Goal: Information Seeking & Learning: Learn about a topic

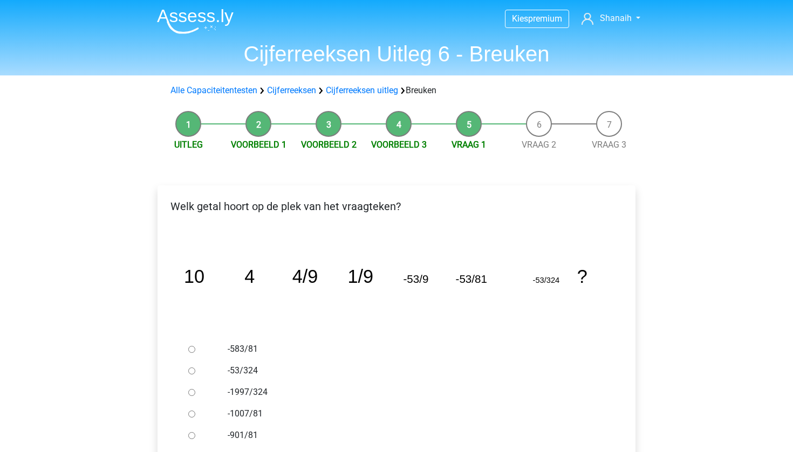
scroll to position [151, 0]
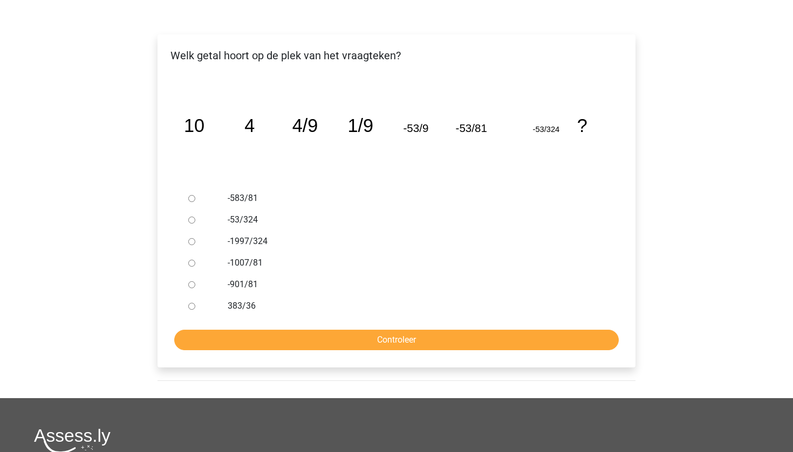
click at [251, 260] on label "-1007/81" at bounding box center [414, 263] width 373 height 13
click at [195, 260] on input "-1007/81" at bounding box center [191, 263] width 7 height 7
radio input "true"
click at [263, 337] on input "Controleer" at bounding box center [396, 340] width 444 height 20
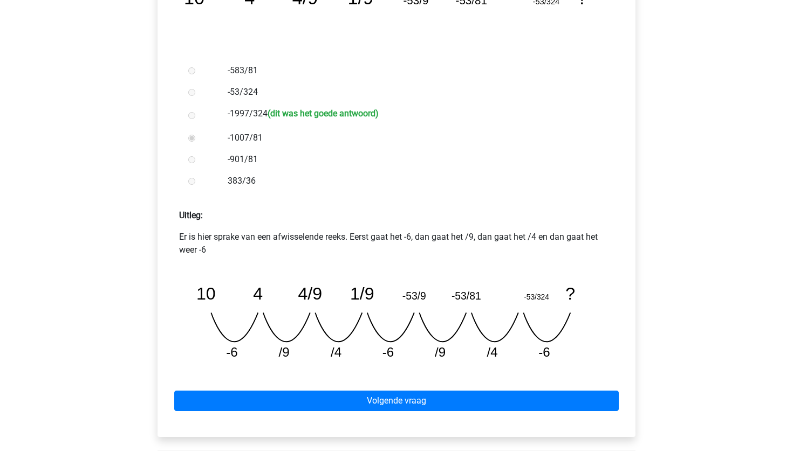
scroll to position [279, 0]
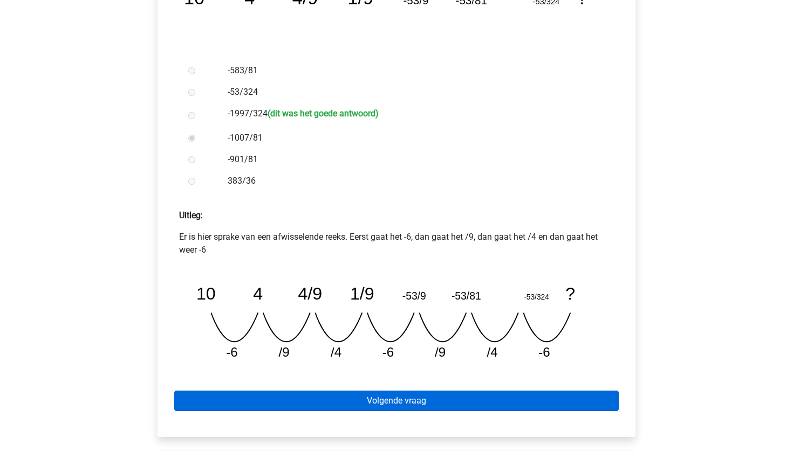
click at [324, 401] on link "Volgende vraag" at bounding box center [396, 401] width 444 height 20
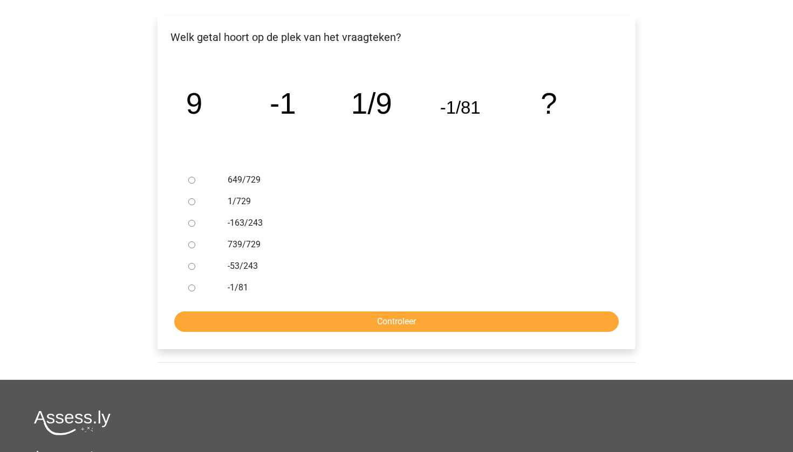
scroll to position [173, 0]
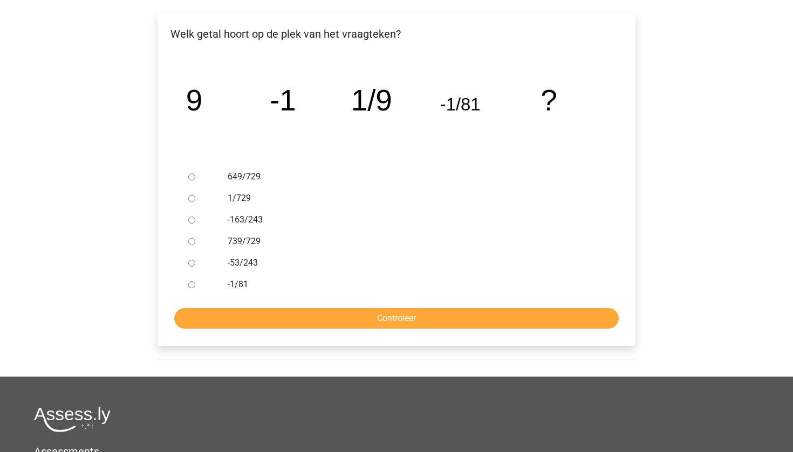
click at [327, 263] on label "-53/243" at bounding box center [414, 263] width 373 height 13
click at [195, 263] on input "-53/243" at bounding box center [191, 263] width 7 height 7
radio input "true"
click at [314, 313] on input "Controleer" at bounding box center [396, 318] width 444 height 20
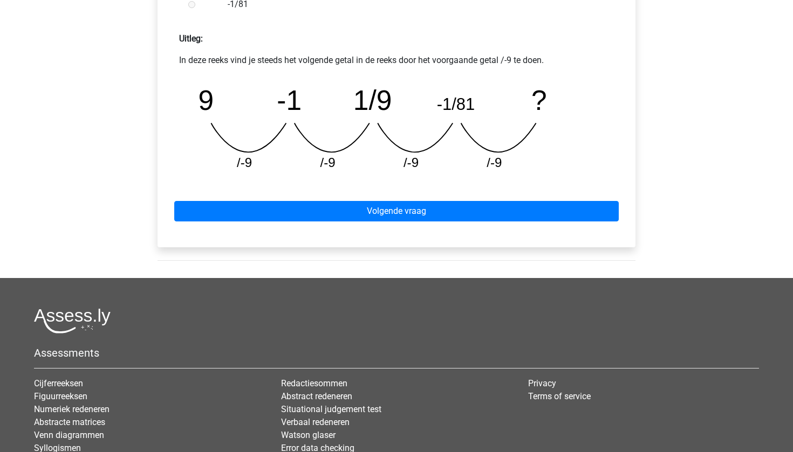
scroll to position [460, 0]
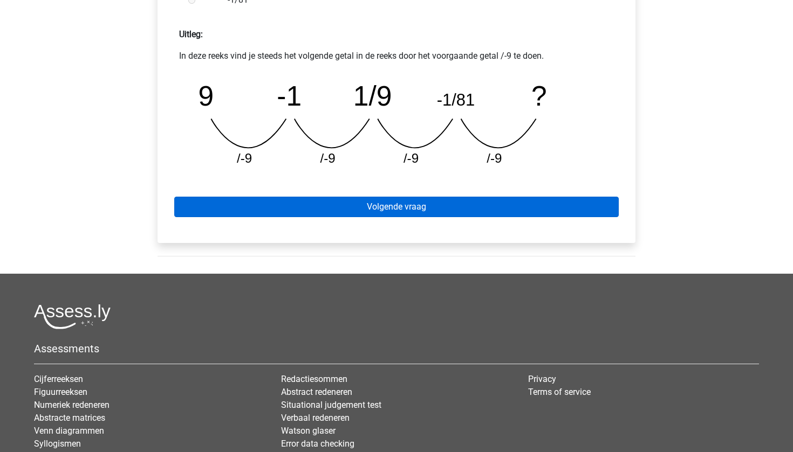
click at [362, 209] on link "Volgende vraag" at bounding box center [396, 207] width 444 height 20
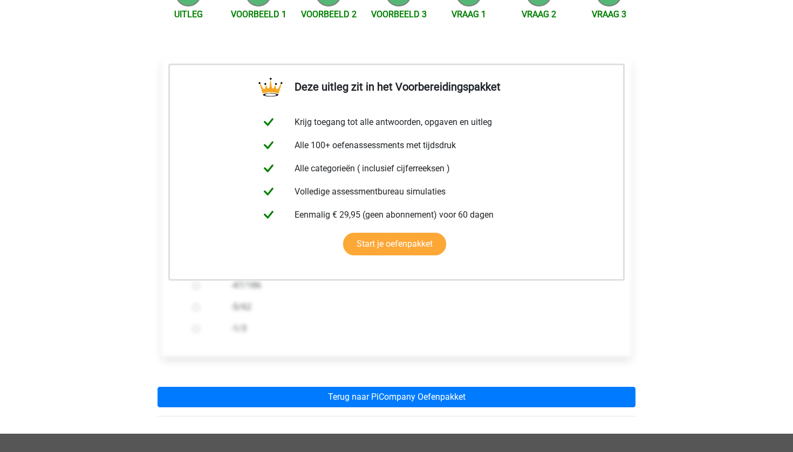
scroll to position [191, 0]
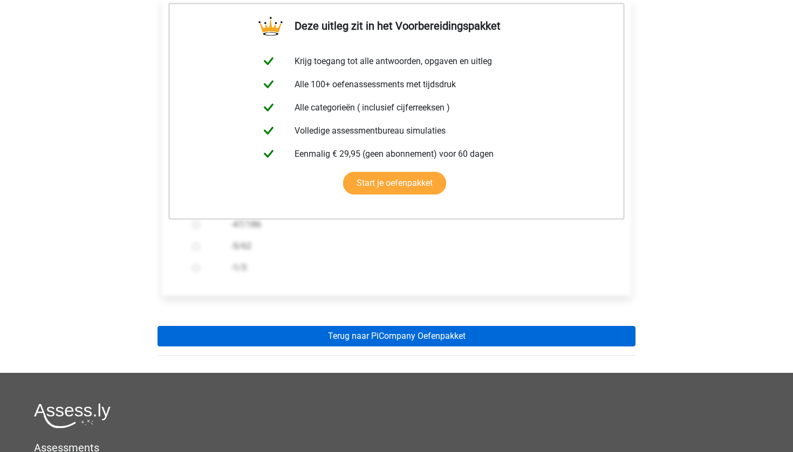
click at [297, 334] on link "Terug naar PiCompany Oefenpakket" at bounding box center [396, 336] width 478 height 20
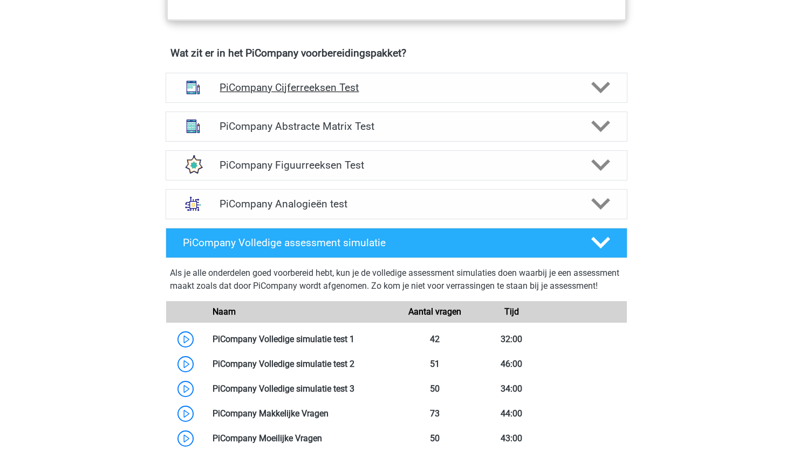
scroll to position [675, 0]
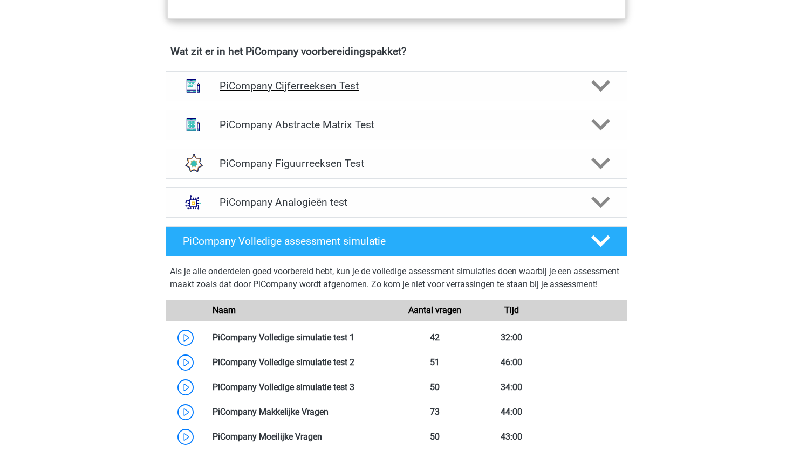
click at [443, 92] on div "PiCompany Cijferreeksen Test" at bounding box center [397, 86] width 462 height 30
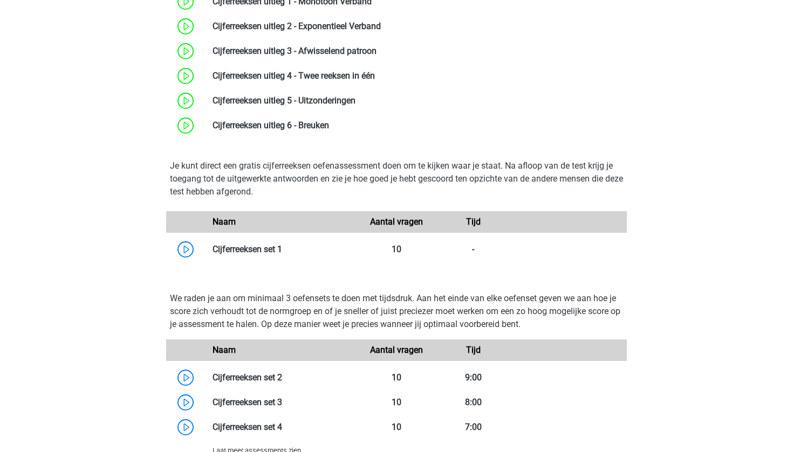
scroll to position [867, 0]
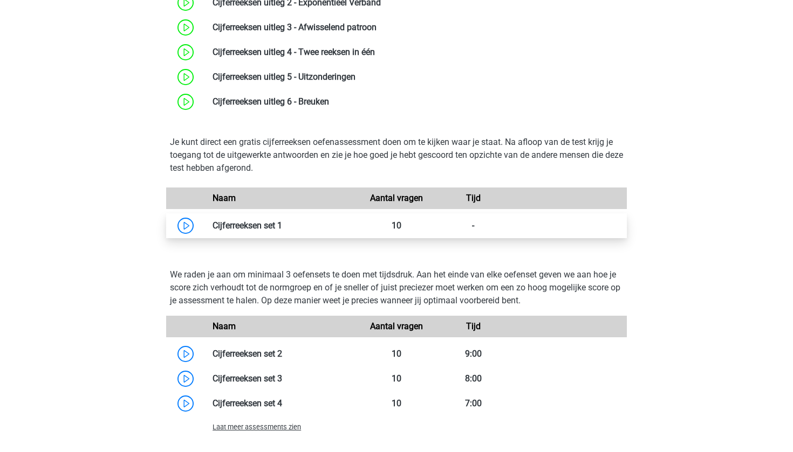
click at [282, 231] on link at bounding box center [282, 226] width 0 height 10
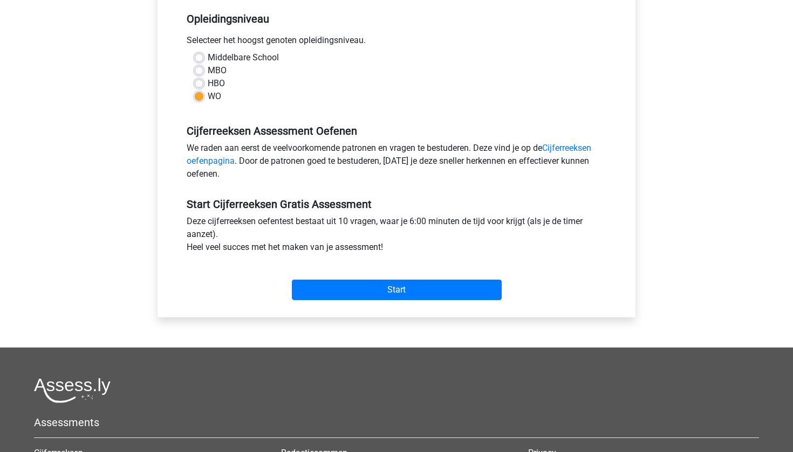
scroll to position [226, 0]
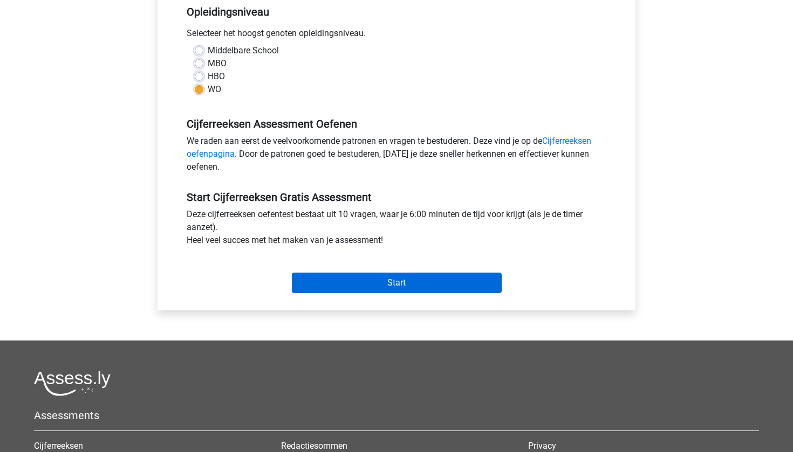
click at [336, 279] on input "Start" at bounding box center [397, 283] width 210 height 20
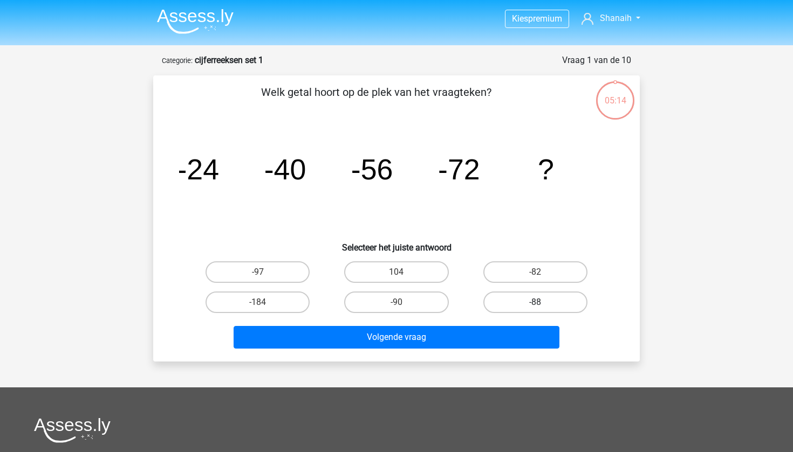
click at [523, 307] on label "-88" at bounding box center [535, 303] width 104 height 22
click at [535, 307] on input "-88" at bounding box center [538, 306] width 7 height 7
radio input "true"
click at [503, 324] on div "Volgende vraag" at bounding box center [396, 336] width 452 height 36
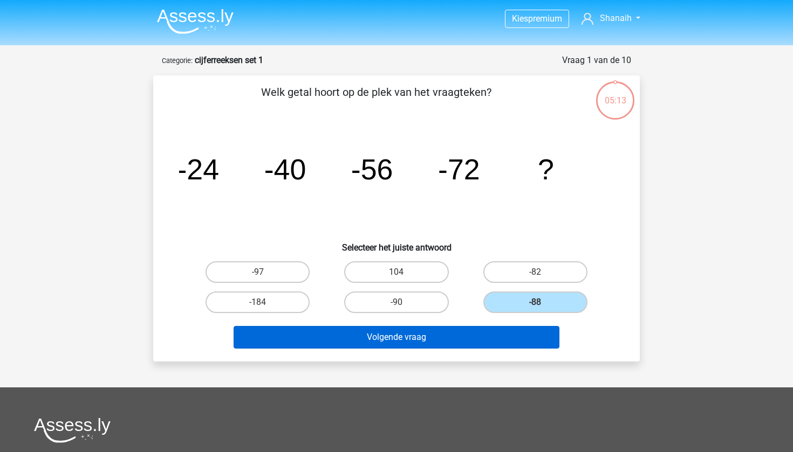
click at [478, 339] on button "Volgende vraag" at bounding box center [397, 337] width 326 height 23
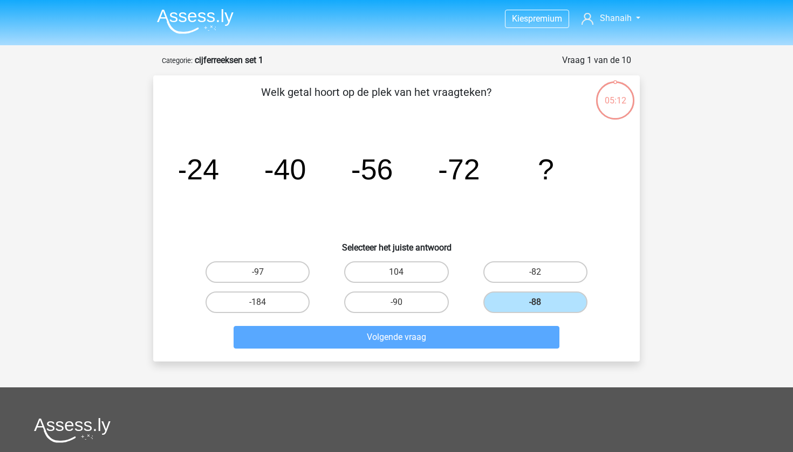
scroll to position [54, 0]
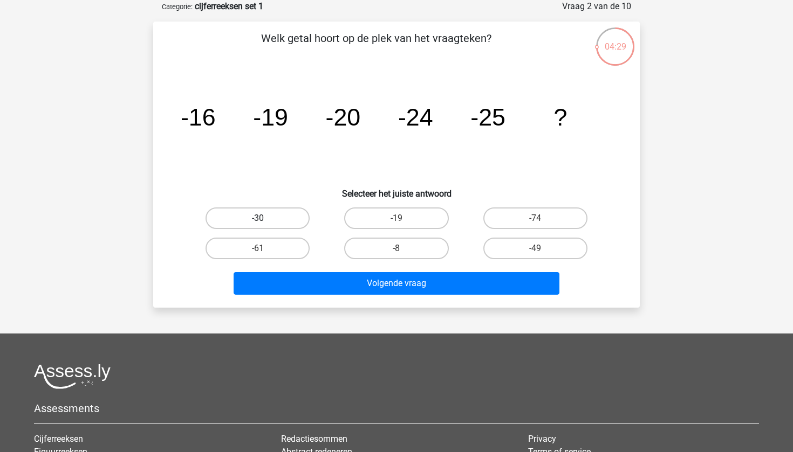
click at [292, 226] on label "-30" at bounding box center [257, 219] width 104 height 22
click at [265, 225] on input "-30" at bounding box center [261, 221] width 7 height 7
radio input "true"
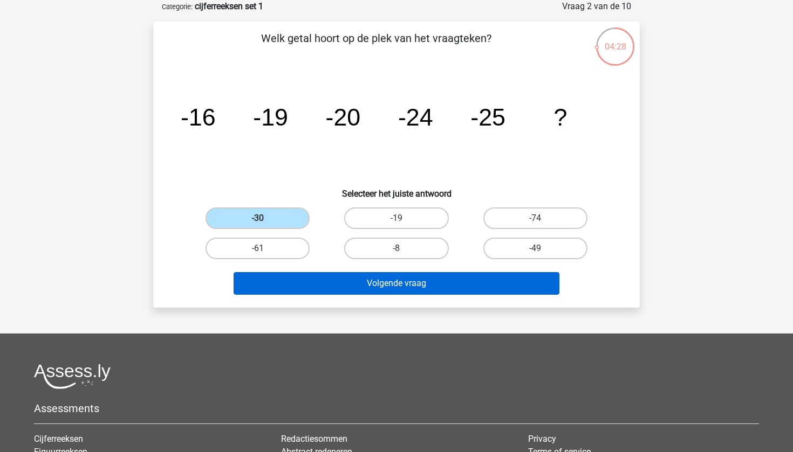
click at [341, 284] on button "Volgende vraag" at bounding box center [397, 283] width 326 height 23
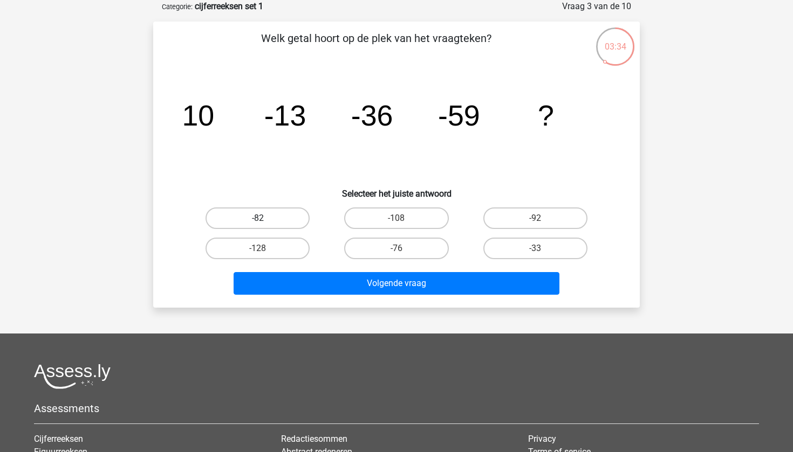
click at [301, 220] on label "-82" at bounding box center [257, 219] width 104 height 22
click at [265, 220] on input "-82" at bounding box center [261, 221] width 7 height 7
radio input "true"
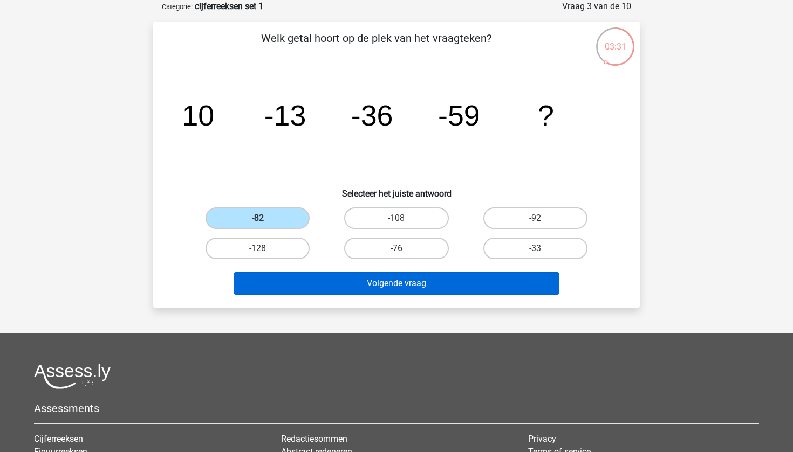
click at [326, 282] on button "Volgende vraag" at bounding box center [397, 283] width 326 height 23
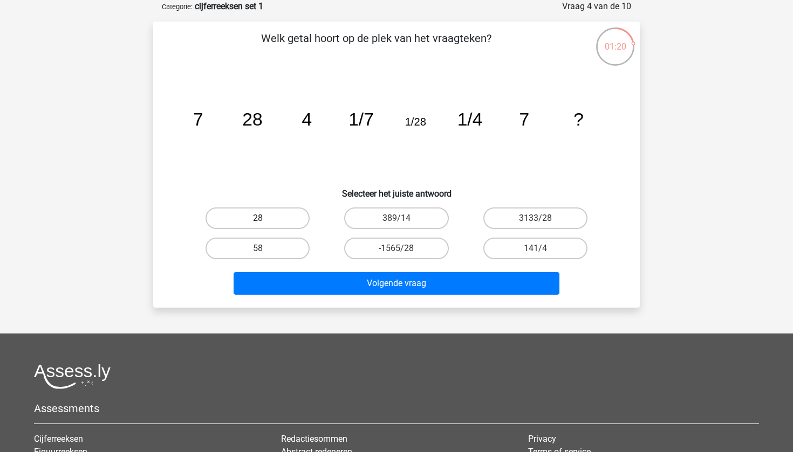
click at [297, 219] on label "28" at bounding box center [257, 219] width 104 height 22
click at [265, 219] on input "28" at bounding box center [261, 221] width 7 height 7
radio input "true"
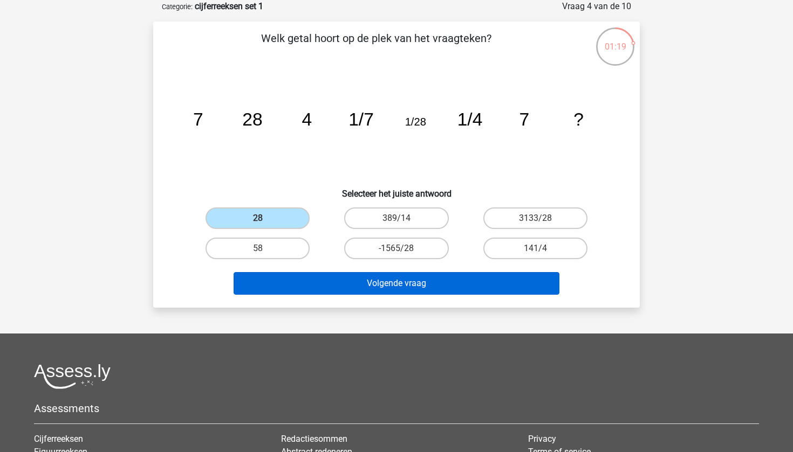
click at [356, 284] on button "Volgende vraag" at bounding box center [397, 283] width 326 height 23
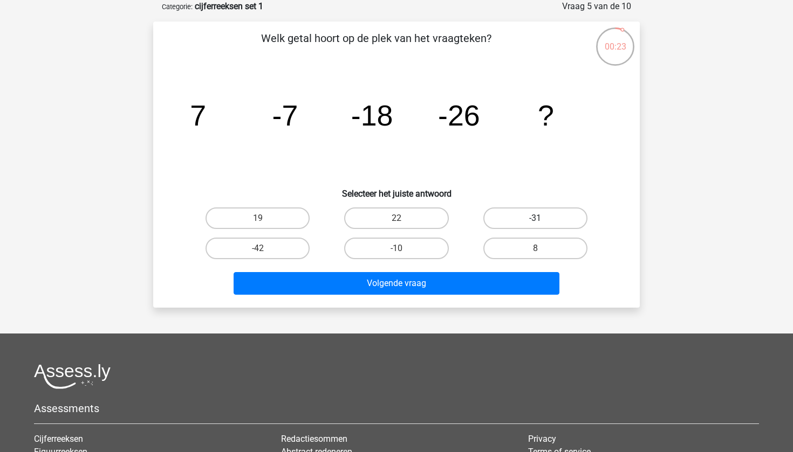
click at [578, 213] on label "-31" at bounding box center [535, 219] width 104 height 22
click at [542, 218] on input "-31" at bounding box center [538, 221] width 7 height 7
radio input "true"
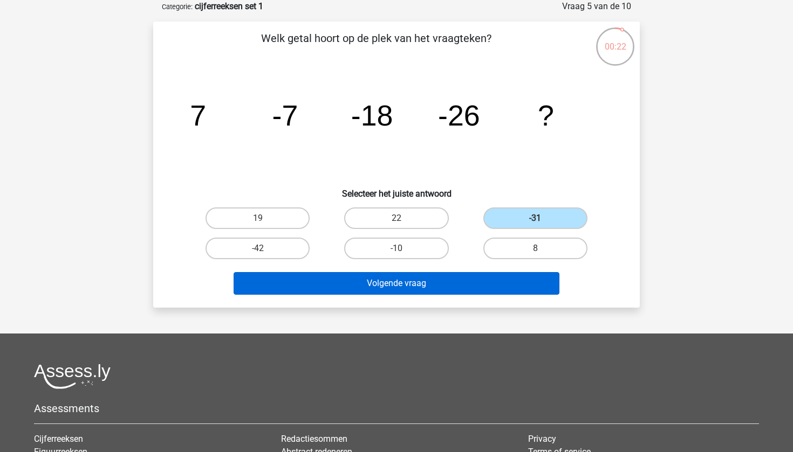
click at [523, 287] on button "Volgende vraag" at bounding box center [397, 283] width 326 height 23
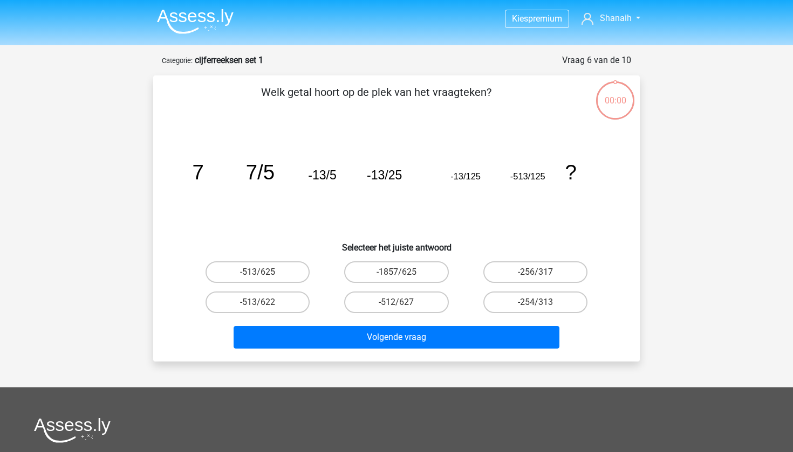
scroll to position [54, 0]
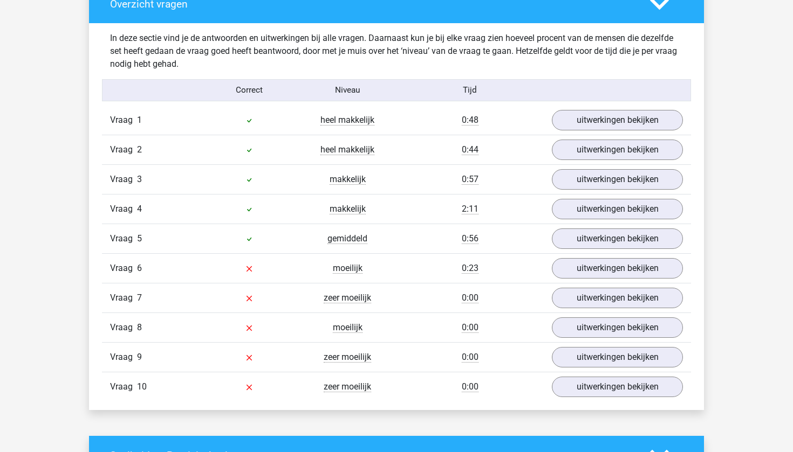
scroll to position [777, 0]
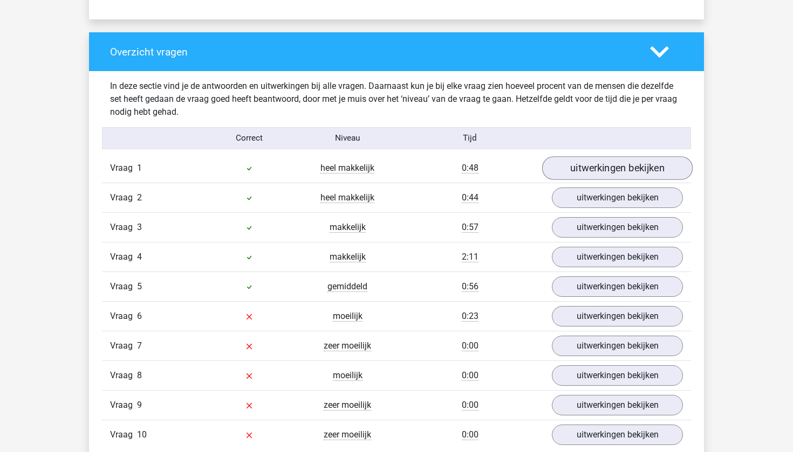
click at [592, 164] on link "uitwerkingen bekijken" at bounding box center [617, 168] width 150 height 24
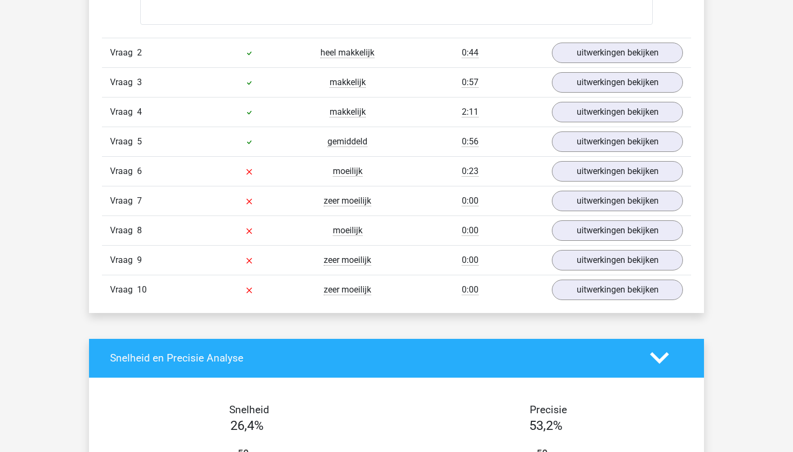
scroll to position [1406, 0]
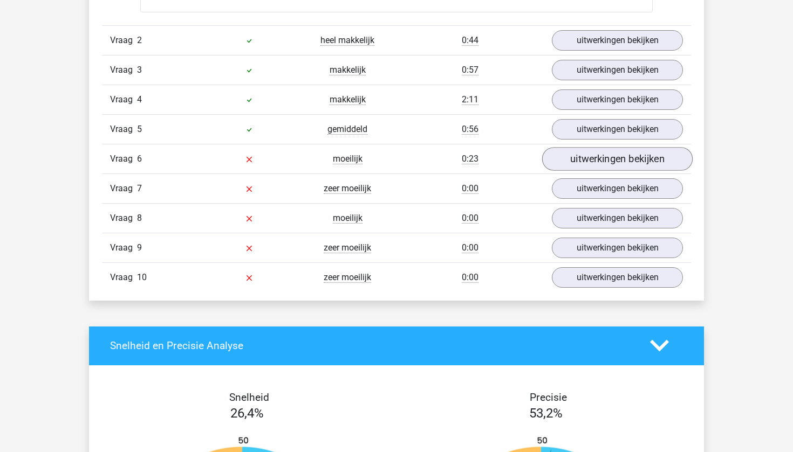
click at [595, 163] on link "uitwerkingen bekijken" at bounding box center [617, 159] width 150 height 24
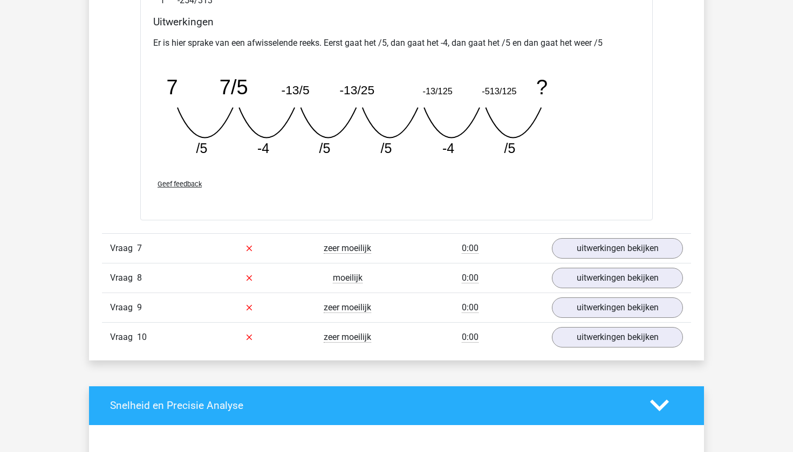
scroll to position [1819, 0]
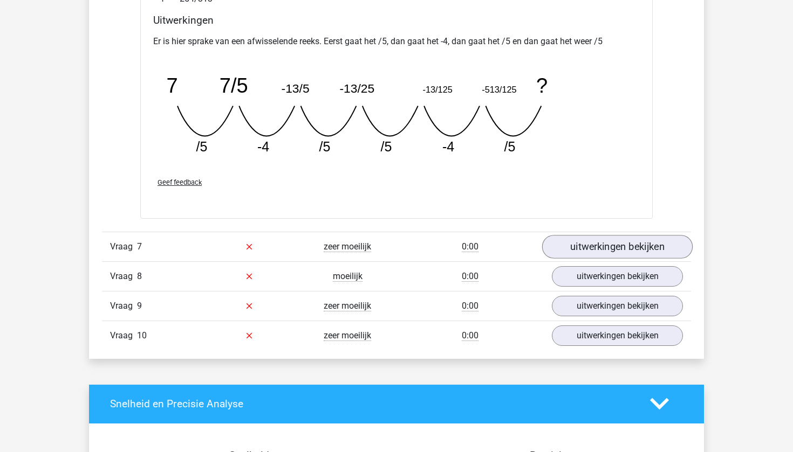
click at [573, 251] on link "uitwerkingen bekijken" at bounding box center [617, 247] width 150 height 24
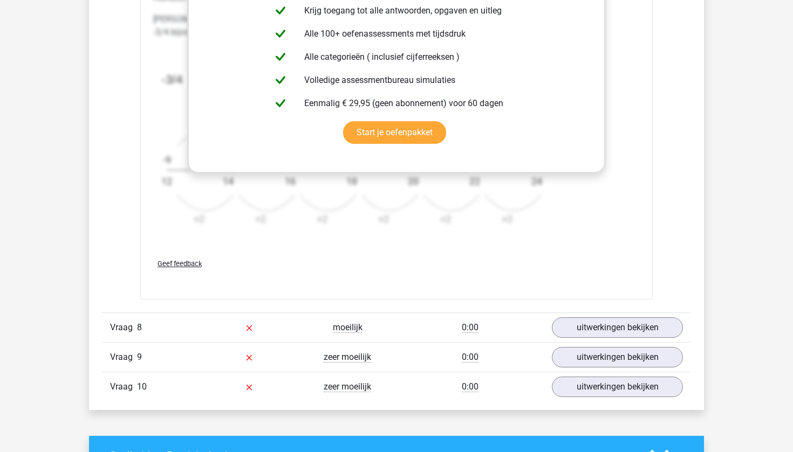
scroll to position [2470, 0]
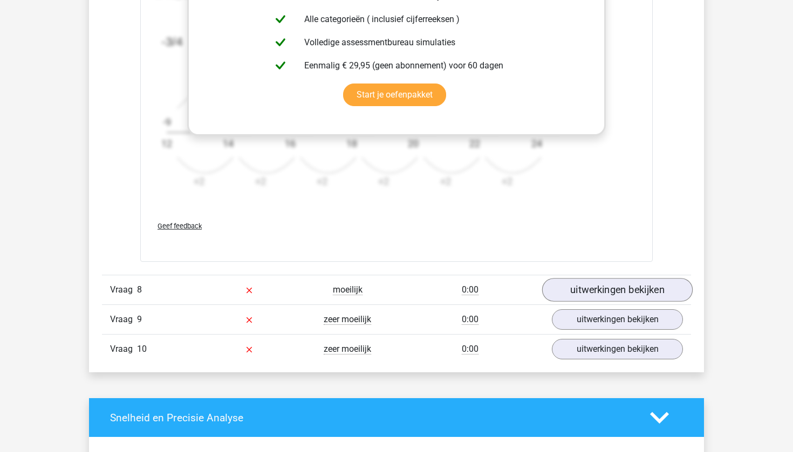
click at [582, 295] on link "uitwerkingen bekijken" at bounding box center [617, 290] width 150 height 24
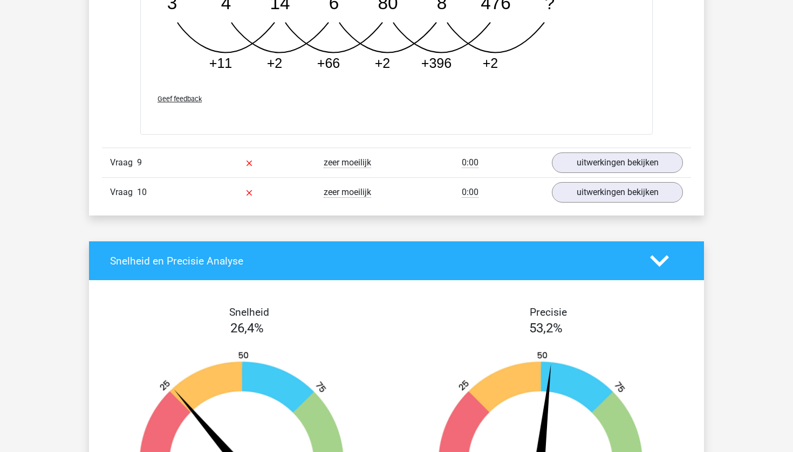
scroll to position [3153, 0]
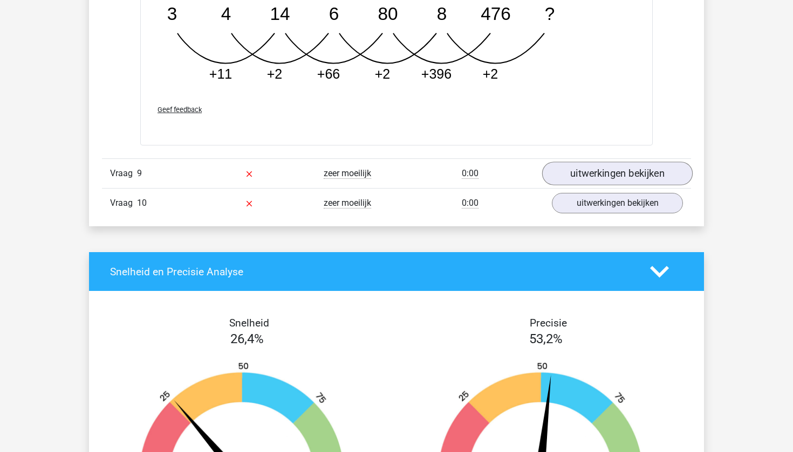
click at [619, 164] on link "uitwerkingen bekijken" at bounding box center [617, 174] width 150 height 24
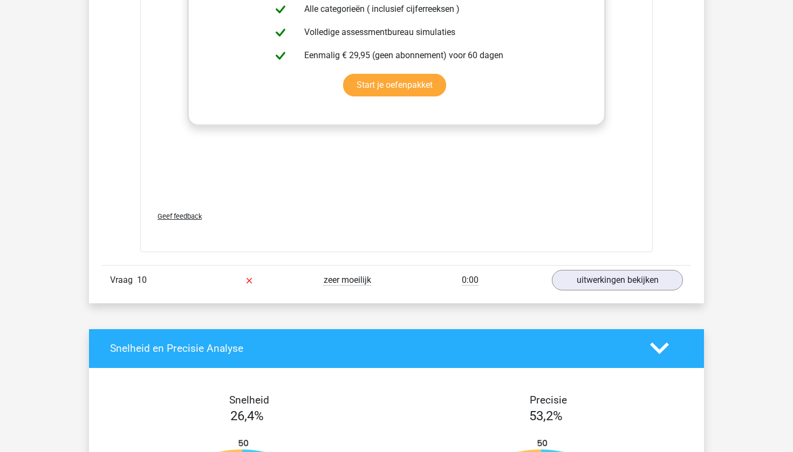
scroll to position [3741, 0]
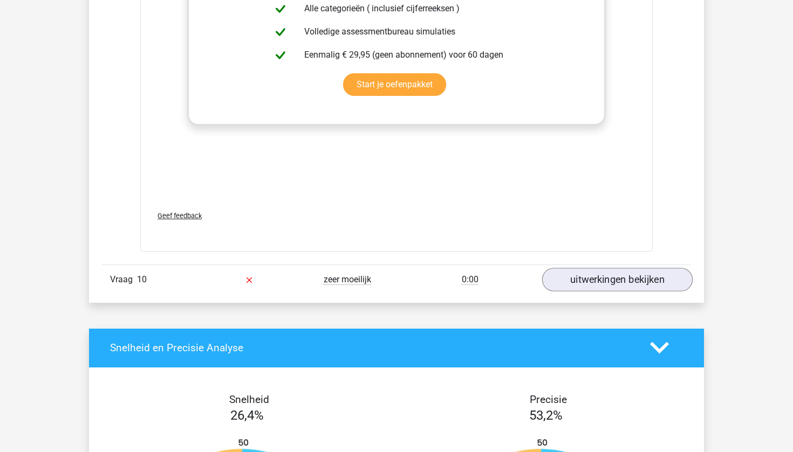
click at [662, 280] on link "uitwerkingen bekijken" at bounding box center [617, 280] width 150 height 24
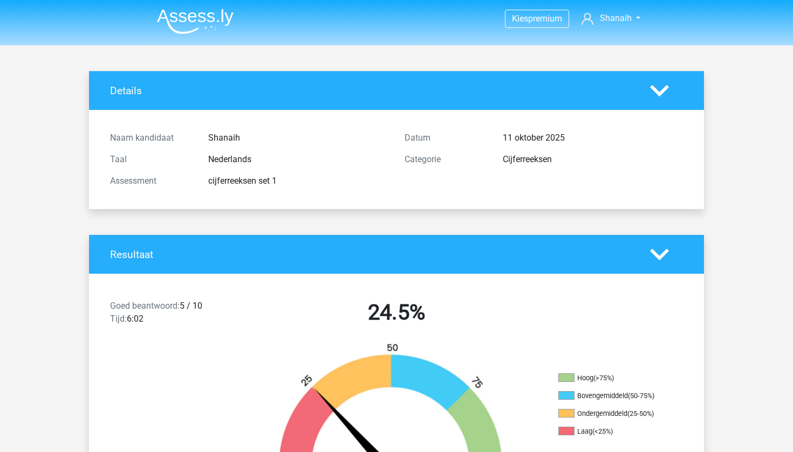
scroll to position [0, 0]
click at [207, 23] on img at bounding box center [195, 21] width 77 height 25
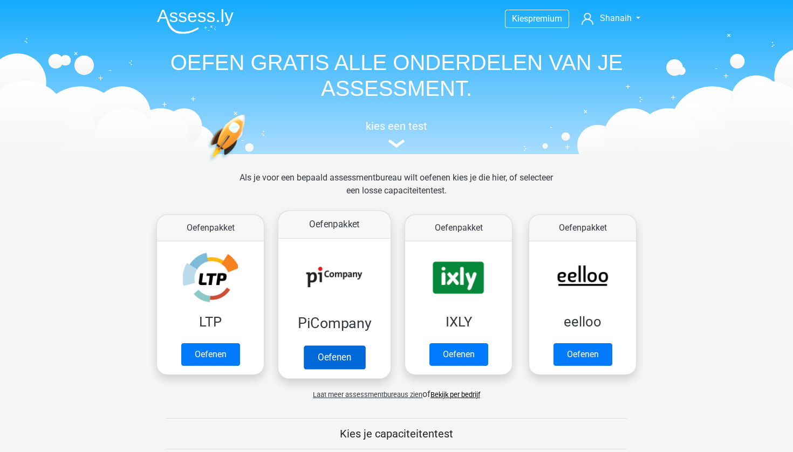
click at [334, 346] on link "Oefenen" at bounding box center [334, 358] width 61 height 24
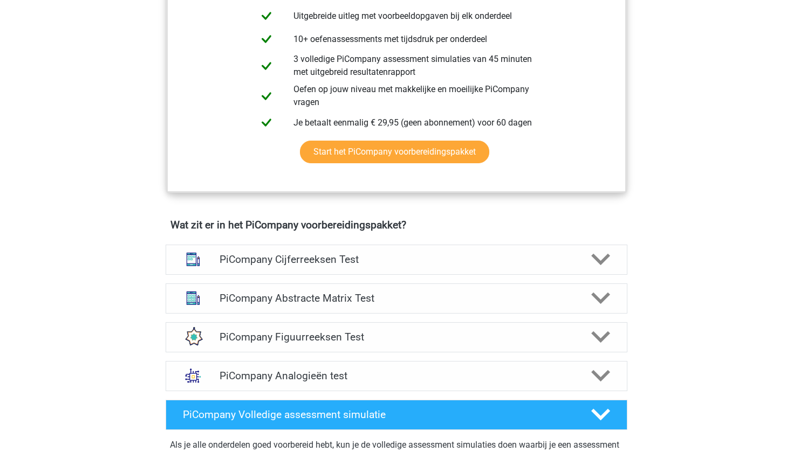
scroll to position [502, 0]
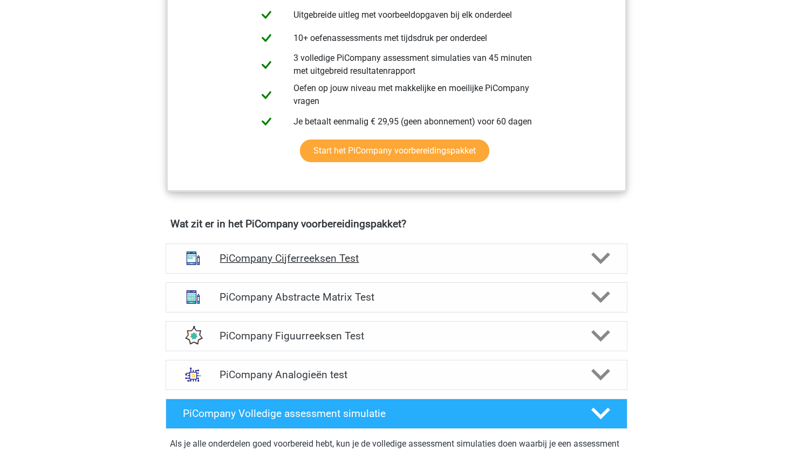
click at [368, 265] on h4 "PiCompany Cijferreeksen Test" at bounding box center [395, 258] width 353 height 12
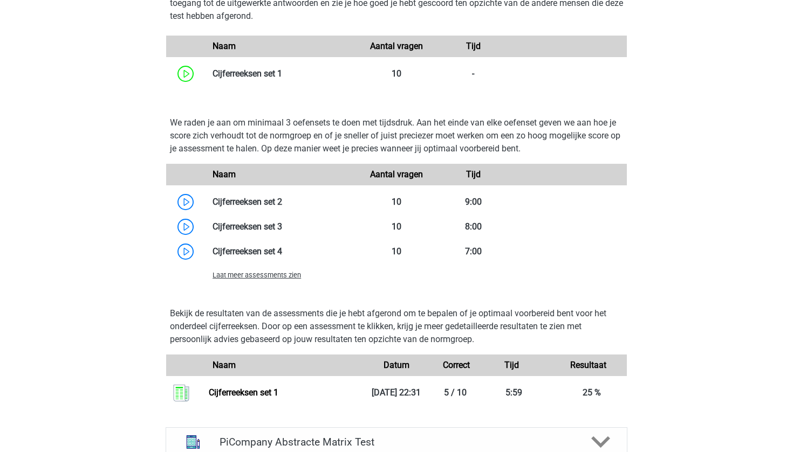
scroll to position [1021, 0]
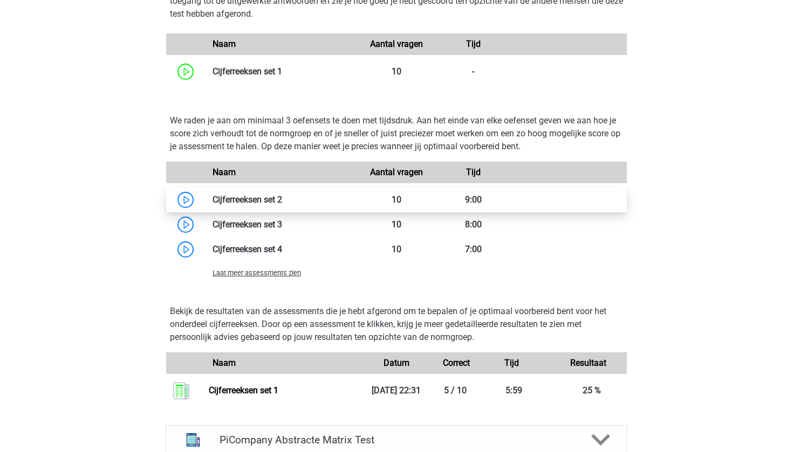
click at [282, 205] on link at bounding box center [282, 200] width 0 height 10
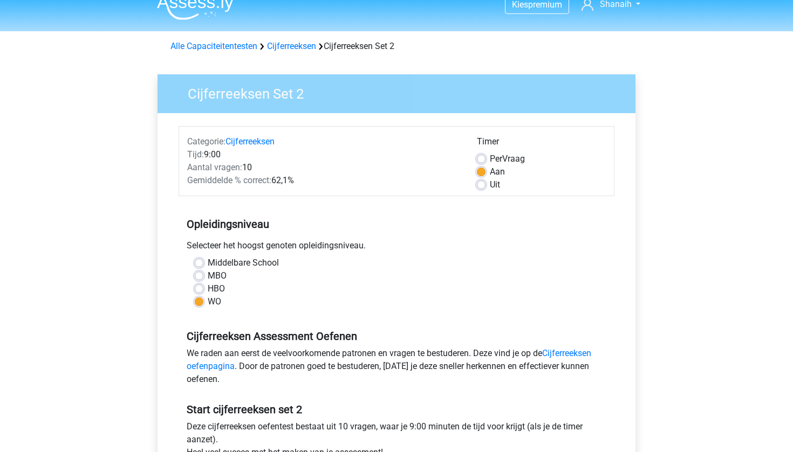
scroll to position [24, 0]
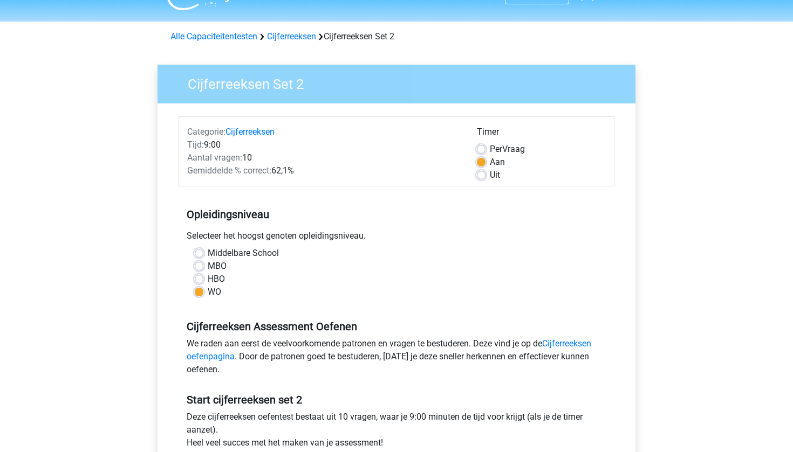
click at [490, 147] on label "Per Vraag" at bounding box center [507, 149] width 35 height 13
click at [481, 147] on input "Per Vraag" at bounding box center [481, 148] width 9 height 11
radio input "true"
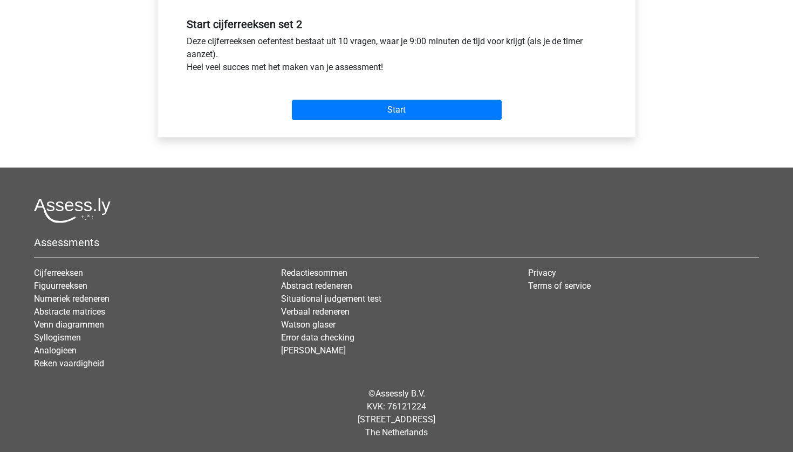
scroll to position [400, 0]
click at [453, 113] on input "Start" at bounding box center [397, 110] width 210 height 20
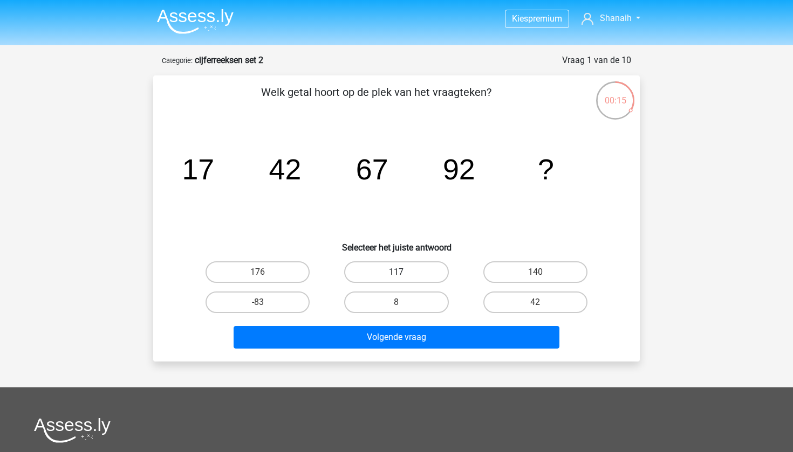
click at [422, 276] on label "117" at bounding box center [396, 273] width 104 height 22
click at [403, 276] on input "117" at bounding box center [399, 275] width 7 height 7
radio input "true"
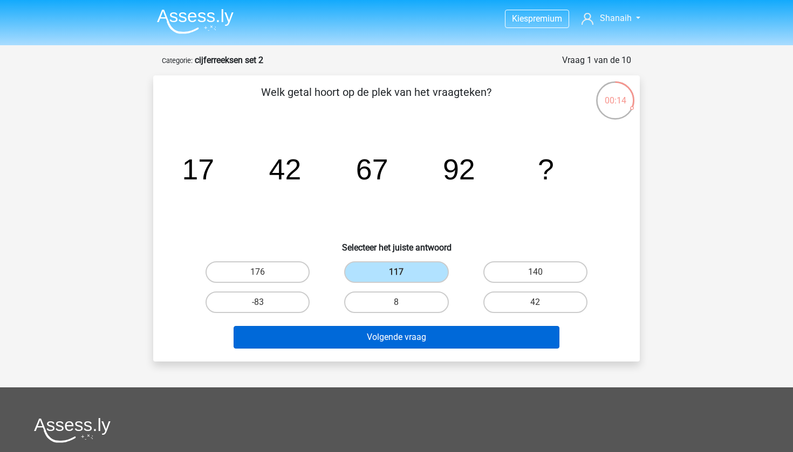
click at [424, 332] on button "Volgende vraag" at bounding box center [397, 337] width 326 height 23
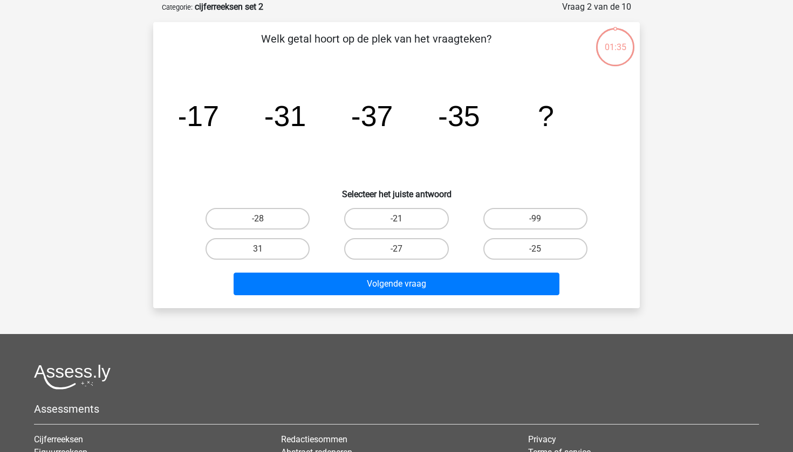
scroll to position [54, 0]
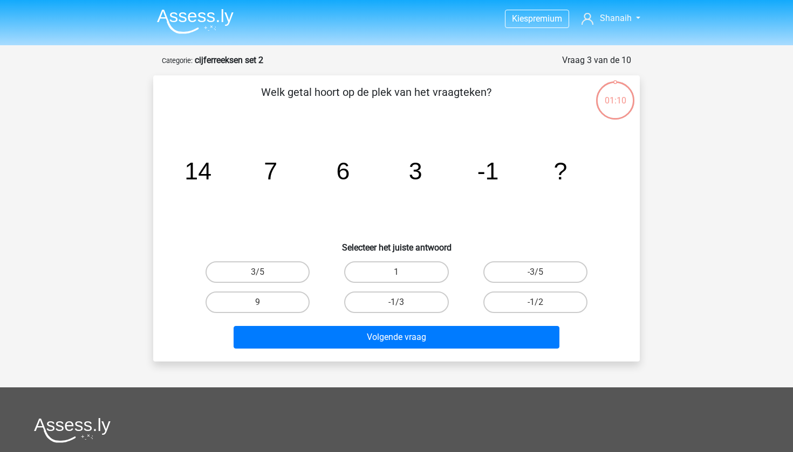
scroll to position [54, 0]
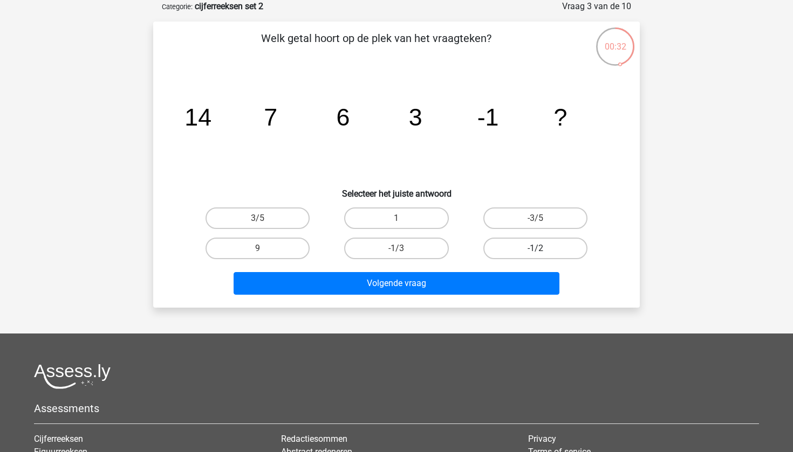
click at [547, 244] on label "-1/2" at bounding box center [535, 249] width 104 height 22
click at [542, 249] on input "-1/2" at bounding box center [538, 252] width 7 height 7
radio input "true"
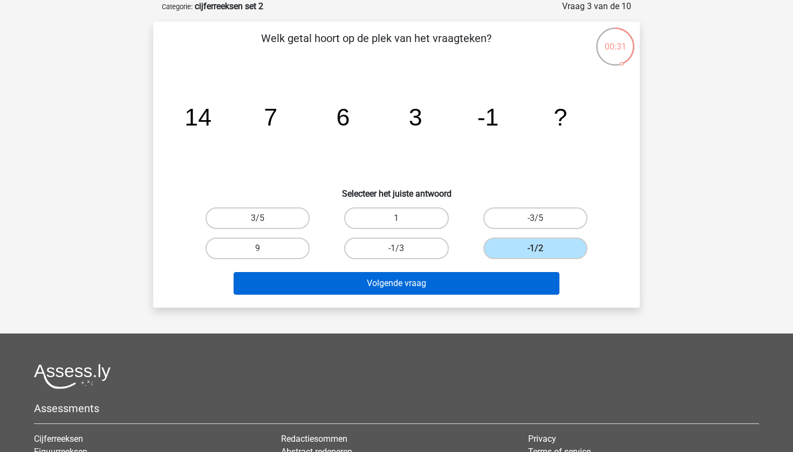
click at [520, 287] on button "Volgende vraag" at bounding box center [397, 283] width 326 height 23
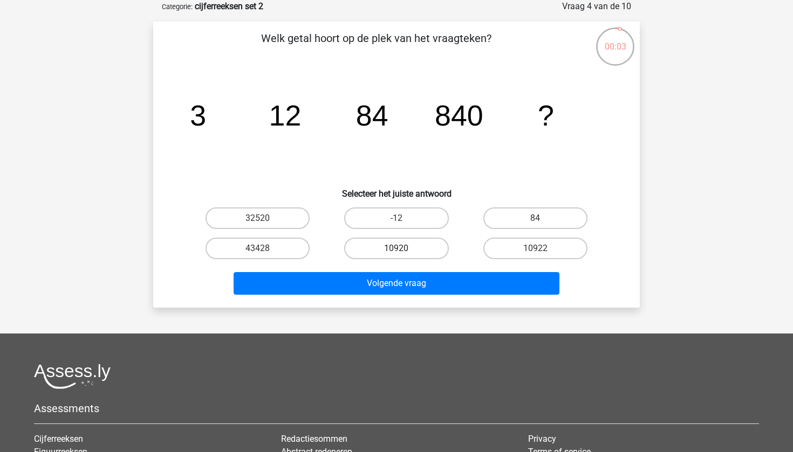
click at [434, 247] on label "10920" at bounding box center [396, 249] width 104 height 22
click at [403, 249] on input "10920" at bounding box center [399, 252] width 7 height 7
radio input "true"
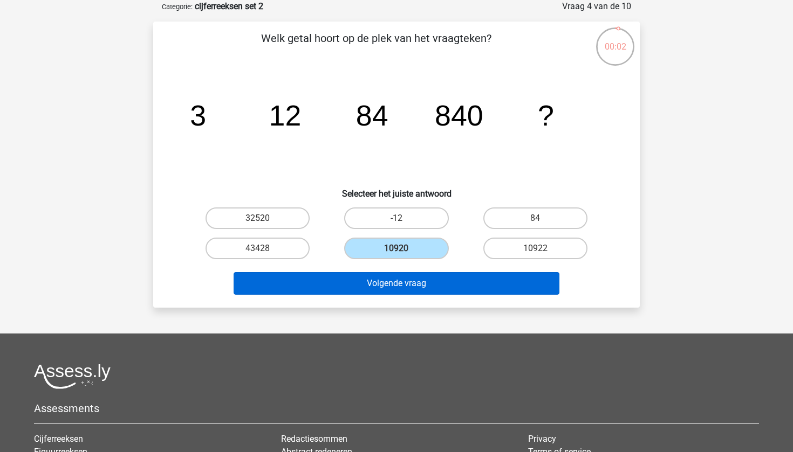
click at [435, 288] on button "Volgende vraag" at bounding box center [397, 283] width 326 height 23
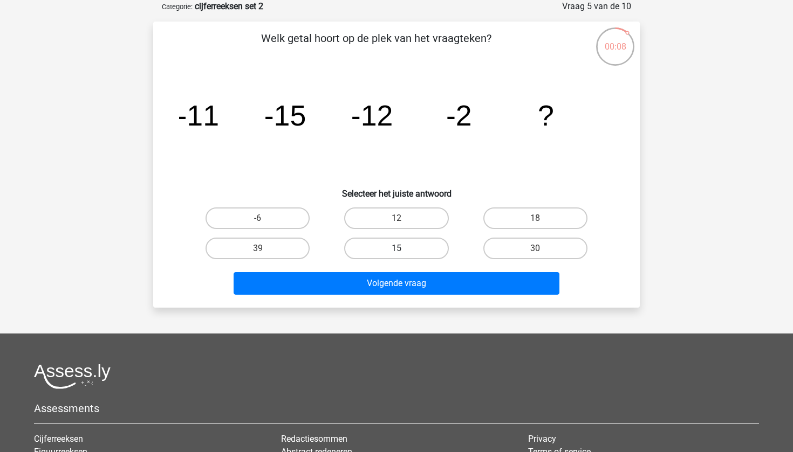
click at [432, 251] on label "15" at bounding box center [396, 249] width 104 height 22
click at [403, 251] on input "15" at bounding box center [399, 252] width 7 height 7
radio input "true"
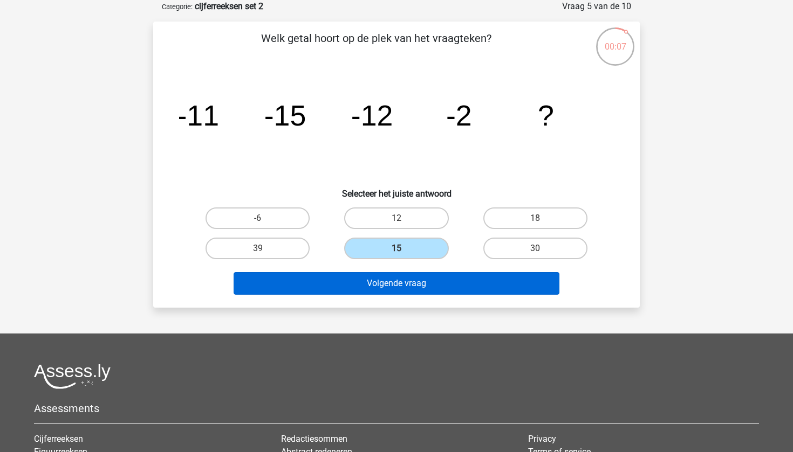
click at [429, 282] on button "Volgende vraag" at bounding box center [397, 283] width 326 height 23
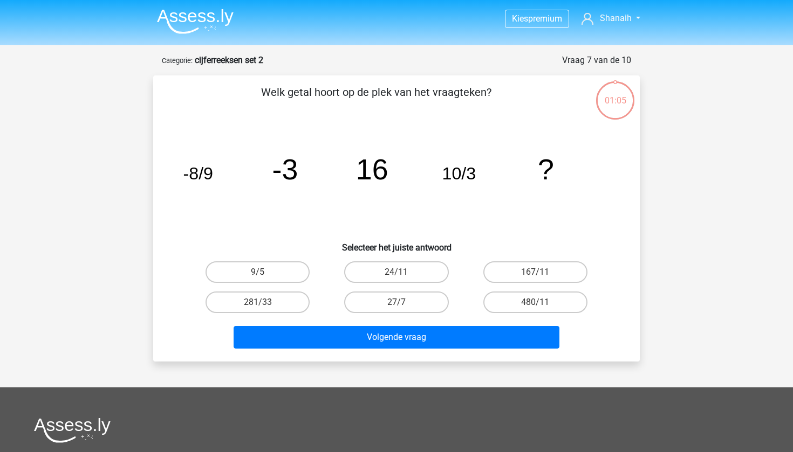
scroll to position [54, 0]
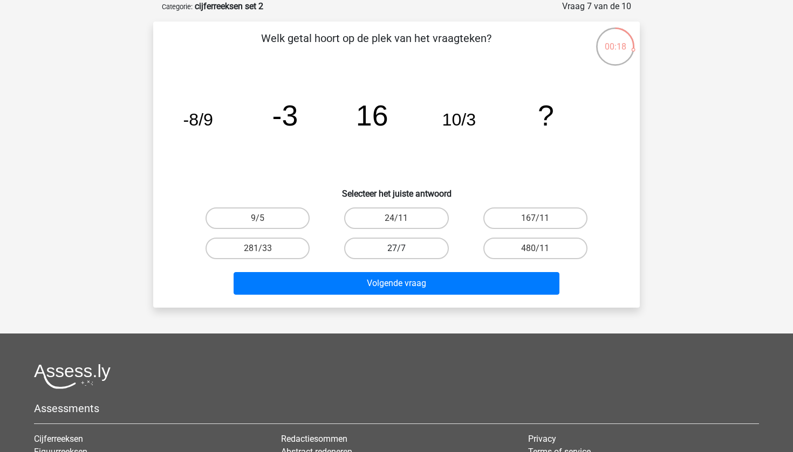
click at [363, 244] on label "27/7" at bounding box center [396, 249] width 104 height 22
click at [396, 249] on input "27/7" at bounding box center [399, 252] width 7 height 7
radio input "true"
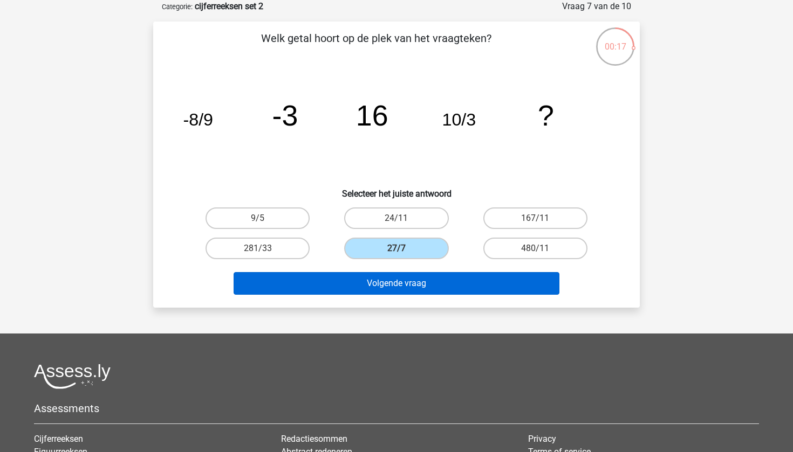
click at [376, 294] on button "Volgende vraag" at bounding box center [397, 283] width 326 height 23
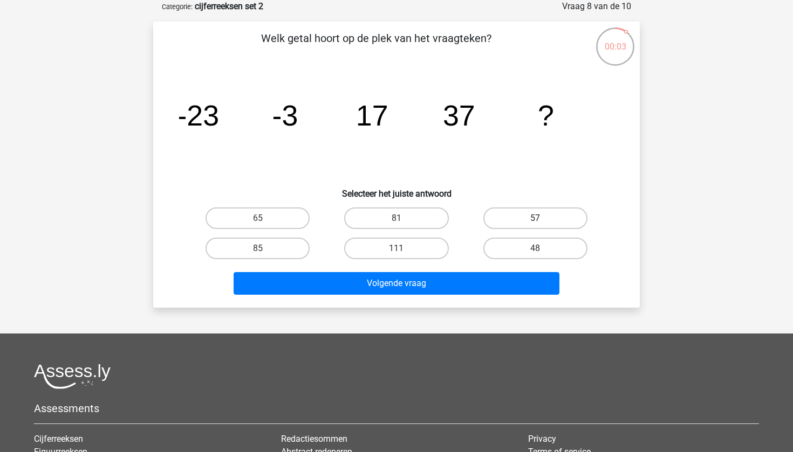
click at [520, 223] on label "57" at bounding box center [535, 219] width 104 height 22
click at [535, 223] on input "57" at bounding box center [538, 221] width 7 height 7
radio input "true"
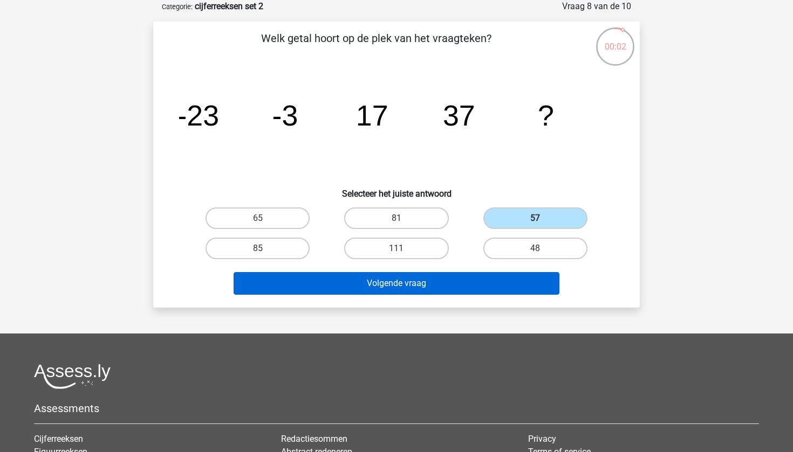
click at [465, 281] on button "Volgende vraag" at bounding box center [397, 283] width 326 height 23
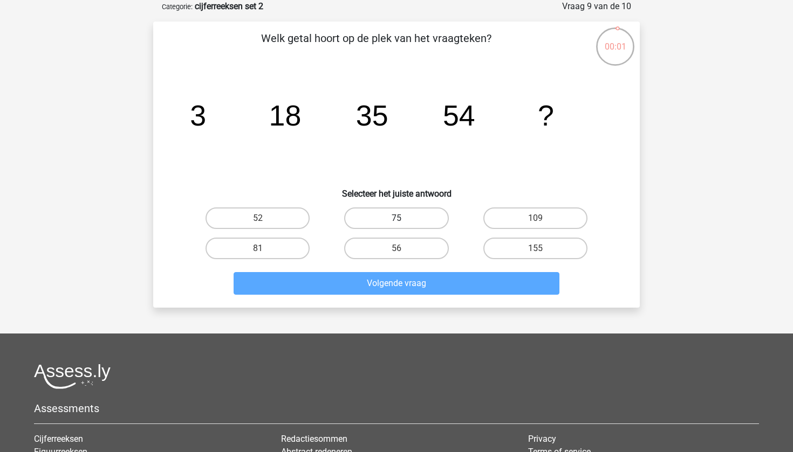
click at [411, 223] on label "75" at bounding box center [396, 219] width 104 height 22
click at [403, 223] on input "75" at bounding box center [399, 221] width 7 height 7
radio input "true"
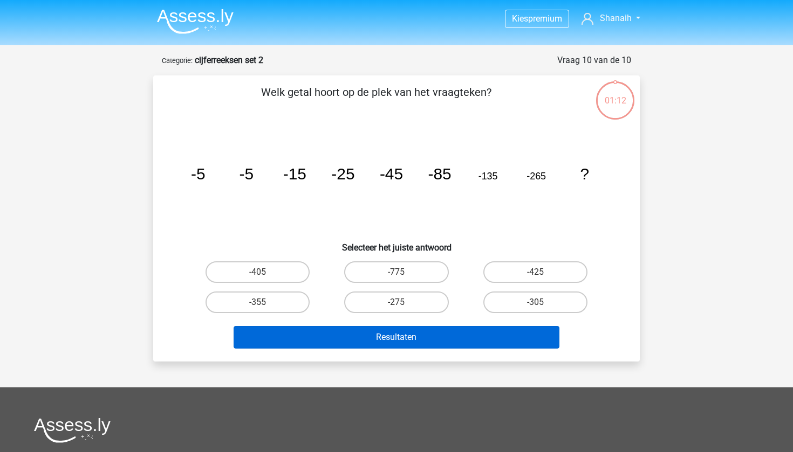
scroll to position [54, 0]
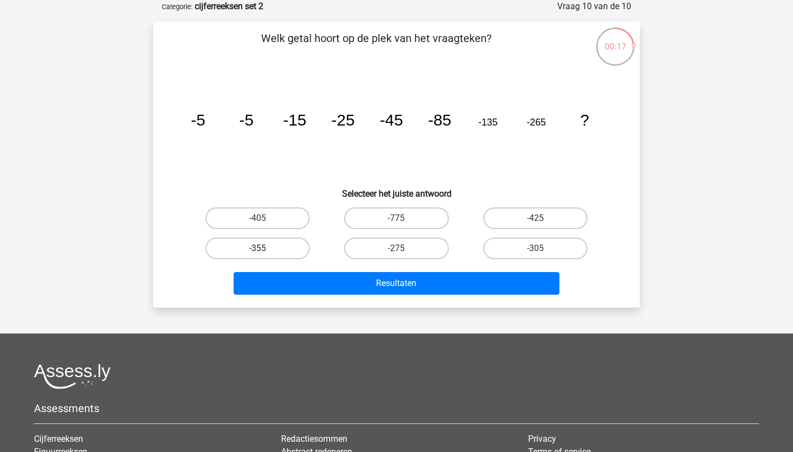
click at [307, 255] on label "-355" at bounding box center [257, 249] width 104 height 22
click at [265, 255] on input "-355" at bounding box center [261, 252] width 7 height 7
radio input "true"
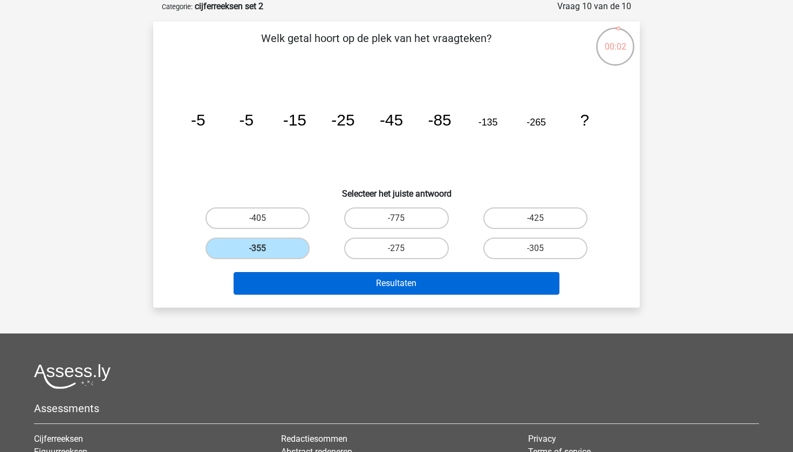
click at [385, 282] on button "Resultaten" at bounding box center [397, 283] width 326 height 23
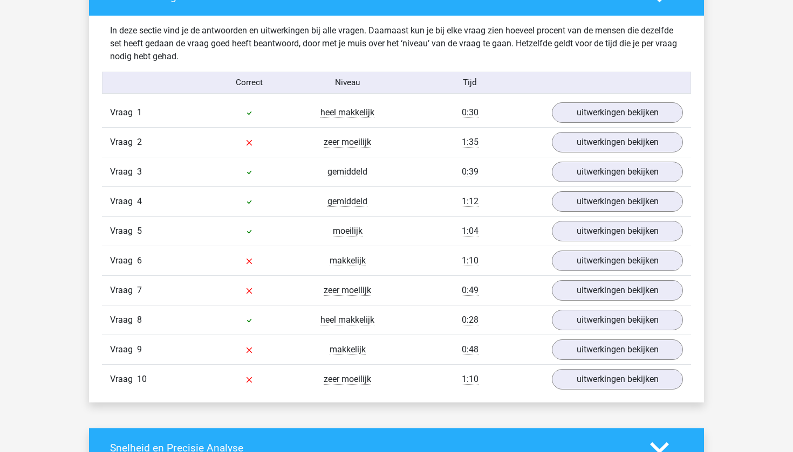
scroll to position [834, 0]
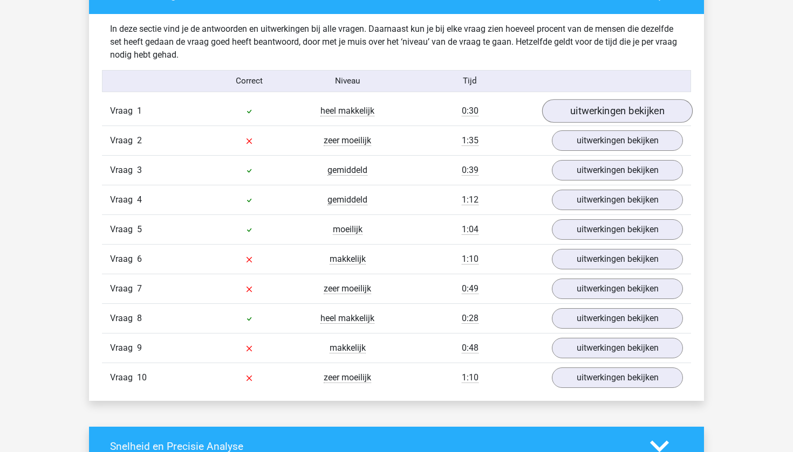
click at [572, 115] on link "uitwerkingen bekijken" at bounding box center [617, 111] width 150 height 24
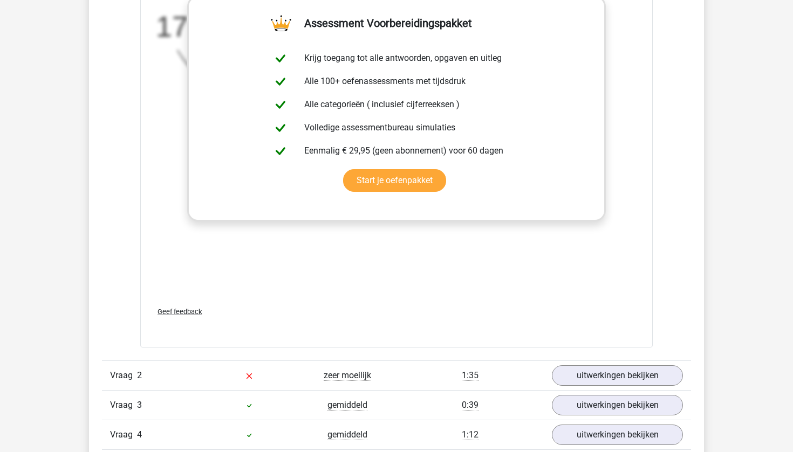
scroll to position [1323, 0]
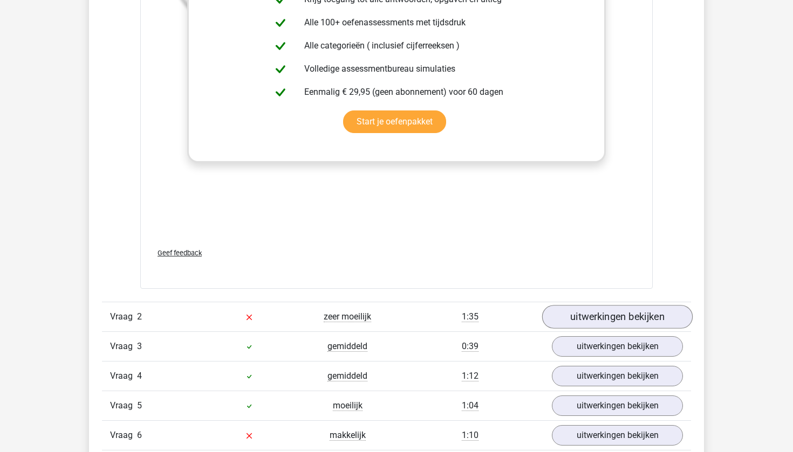
click at [558, 310] on link "uitwerkingen bekijken" at bounding box center [617, 317] width 150 height 24
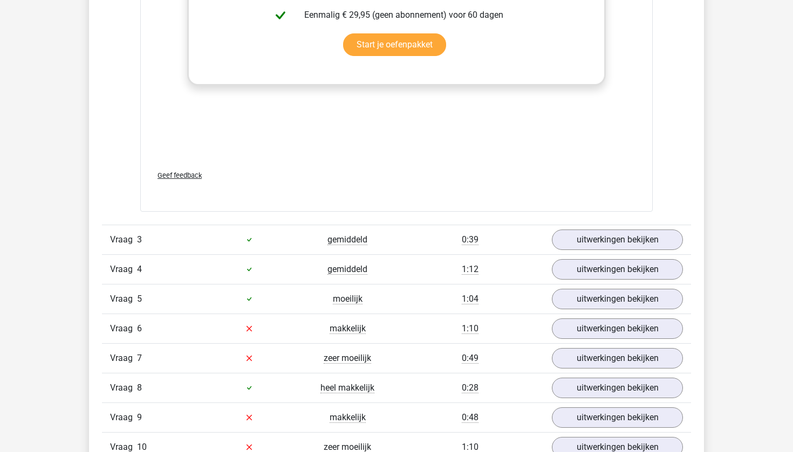
scroll to position [2099, 0]
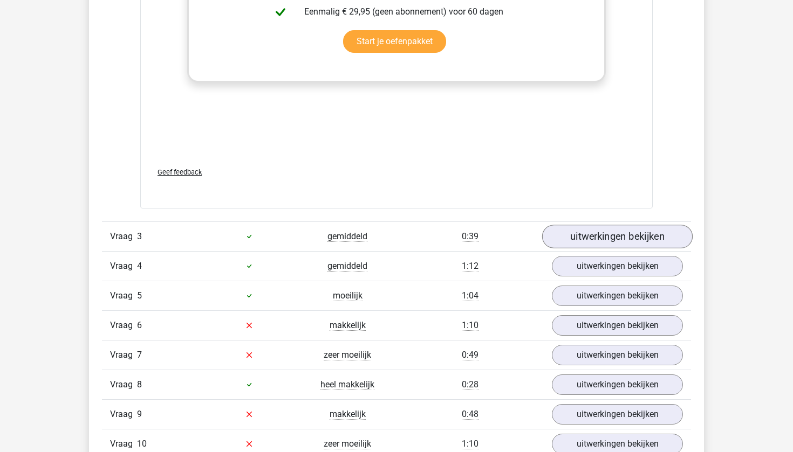
click at [594, 236] on link "uitwerkingen bekijken" at bounding box center [617, 237] width 150 height 24
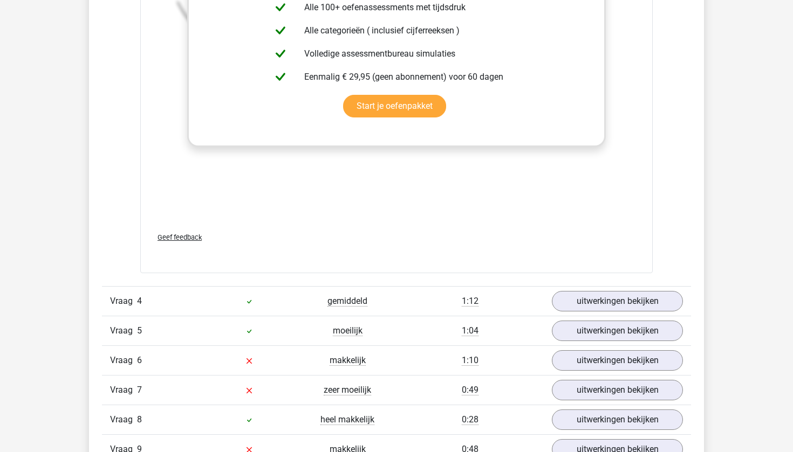
scroll to position [2730, 0]
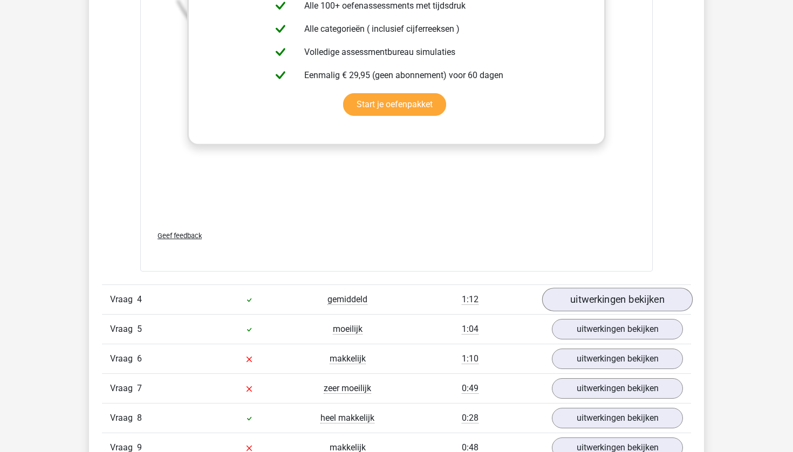
click at [582, 293] on link "uitwerkingen bekijken" at bounding box center [617, 300] width 150 height 24
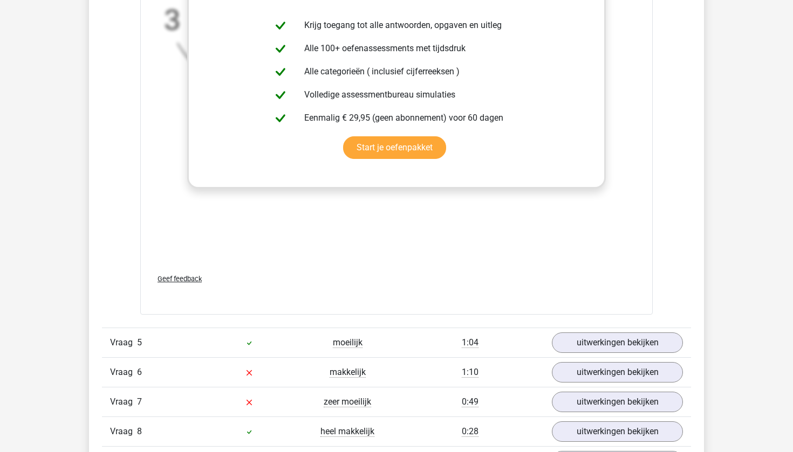
scroll to position [3383, 0]
click at [587, 345] on link "uitwerkingen bekijken" at bounding box center [617, 343] width 150 height 24
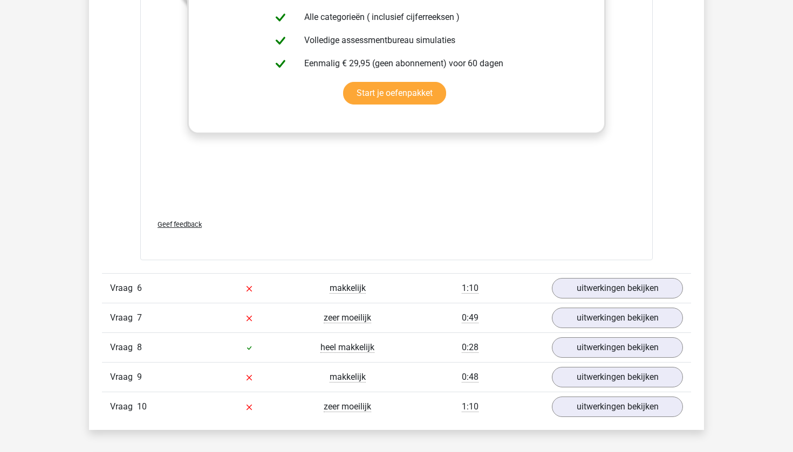
scroll to position [4135, 0]
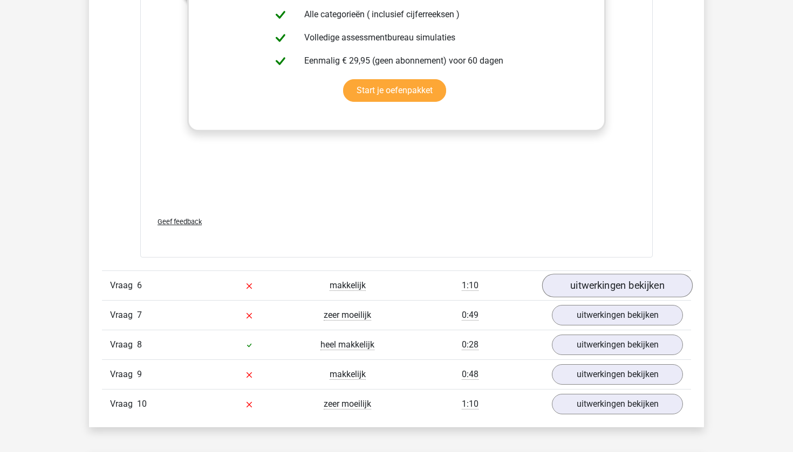
click at [612, 282] on link "uitwerkingen bekijken" at bounding box center [617, 286] width 150 height 24
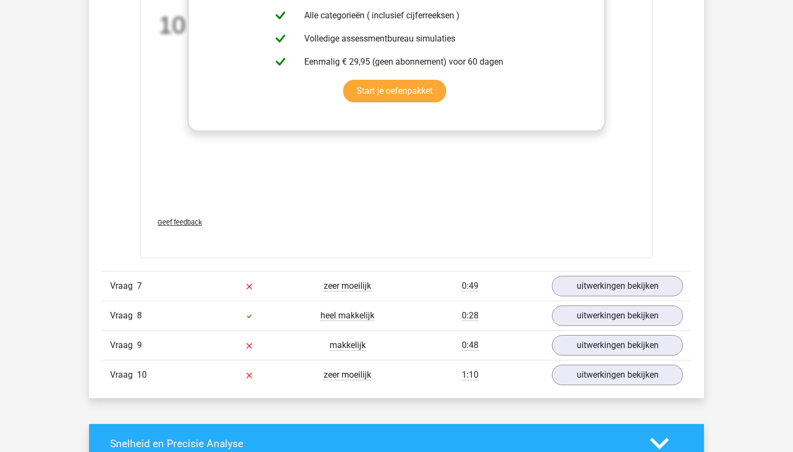
scroll to position [4824, 0]
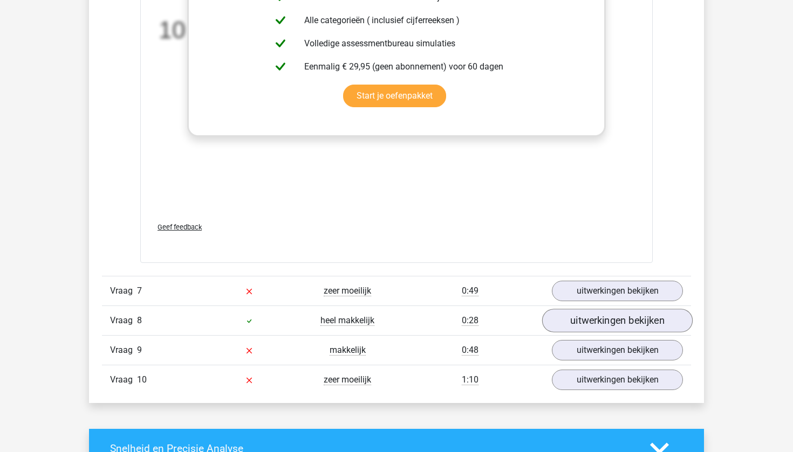
click at [596, 318] on link "uitwerkingen bekijken" at bounding box center [617, 322] width 150 height 24
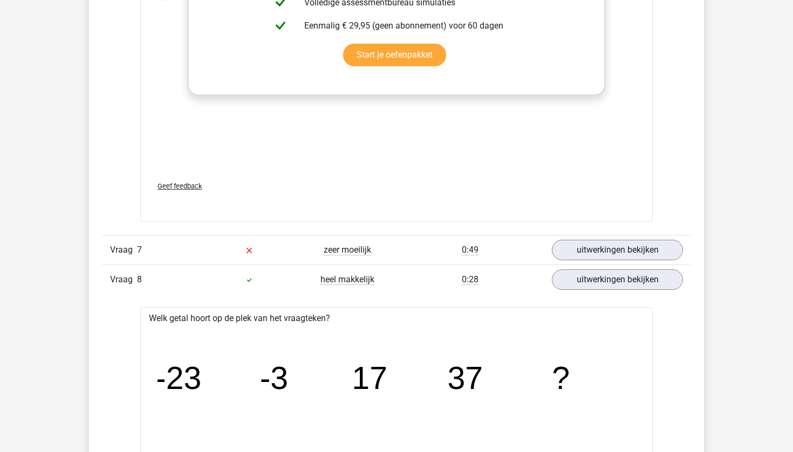
scroll to position [4866, 0]
click at [614, 278] on link "uitwerkingen bekijken" at bounding box center [617, 279] width 150 height 24
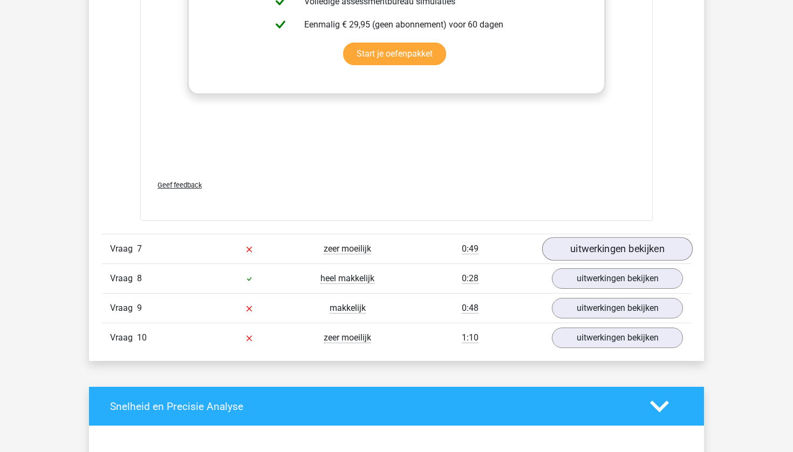
click at [626, 249] on link "uitwerkingen bekijken" at bounding box center [617, 250] width 150 height 24
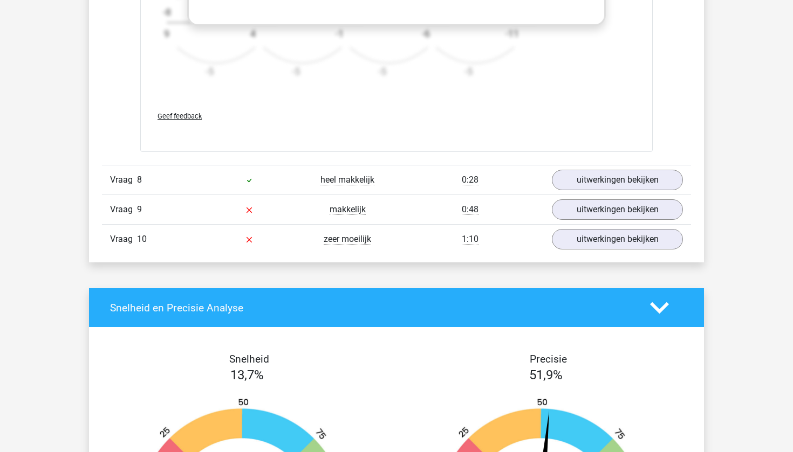
scroll to position [5640, 0]
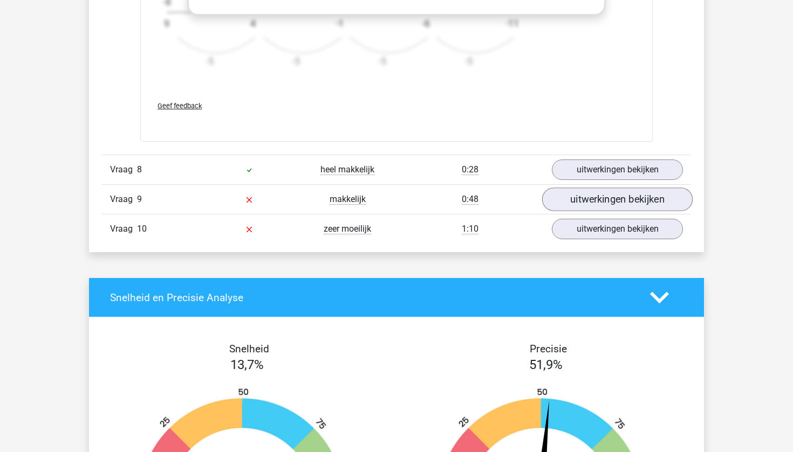
click at [629, 203] on link "uitwerkingen bekijken" at bounding box center [617, 200] width 150 height 24
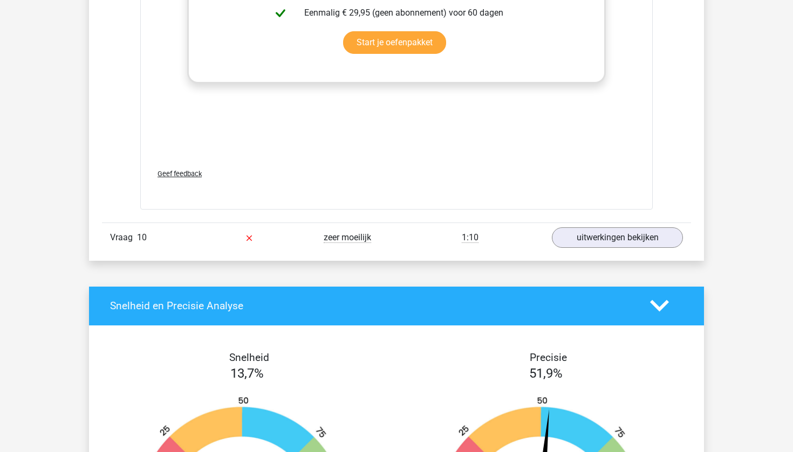
scroll to position [6300, 0]
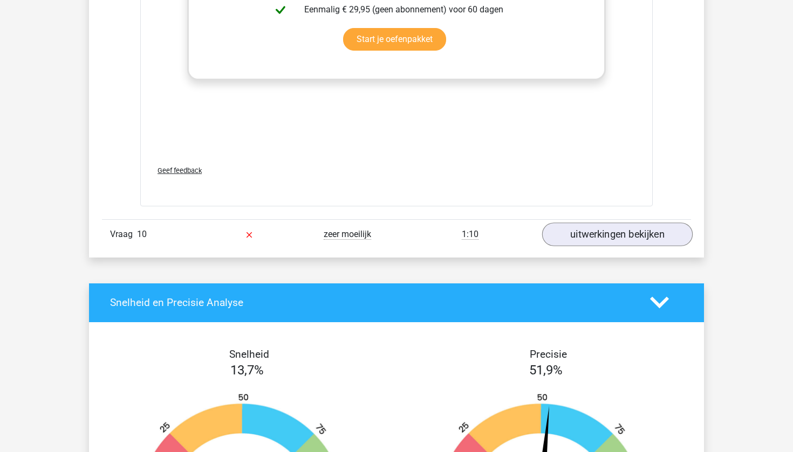
click at [614, 236] on link "uitwerkingen bekijken" at bounding box center [617, 235] width 150 height 24
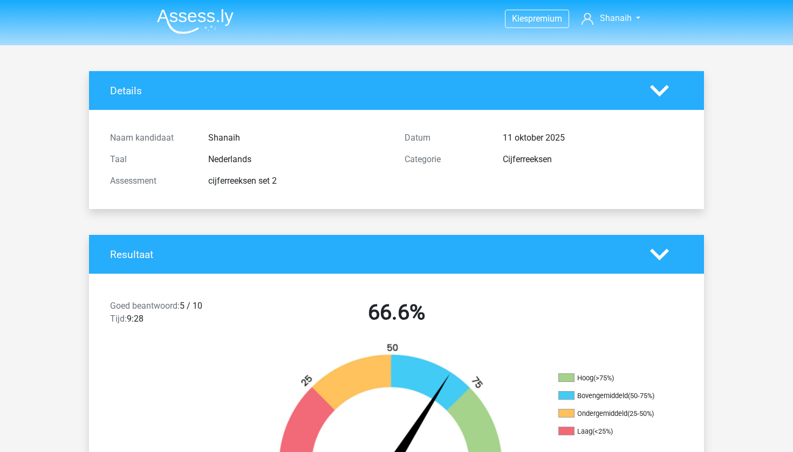
scroll to position [0, 0]
click at [210, 24] on img at bounding box center [195, 21] width 77 height 25
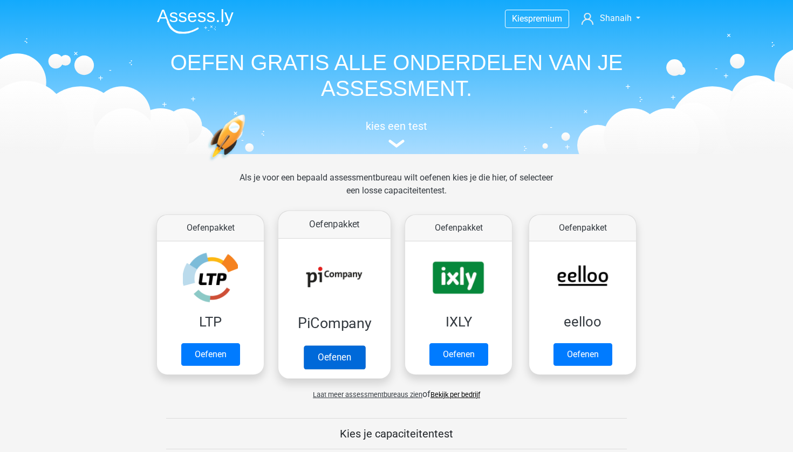
click at [310, 346] on link "Oefenen" at bounding box center [334, 358] width 61 height 24
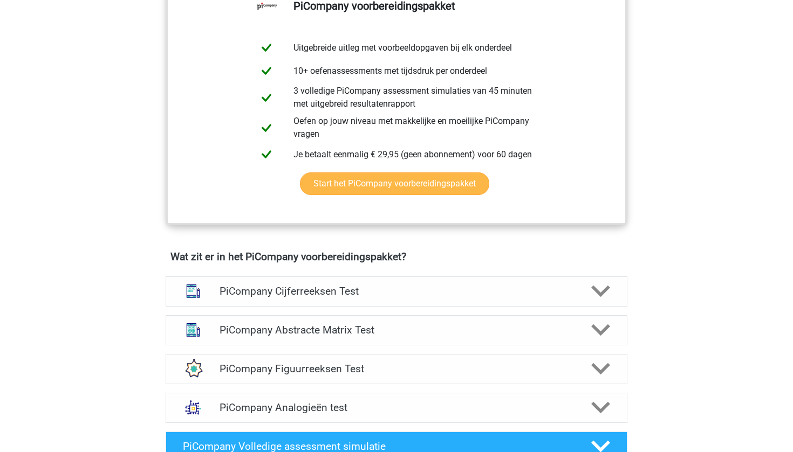
scroll to position [470, 0]
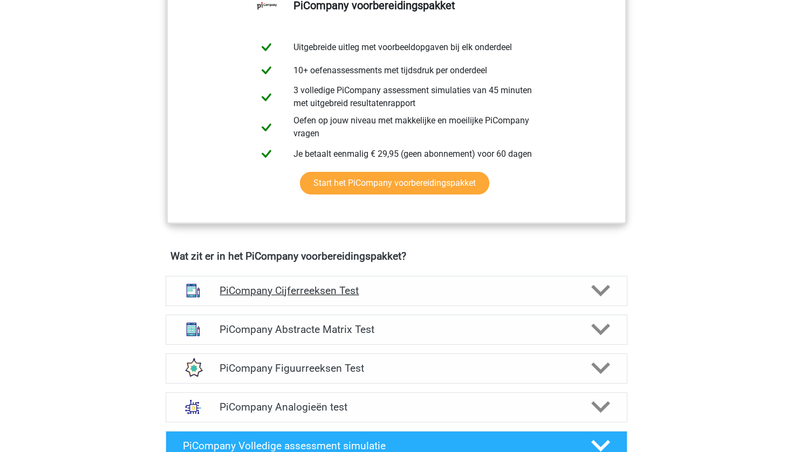
click at [310, 297] on h4 "PiCompany Cijferreeksen Test" at bounding box center [395, 291] width 353 height 12
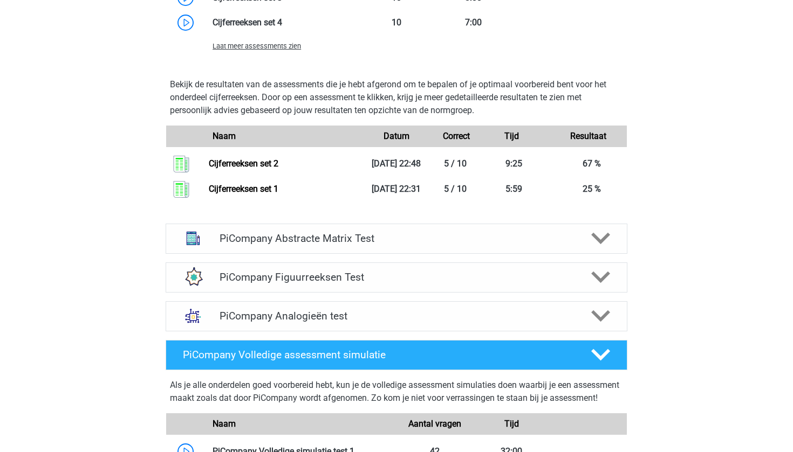
scroll to position [1262, 0]
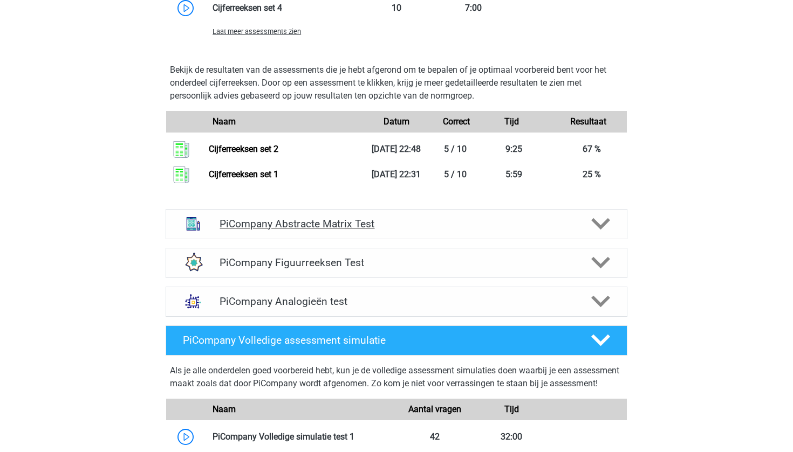
click at [336, 239] on div "PiCompany Abstracte Matrix Test" at bounding box center [397, 224] width 462 height 30
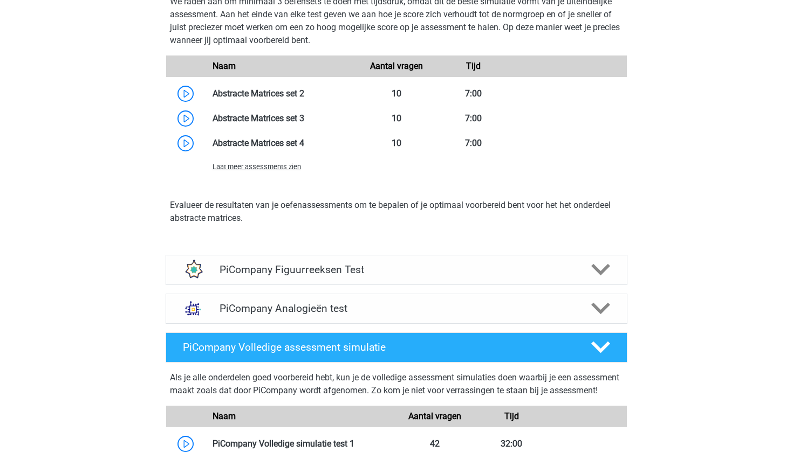
scroll to position [1834, 0]
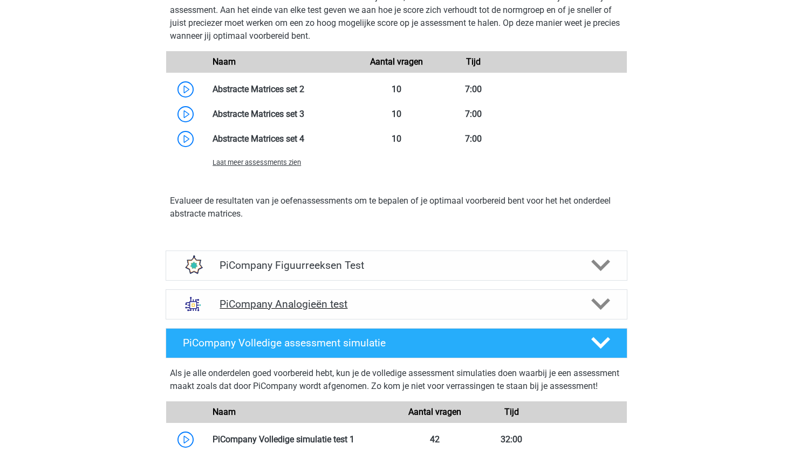
click at [389, 311] on h4 "PiCompany Analogieën test" at bounding box center [395, 304] width 353 height 12
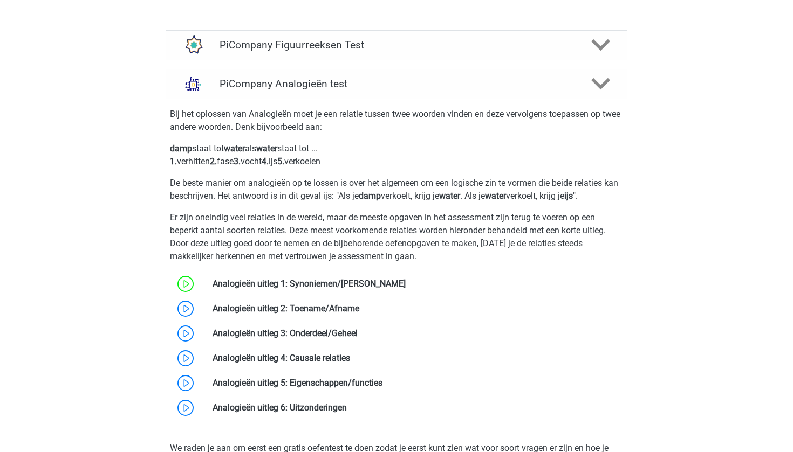
scroll to position [2061, 0]
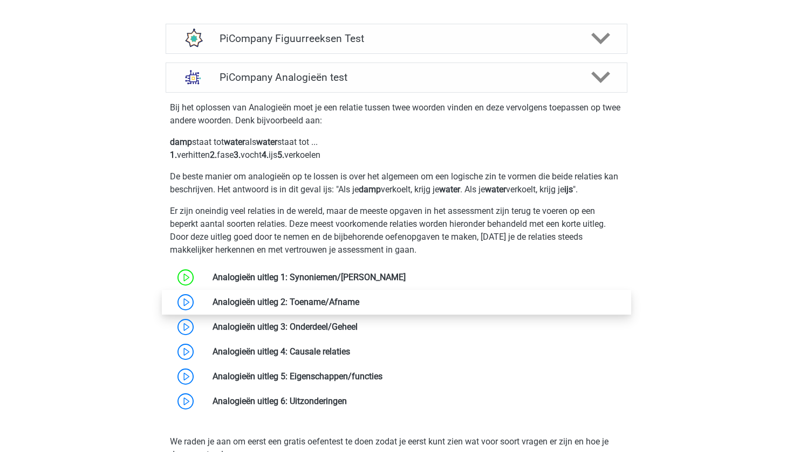
click at [359, 307] on link at bounding box center [359, 302] width 0 height 10
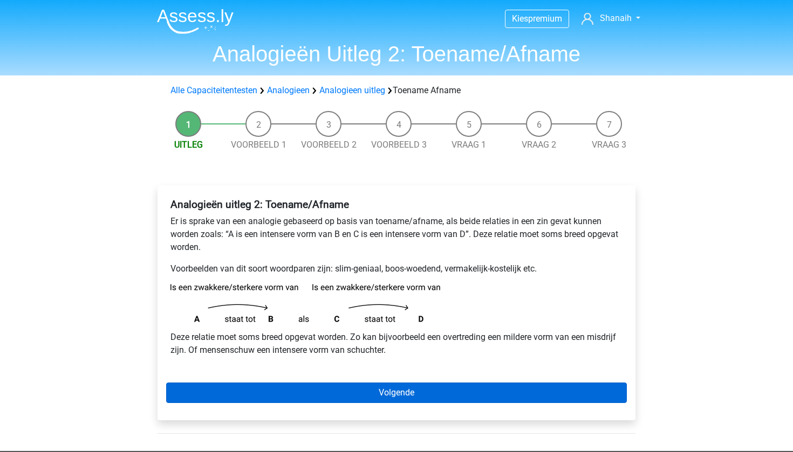
click at [358, 396] on link "Volgende" at bounding box center [396, 393] width 461 height 20
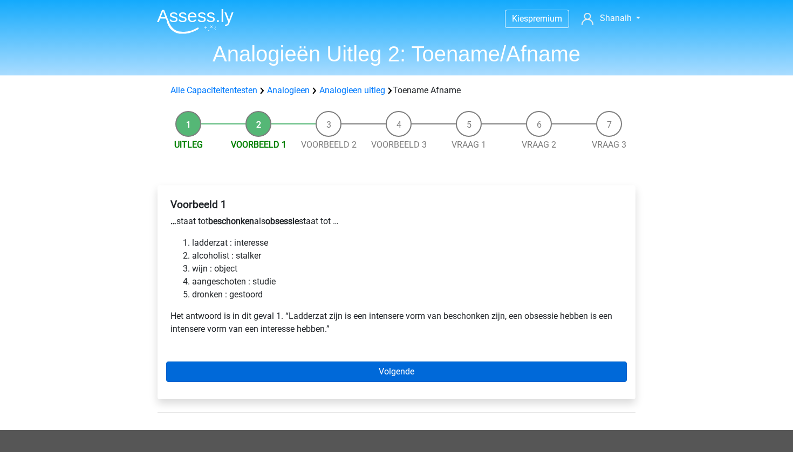
click at [367, 376] on link "Volgende" at bounding box center [396, 372] width 461 height 20
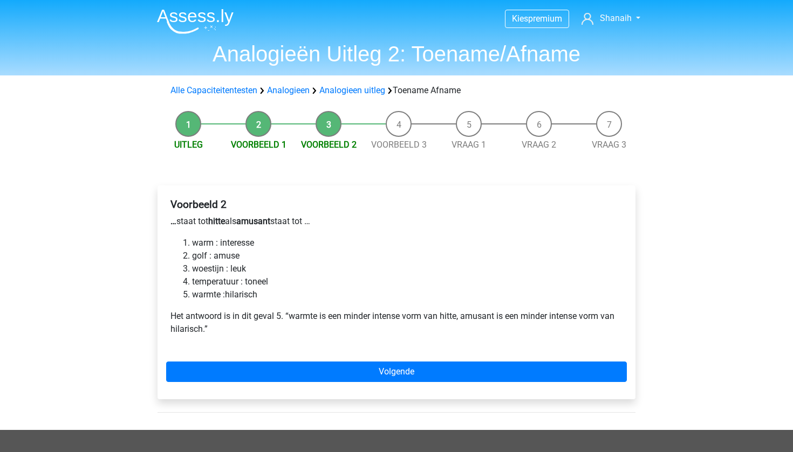
click at [367, 376] on link "Volgende" at bounding box center [396, 372] width 461 height 20
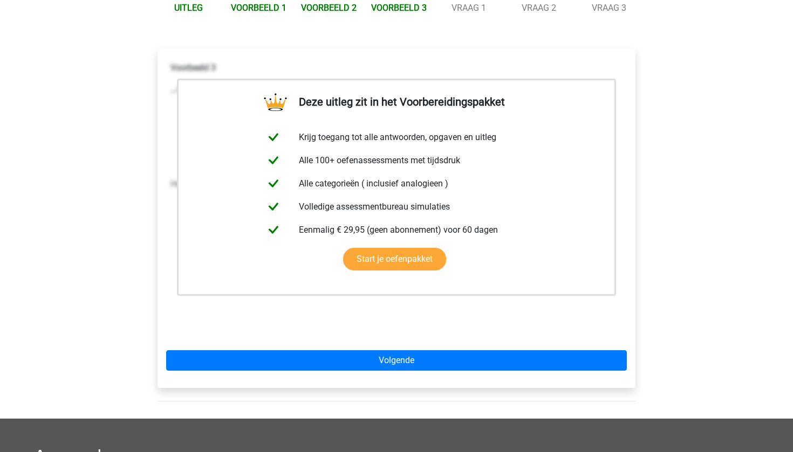
scroll to position [139, 0]
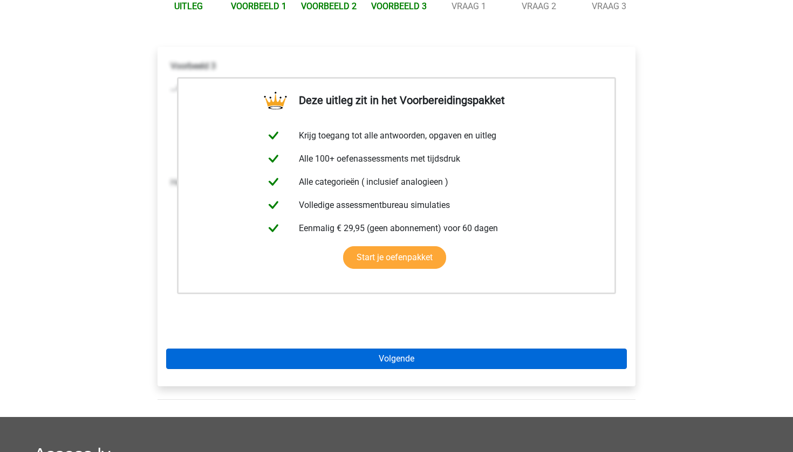
click at [372, 363] on link "Volgende" at bounding box center [396, 359] width 461 height 20
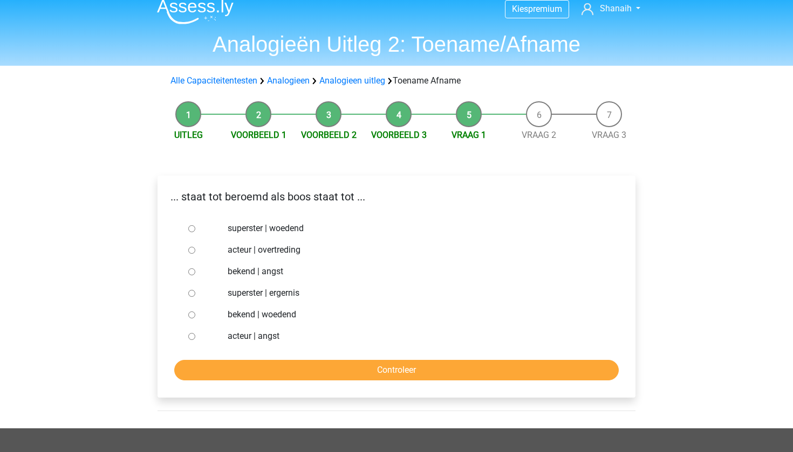
scroll to position [15, 0]
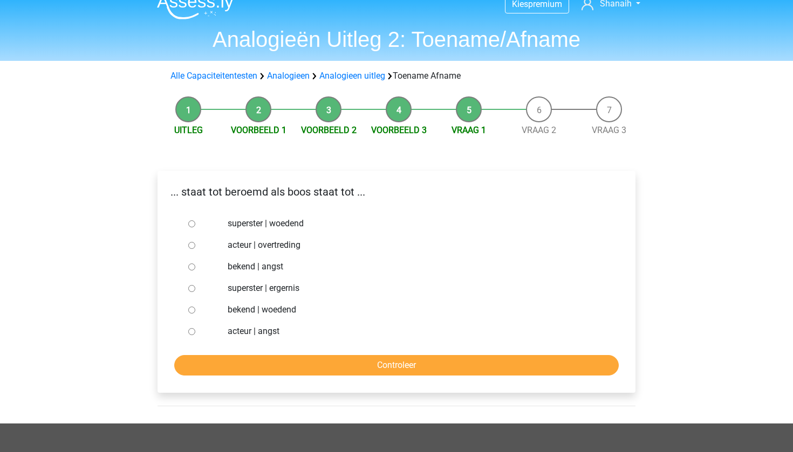
click at [249, 308] on label "bekend | woedend" at bounding box center [414, 310] width 373 height 13
click at [195, 308] on input "bekend | woedend" at bounding box center [191, 310] width 7 height 7
radio input "true"
click at [271, 363] on input "Controleer" at bounding box center [396, 365] width 444 height 20
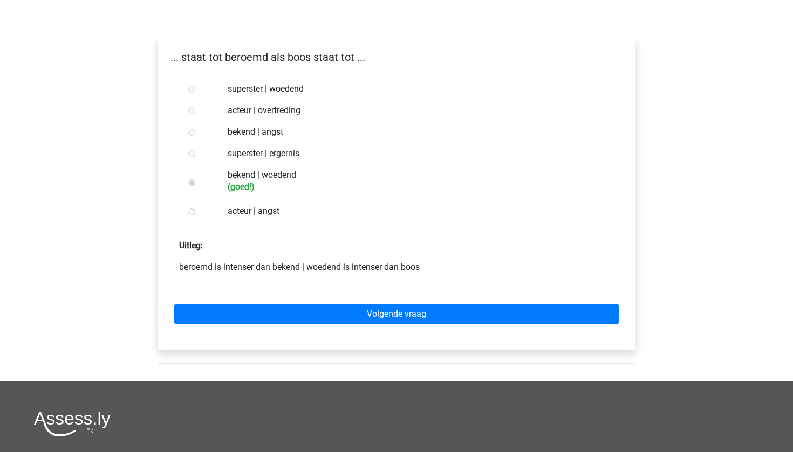
scroll to position [182, 0]
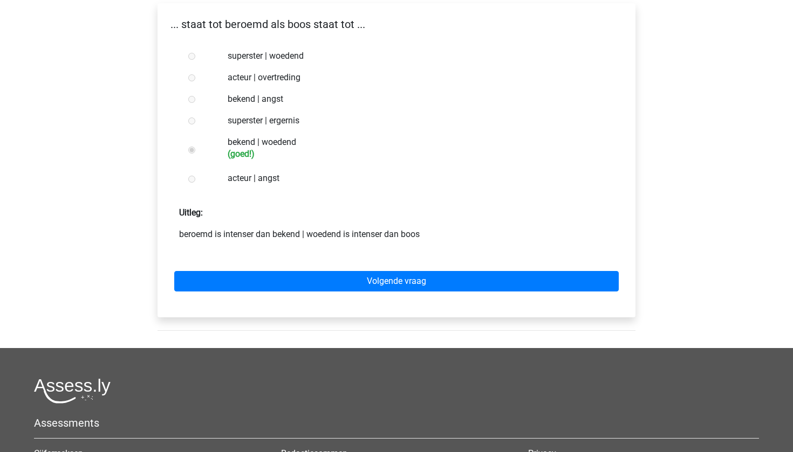
click at [359, 270] on div "Volgende vraag" at bounding box center [396, 279] width 461 height 59
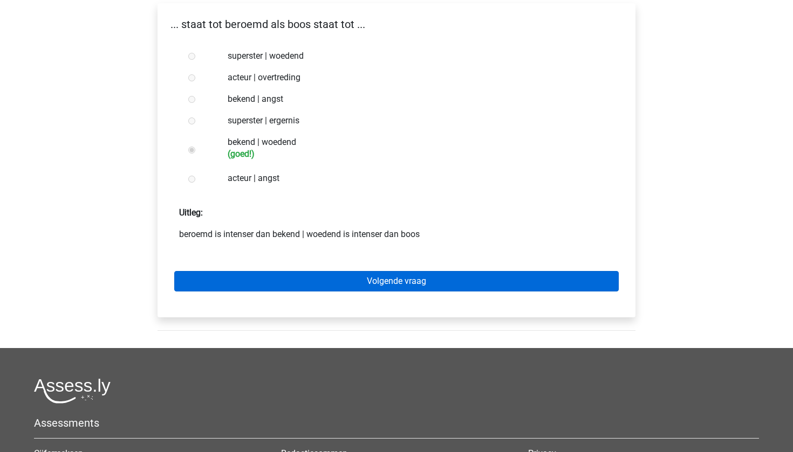
click at [349, 285] on link "Volgende vraag" at bounding box center [396, 281] width 444 height 20
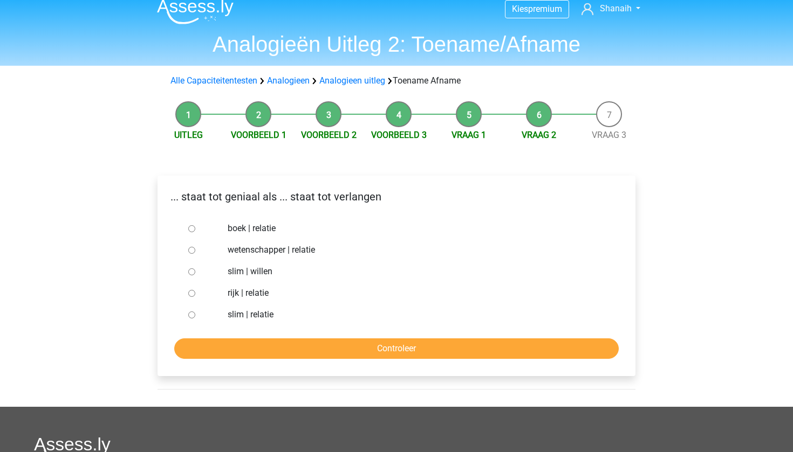
scroll to position [11, 0]
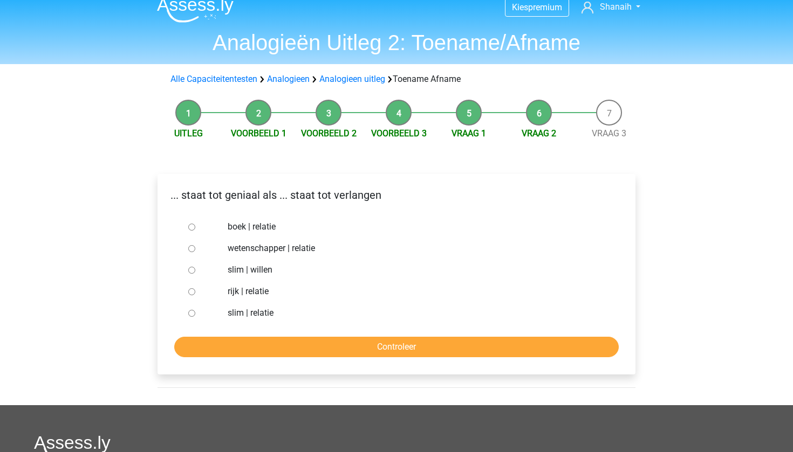
click at [211, 271] on div at bounding box center [202, 270] width 36 height 22
click at [195, 267] on div at bounding box center [202, 270] width 36 height 22
click at [195, 268] on div at bounding box center [202, 270] width 36 height 22
click at [192, 270] on input "slim | willen" at bounding box center [191, 270] width 7 height 7
radio input "true"
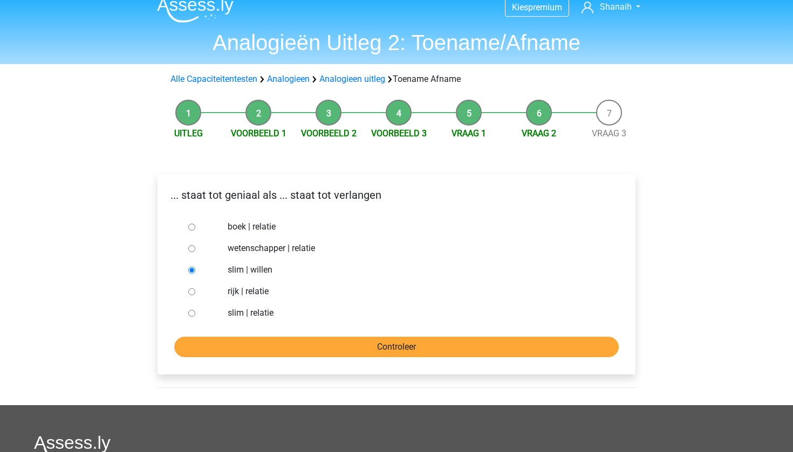
click at [218, 341] on input "Controleer" at bounding box center [396, 347] width 444 height 20
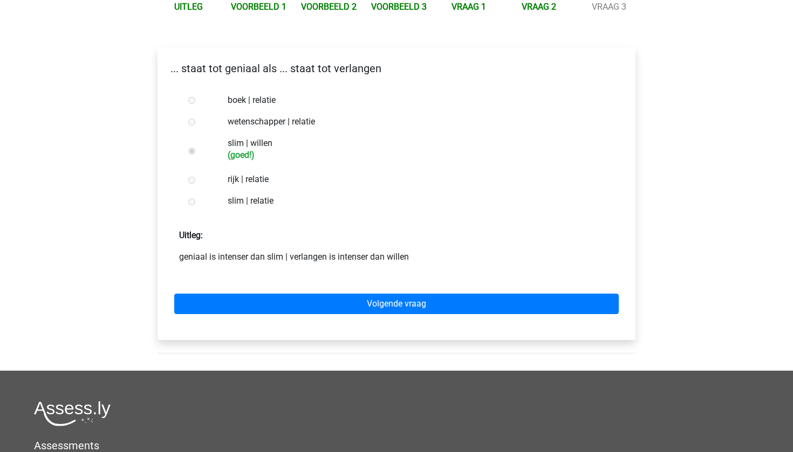
scroll to position [160, 0]
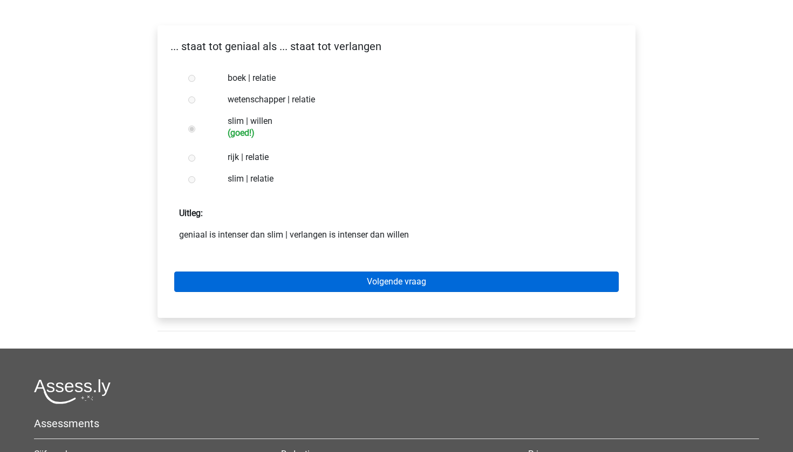
click at [301, 291] on link "Volgende vraag" at bounding box center [396, 282] width 444 height 20
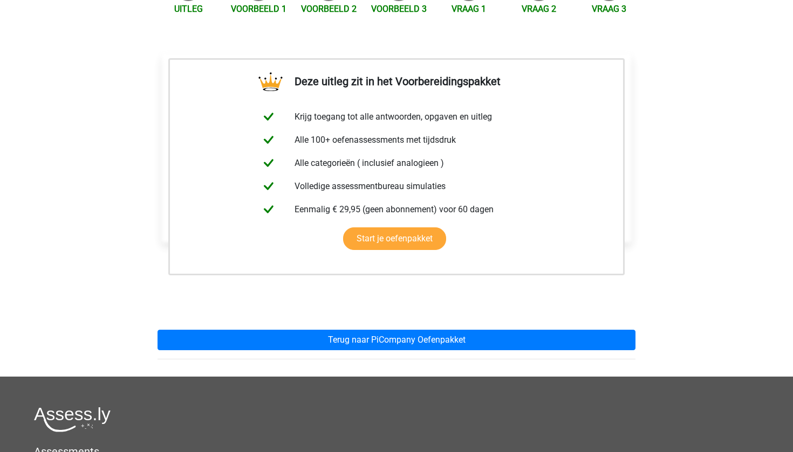
scroll to position [141, 0]
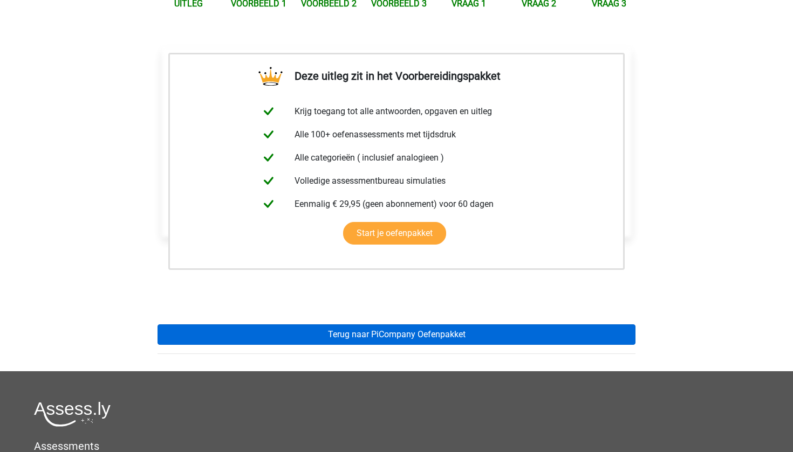
click at [291, 335] on link "Terug naar PiCompany Oefenpakket" at bounding box center [396, 335] width 478 height 20
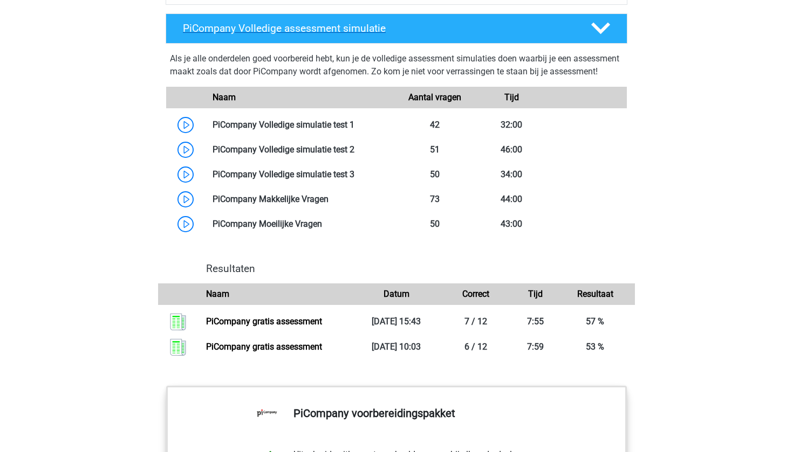
scroll to position [888, 0]
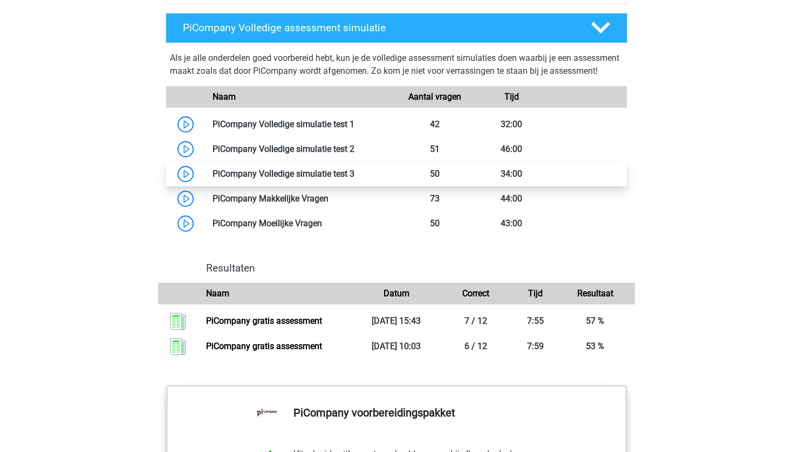
click at [354, 179] on link at bounding box center [354, 174] width 0 height 10
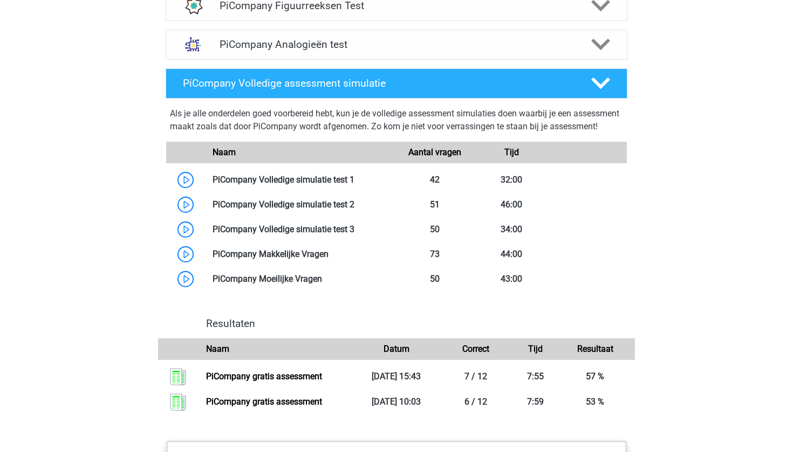
scroll to position [825, 0]
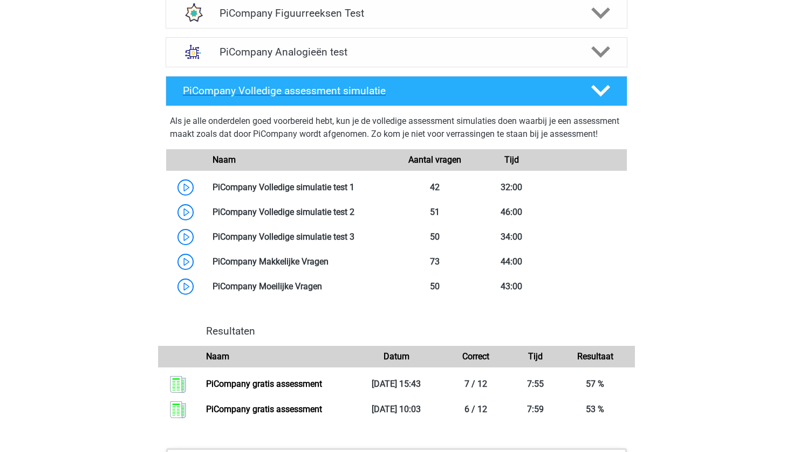
click at [596, 100] on icon at bounding box center [600, 90] width 19 height 19
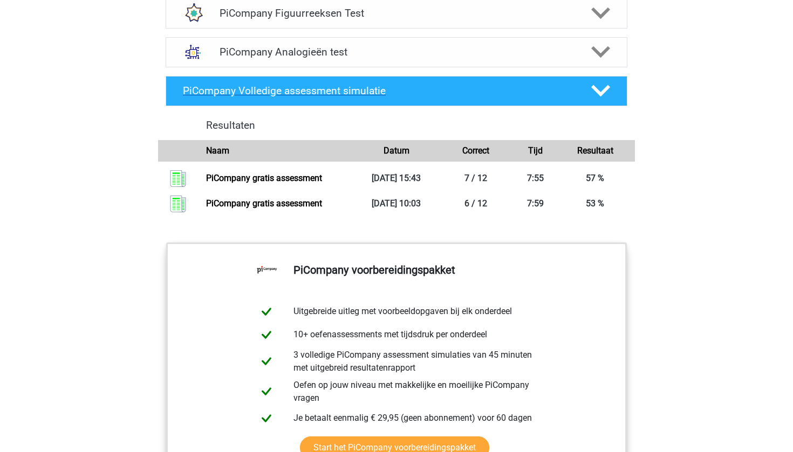
click at [601, 100] on icon at bounding box center [600, 90] width 19 height 19
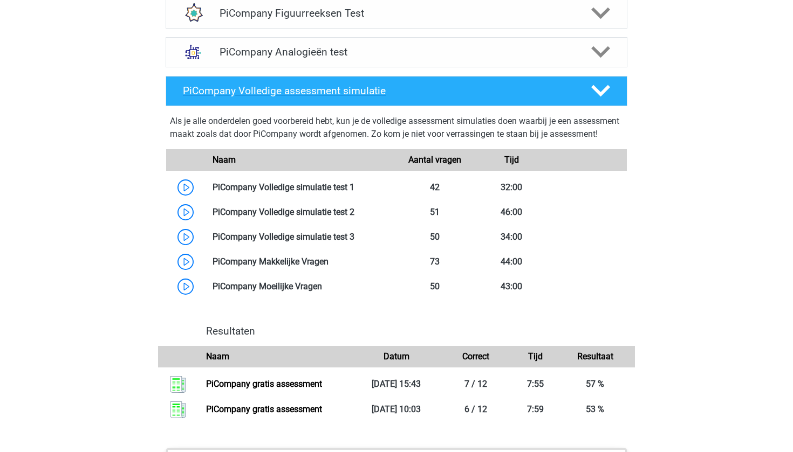
click at [601, 100] on icon at bounding box center [600, 90] width 19 height 19
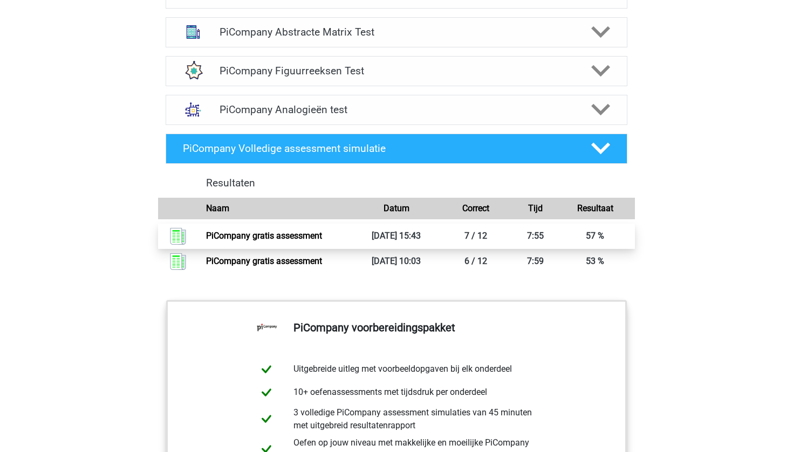
scroll to position [764, 0]
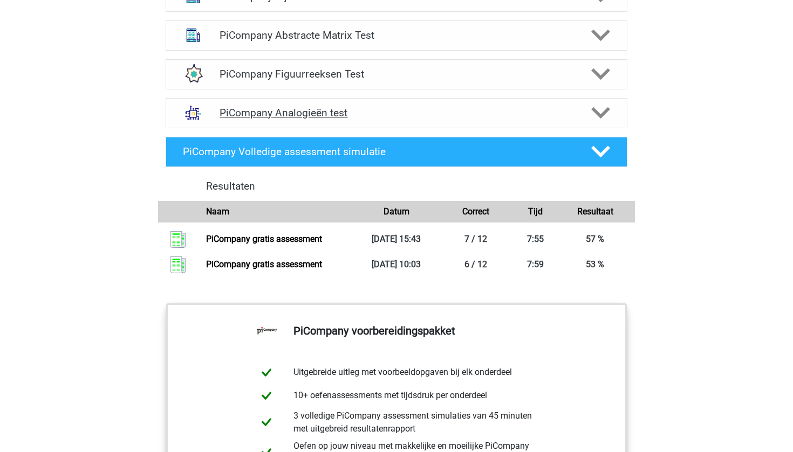
click at [477, 119] on h4 "PiCompany Analogieën test" at bounding box center [395, 113] width 353 height 12
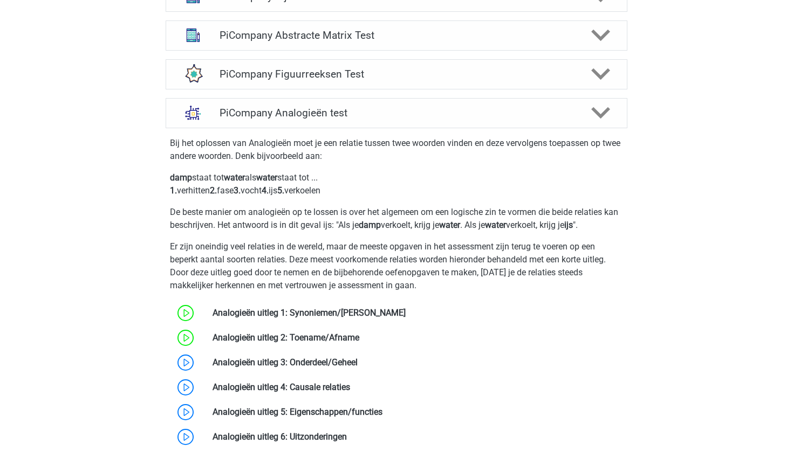
scroll to position [826, 0]
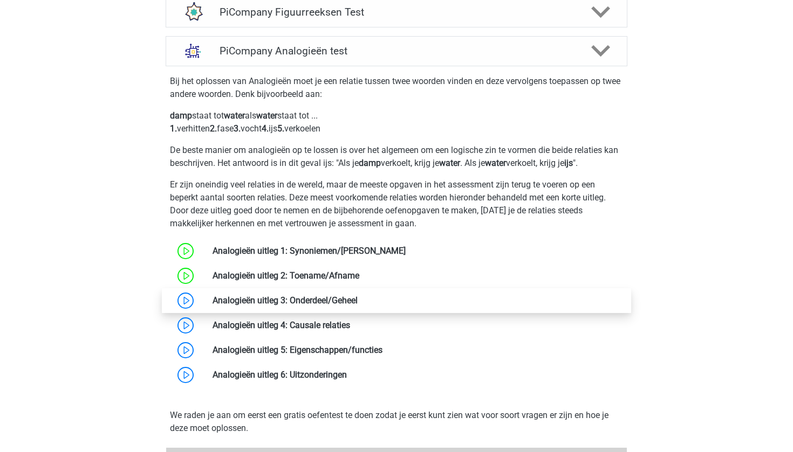
click at [358, 306] on link at bounding box center [358, 301] width 0 height 10
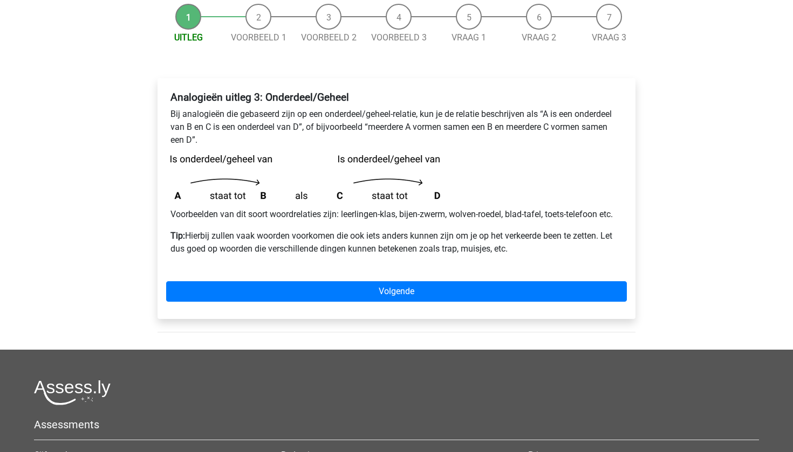
scroll to position [111, 0]
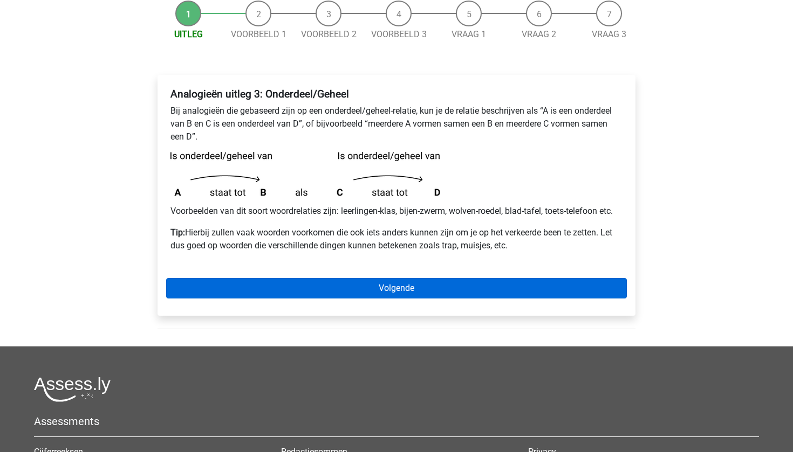
click at [356, 291] on link "Volgende" at bounding box center [396, 288] width 461 height 20
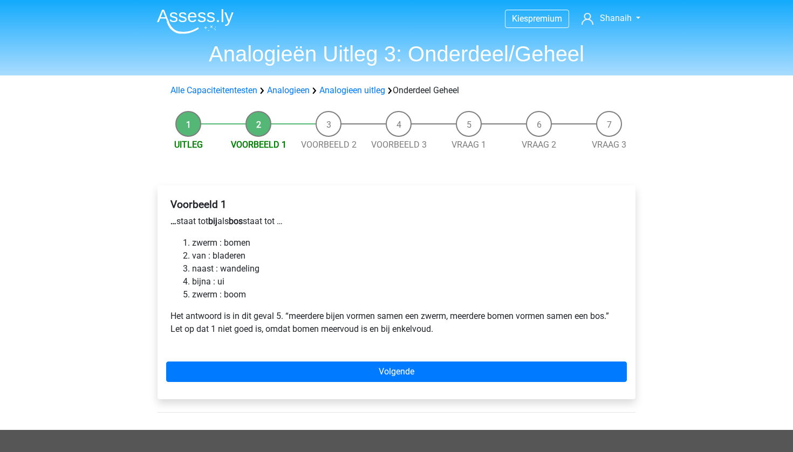
click at [209, 360] on div "Voorbeeld 1 … staat tot bij als bos staat tot … zwerm : bomen van : bladeren na…" at bounding box center [396, 293] width 478 height 214
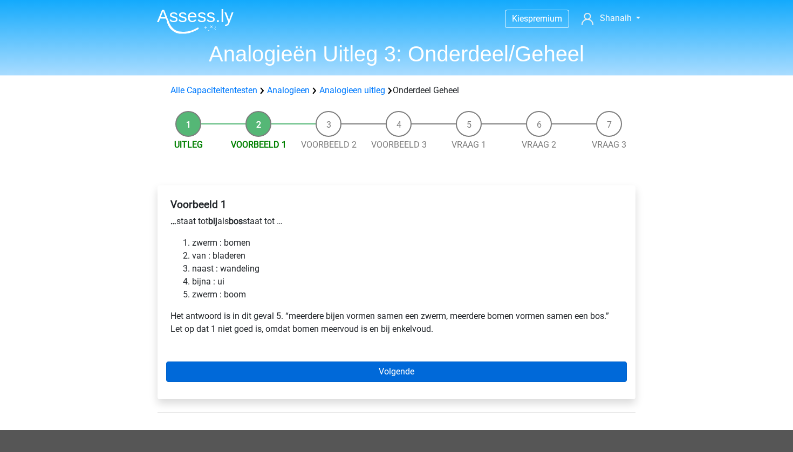
click at [211, 377] on link "Volgende" at bounding box center [396, 372] width 461 height 20
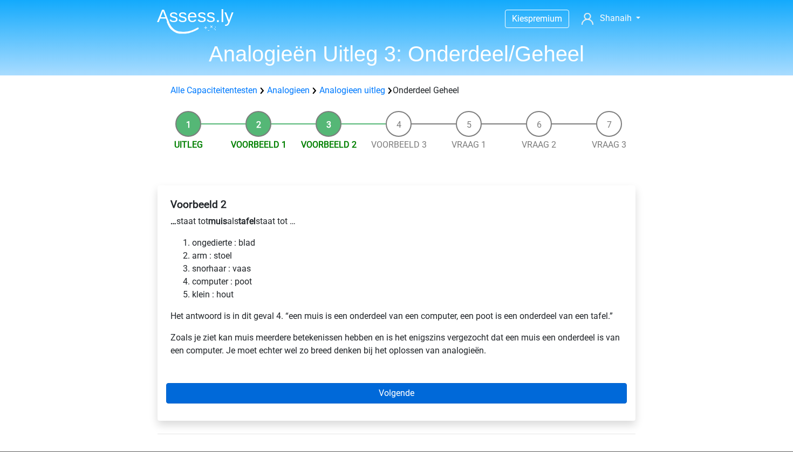
click at [213, 390] on link "Volgende" at bounding box center [396, 393] width 461 height 20
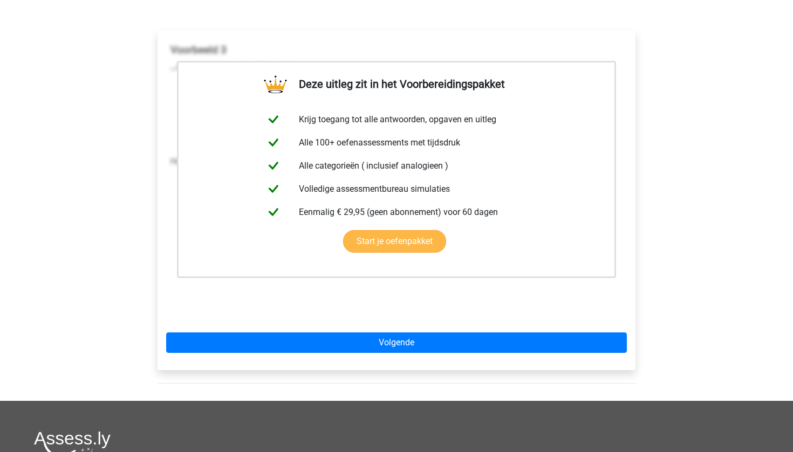
scroll to position [159, 0]
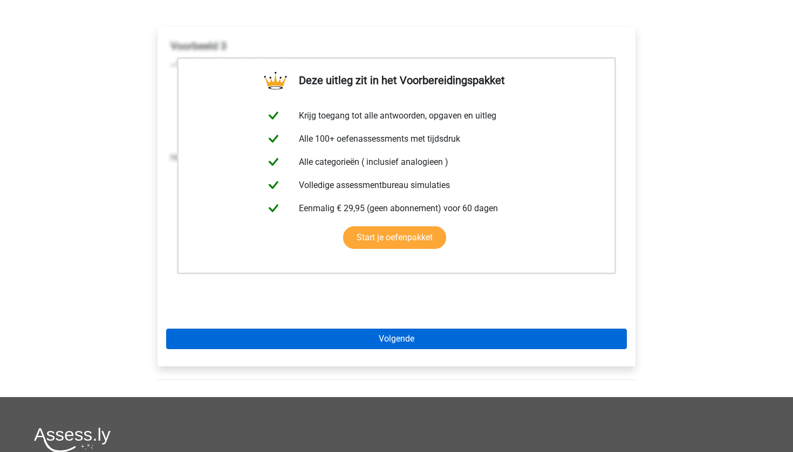
click at [393, 338] on link "Volgende" at bounding box center [396, 339] width 461 height 20
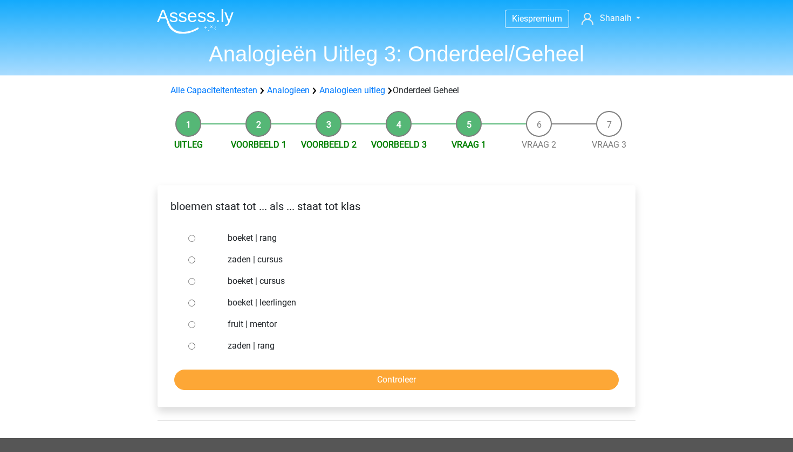
click at [190, 303] on input "boeket | leerlingen" at bounding box center [191, 303] width 7 height 7
radio input "true"
click at [238, 382] on input "Controleer" at bounding box center [396, 380] width 444 height 20
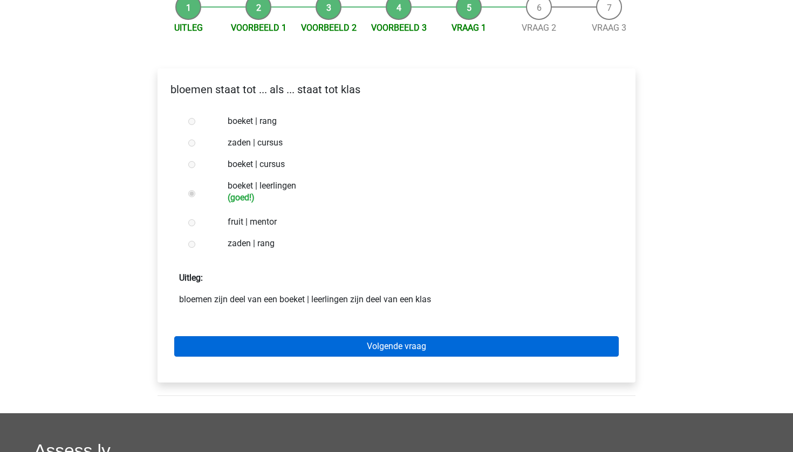
scroll to position [118, 0]
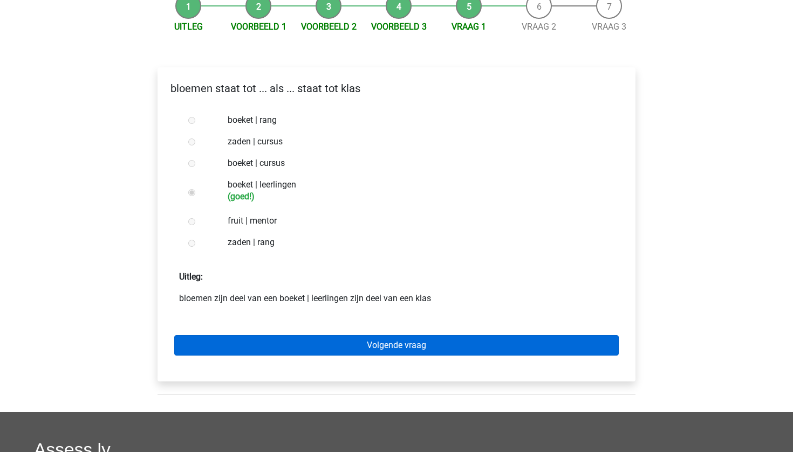
click at [321, 343] on link "Volgende vraag" at bounding box center [396, 345] width 444 height 20
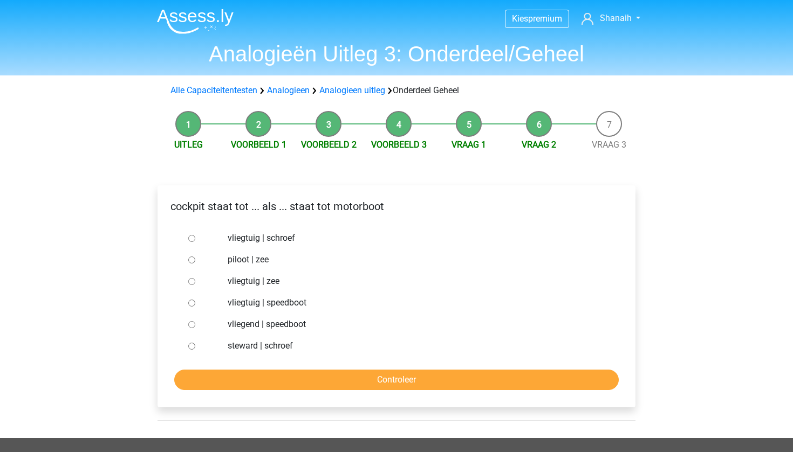
click at [215, 298] on div at bounding box center [202, 303] width 36 height 22
click at [188, 302] on input "vliegtuig | speedboot" at bounding box center [191, 303] width 7 height 7
radio input "true"
click at [244, 382] on input "Controleer" at bounding box center [396, 380] width 444 height 20
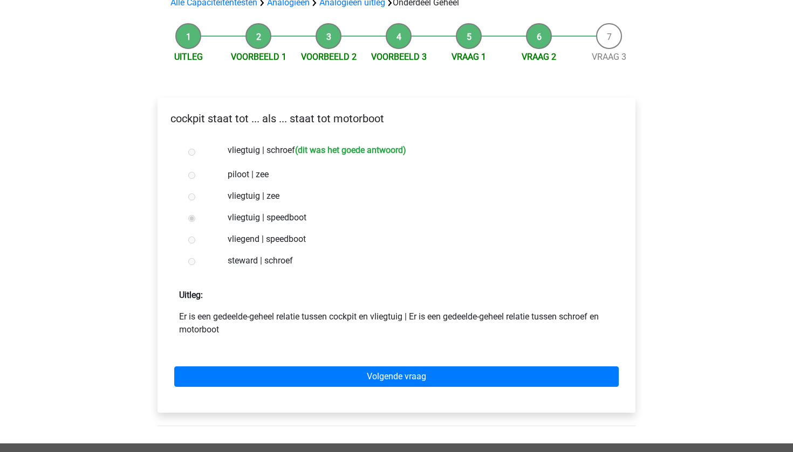
scroll to position [88, 0]
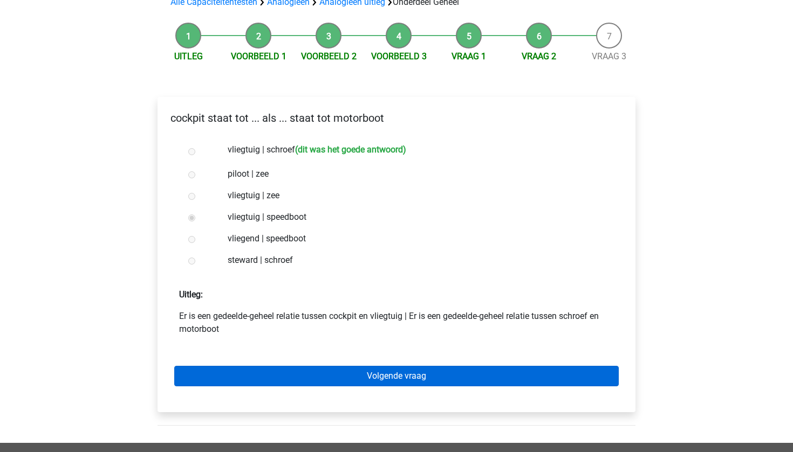
click at [266, 375] on link "Volgende vraag" at bounding box center [396, 376] width 444 height 20
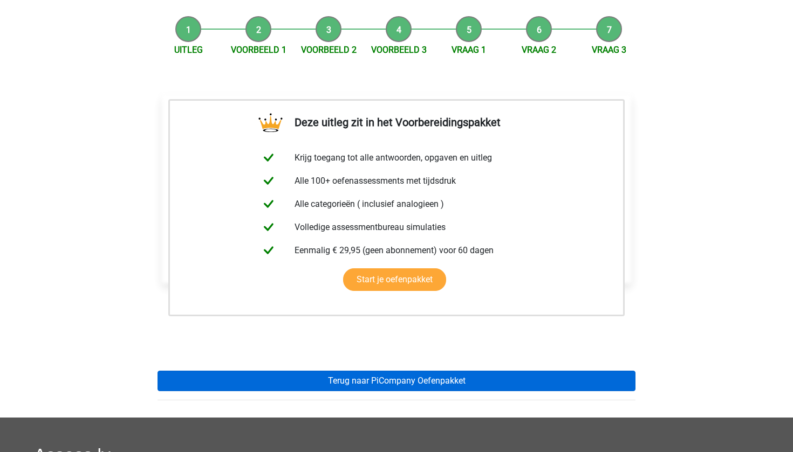
scroll to position [97, 0]
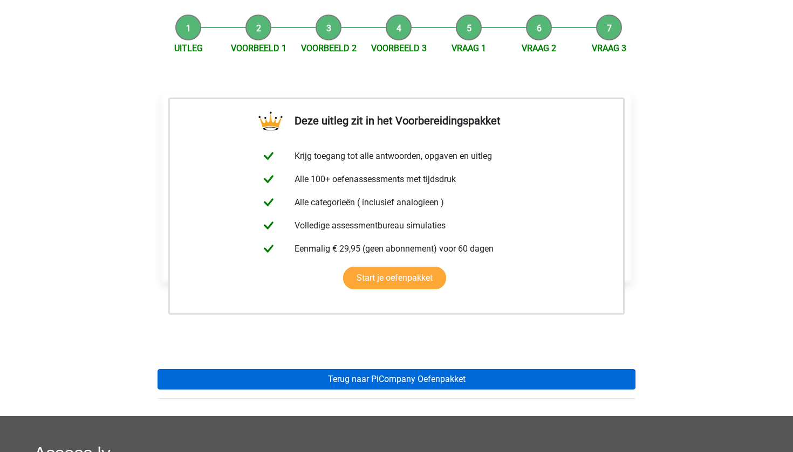
click at [272, 377] on link "Terug naar PiCompany Oefenpakket" at bounding box center [396, 379] width 478 height 20
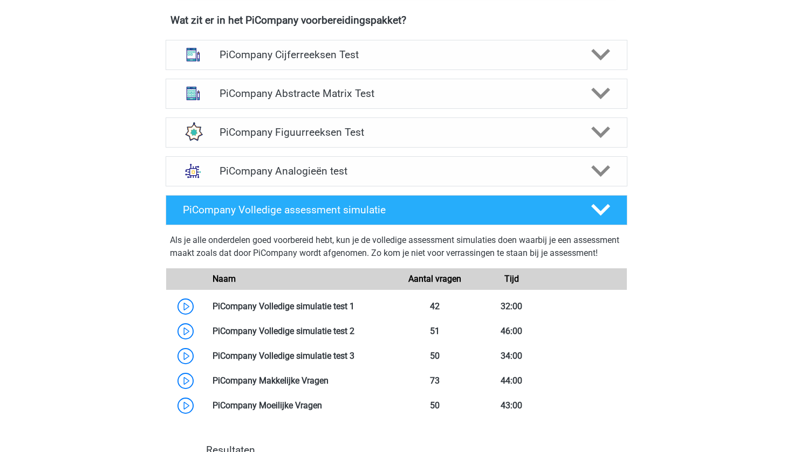
scroll to position [702, 0]
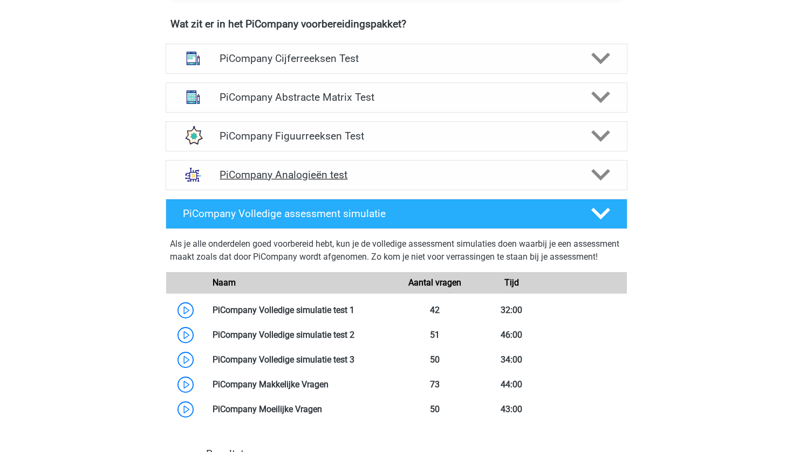
click at [399, 181] on h4 "PiCompany Analogieën test" at bounding box center [395, 175] width 353 height 12
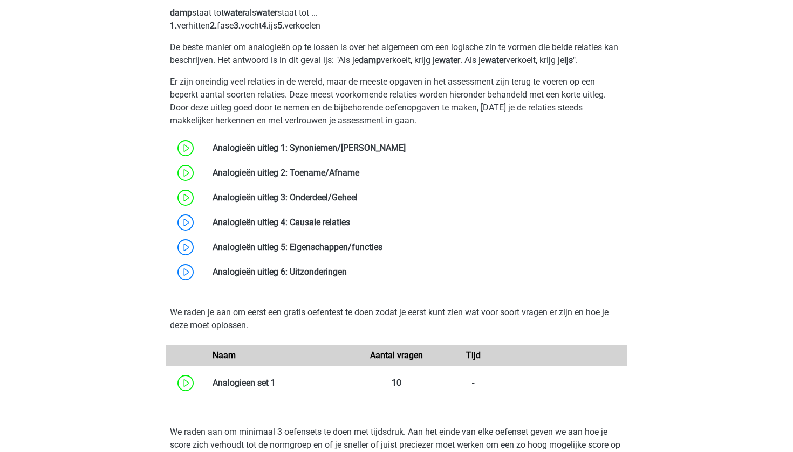
scroll to position [931, 0]
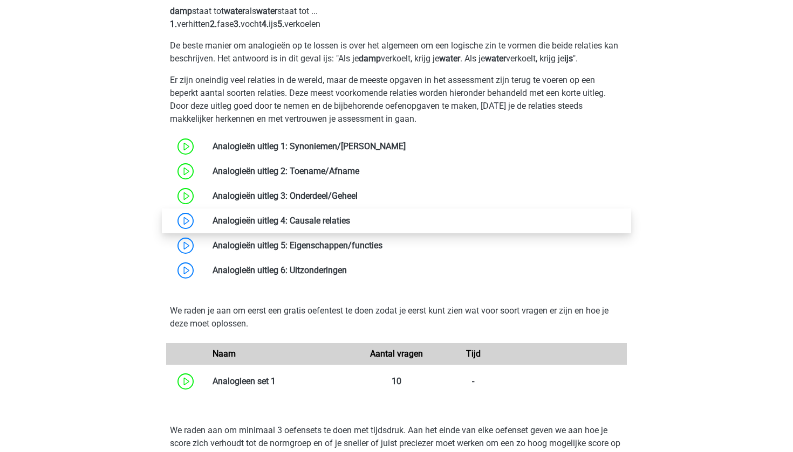
click at [350, 226] on link at bounding box center [350, 221] width 0 height 10
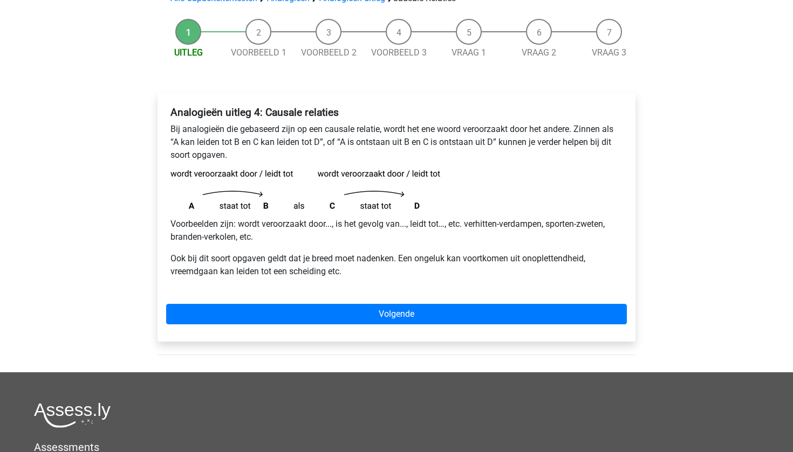
scroll to position [96, 0]
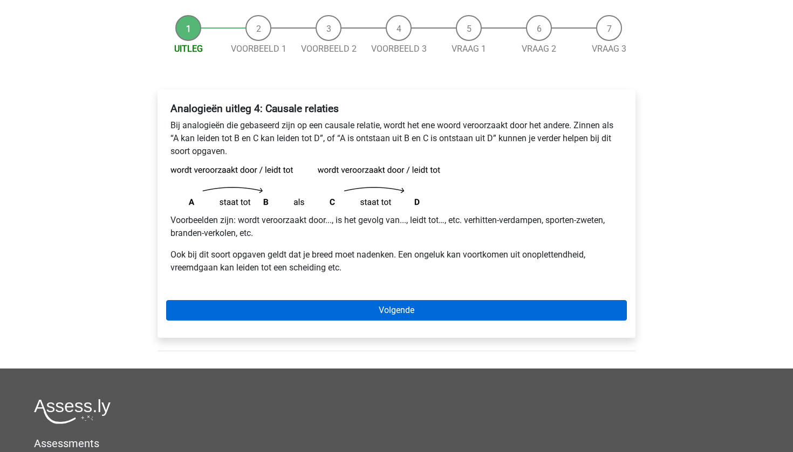
click at [321, 309] on link "Volgende" at bounding box center [396, 310] width 461 height 20
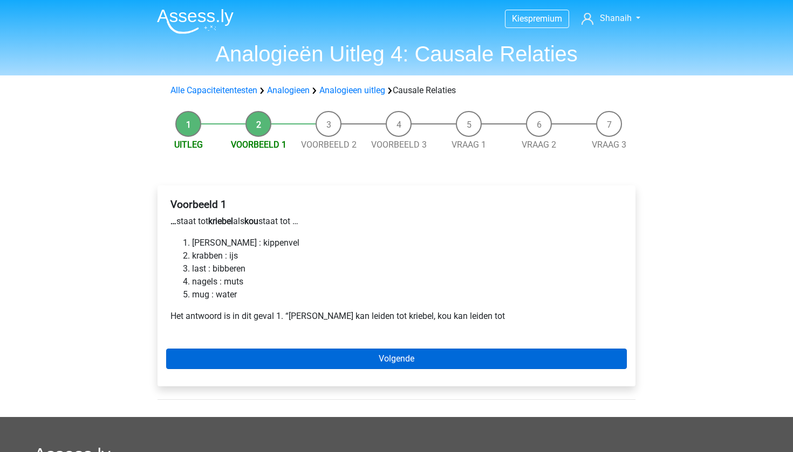
click at [212, 358] on link "Volgende" at bounding box center [396, 359] width 461 height 20
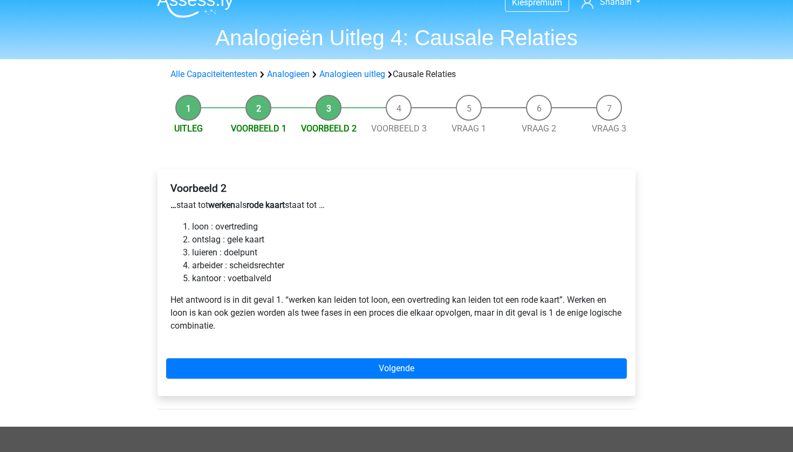
scroll to position [23, 0]
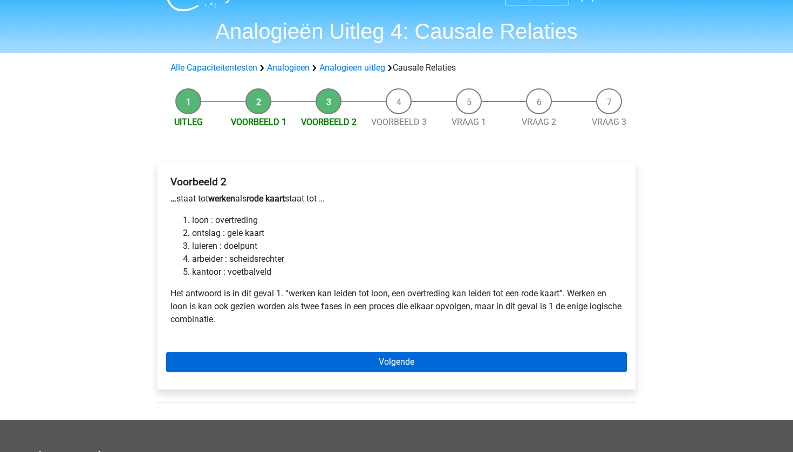
click at [208, 359] on link "Volgende" at bounding box center [396, 362] width 461 height 20
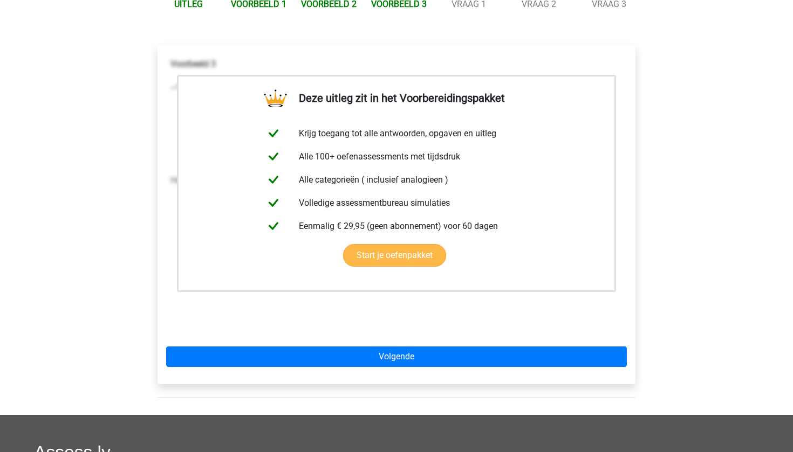
scroll to position [142, 0]
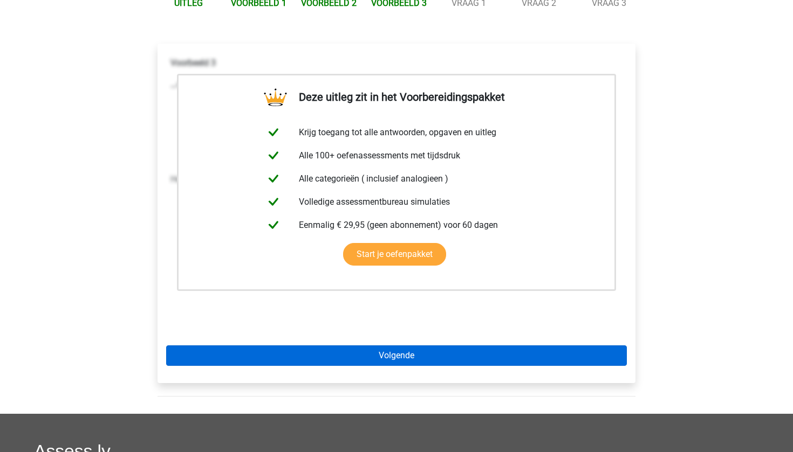
click at [253, 348] on link "Volgende" at bounding box center [396, 356] width 461 height 20
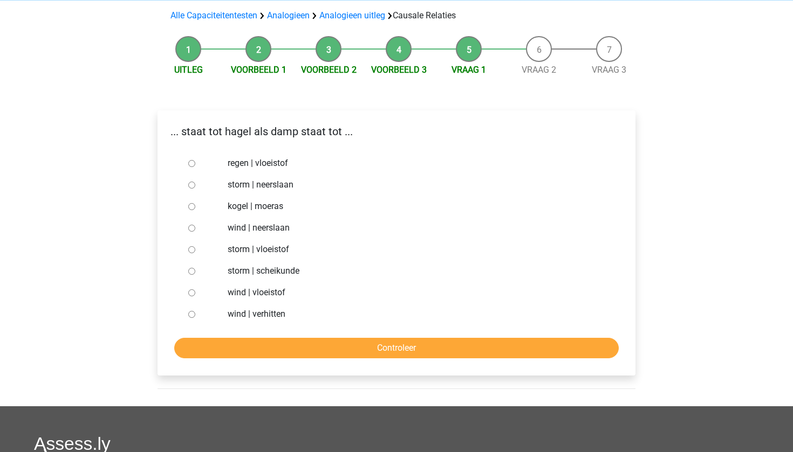
scroll to position [76, 0]
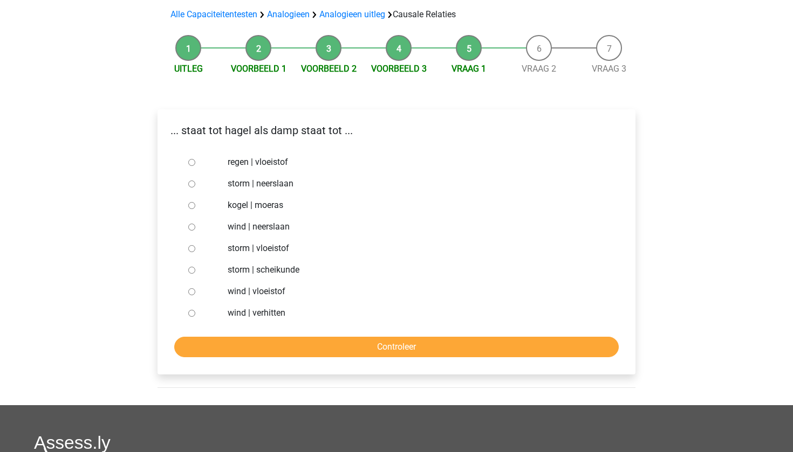
click at [188, 164] on input "regen | vloeistof" at bounding box center [191, 162] width 7 height 7
radio input "true"
click at [211, 250] on div at bounding box center [202, 249] width 36 height 22
click at [202, 347] on input "Controleer" at bounding box center [396, 347] width 444 height 20
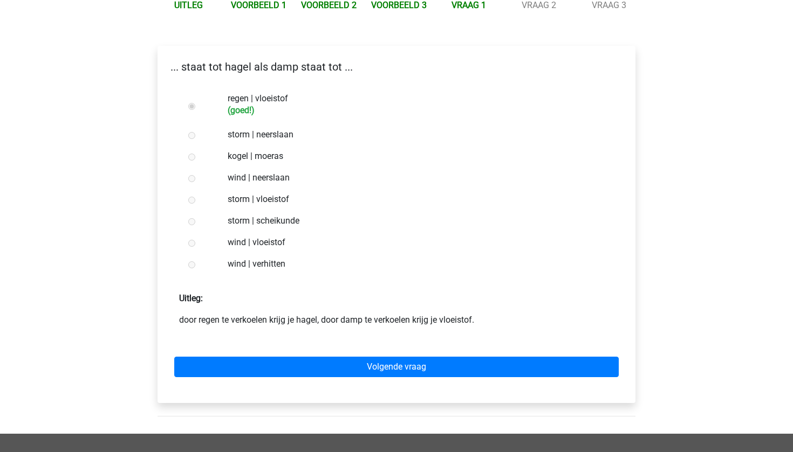
scroll to position [138, 0]
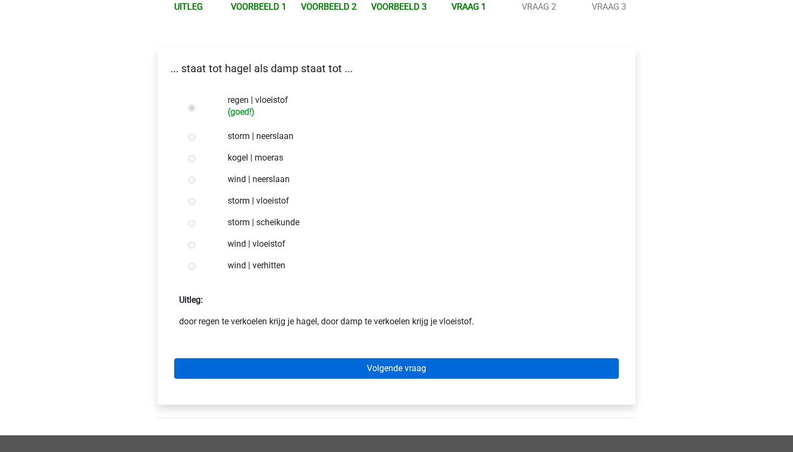
click at [214, 373] on link "Volgende vraag" at bounding box center [396, 369] width 444 height 20
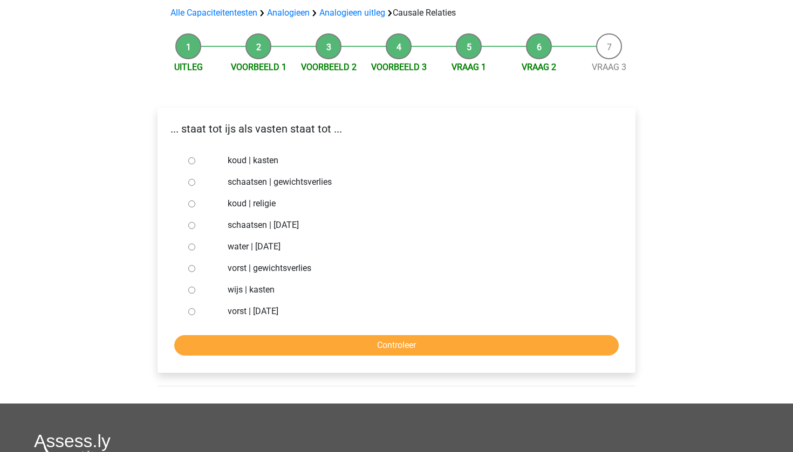
scroll to position [78, 0]
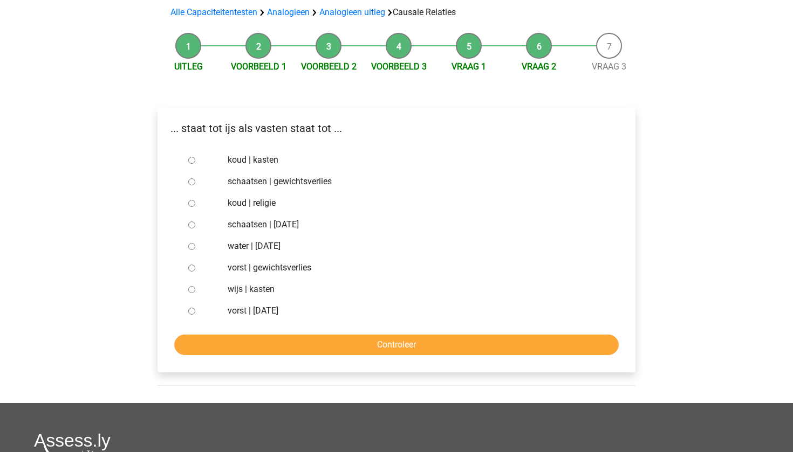
click at [243, 266] on label "vorst | gewichtsverlies" at bounding box center [414, 268] width 373 height 13
click at [195, 266] on input "vorst | gewichtsverlies" at bounding box center [191, 268] width 7 height 7
radio input "true"
click at [249, 350] on input "Controleer" at bounding box center [396, 345] width 444 height 20
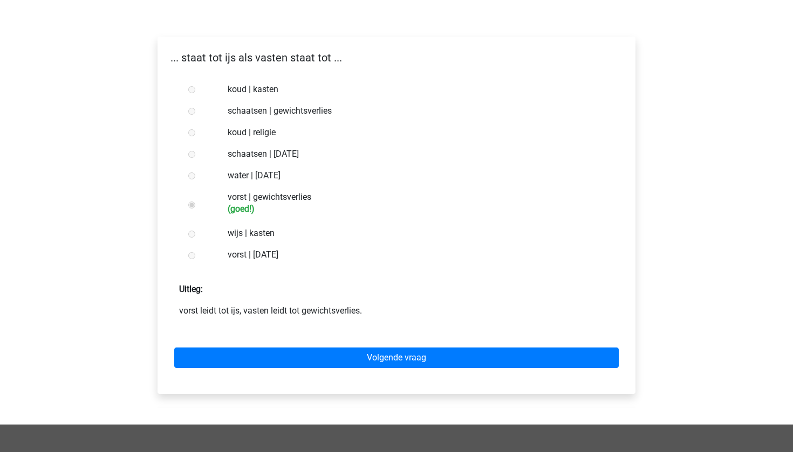
scroll to position [160, 0]
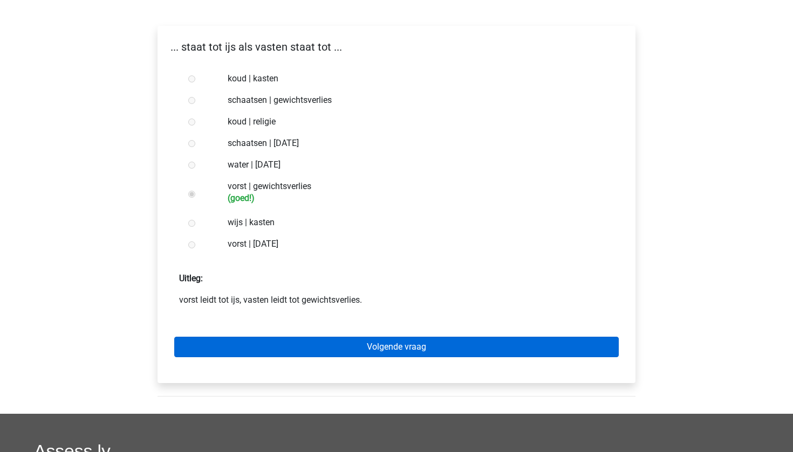
click at [245, 351] on link "Volgende vraag" at bounding box center [396, 347] width 444 height 20
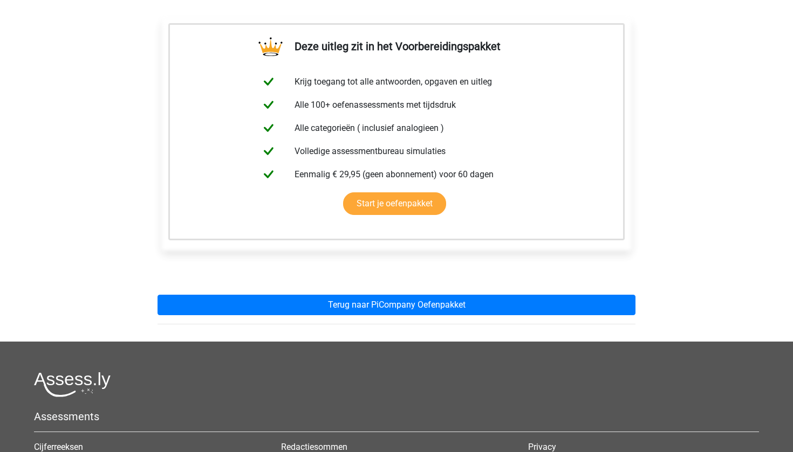
scroll to position [176, 0]
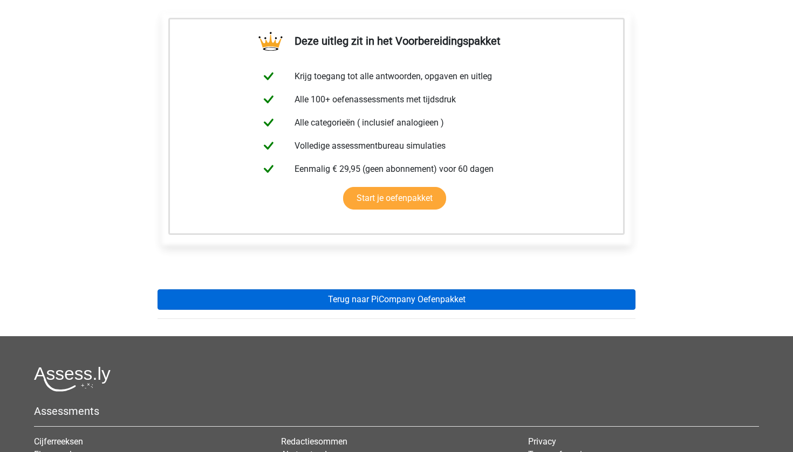
click at [304, 291] on link "Terug naar PiCompany Oefenpakket" at bounding box center [396, 300] width 478 height 20
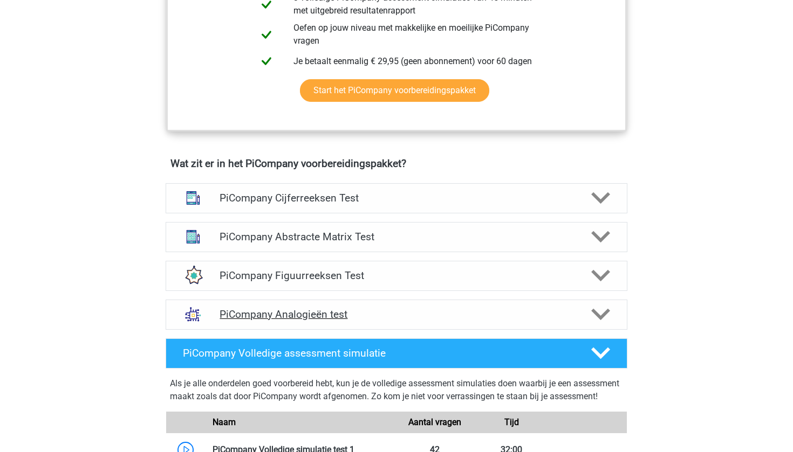
click at [297, 321] on h4 "PiCompany Analogieën test" at bounding box center [395, 314] width 353 height 12
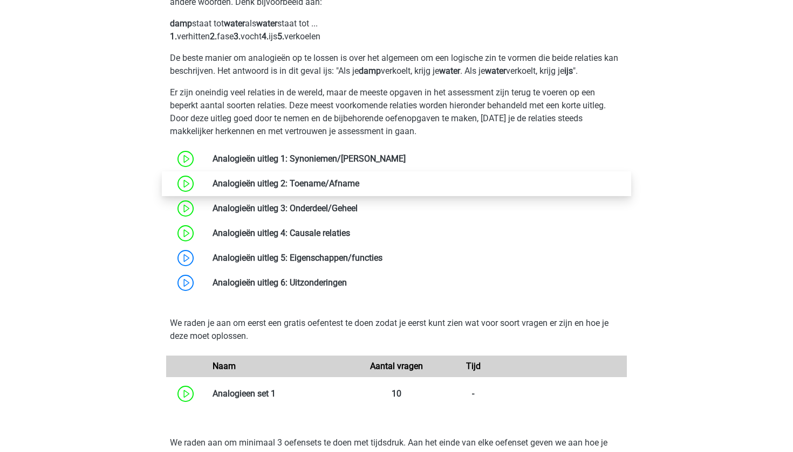
scroll to position [926, 0]
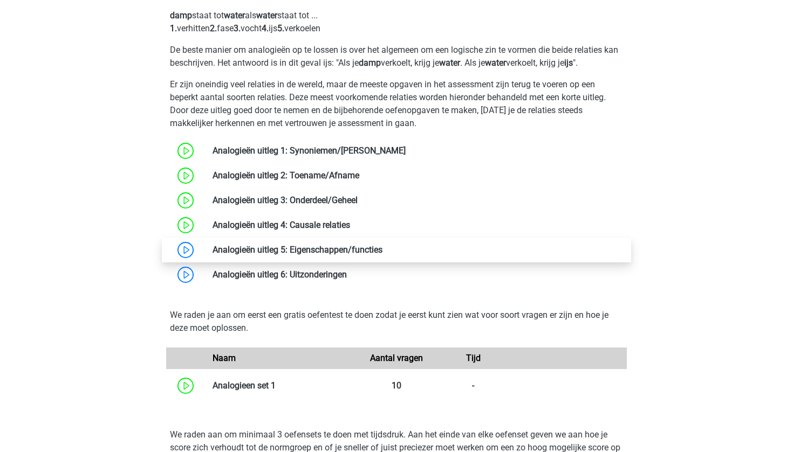
click at [382, 255] on link at bounding box center [382, 250] width 0 height 10
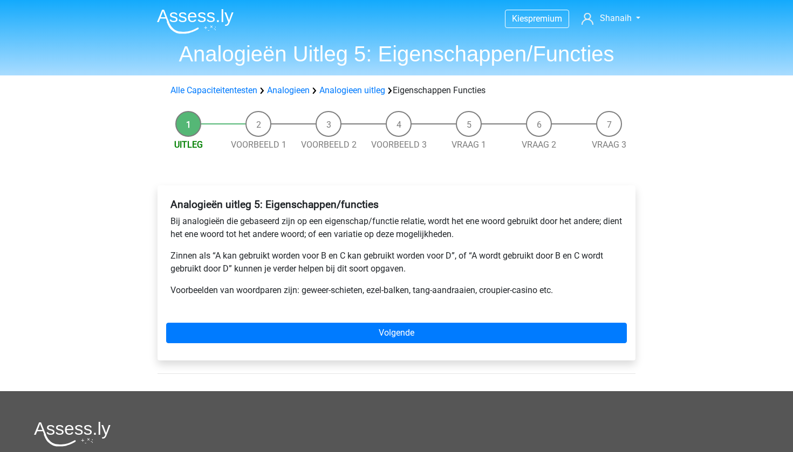
drag, startPoint x: 319, startPoint y: 338, endPoint x: 324, endPoint y: 313, distance: 25.9
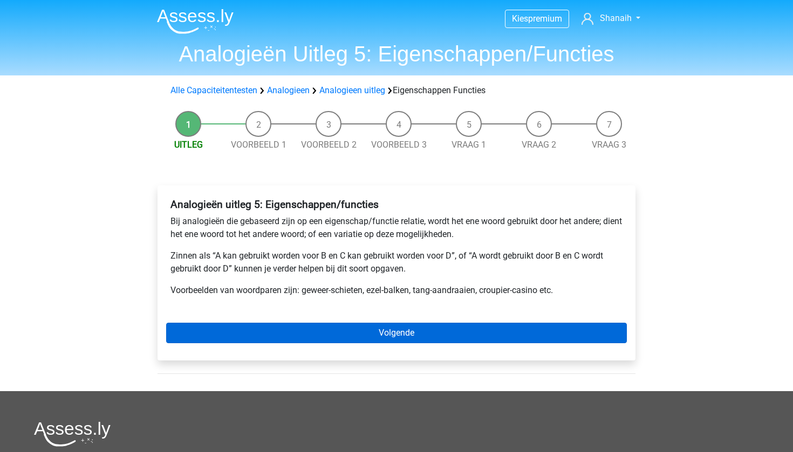
click at [335, 334] on link "Volgende" at bounding box center [396, 333] width 461 height 20
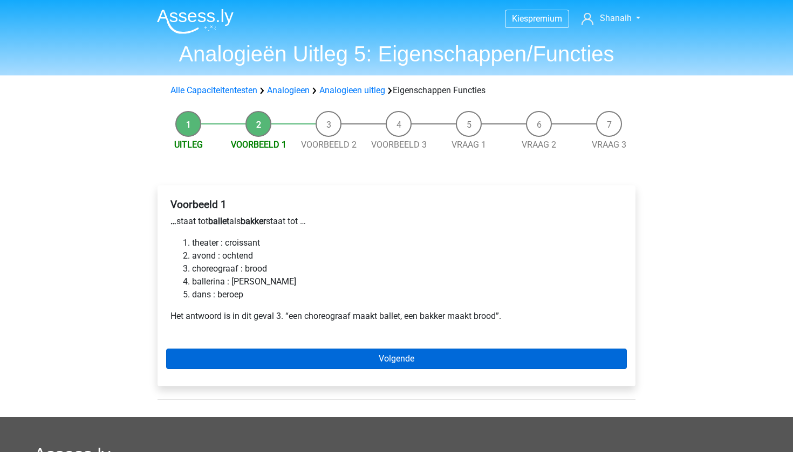
click at [205, 354] on link "Volgende" at bounding box center [396, 359] width 461 height 20
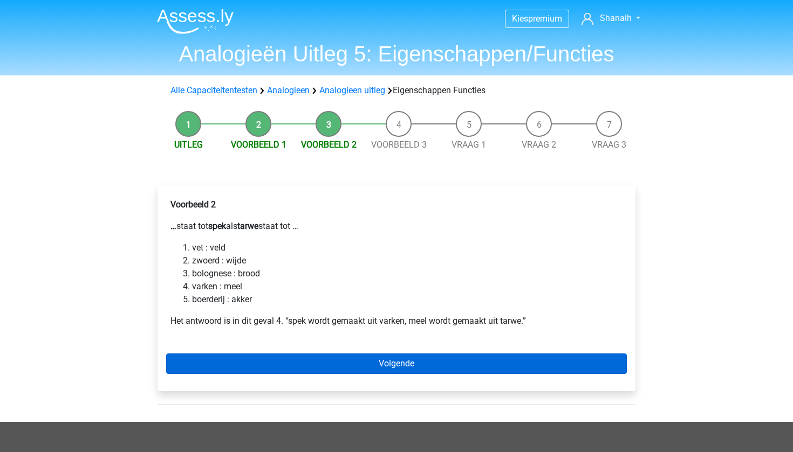
click at [220, 359] on link "Volgende" at bounding box center [396, 364] width 461 height 20
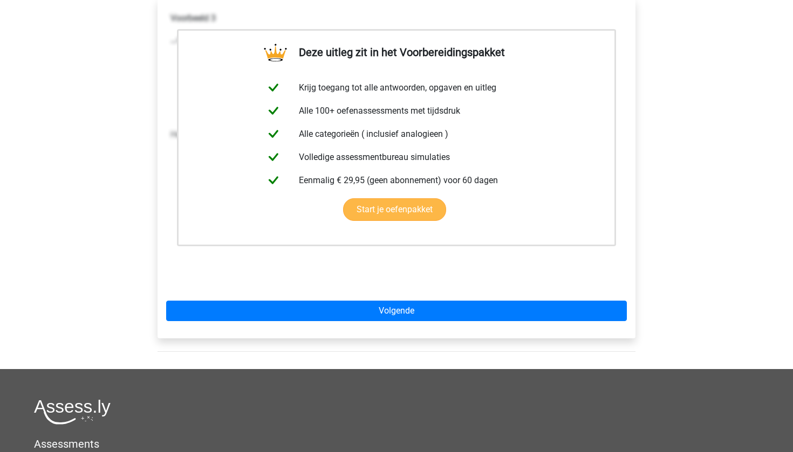
scroll to position [187, 0]
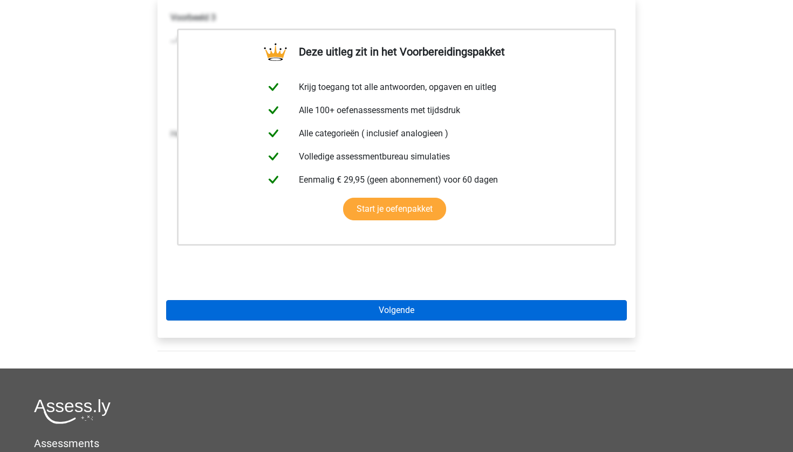
click at [295, 317] on link "Volgende" at bounding box center [396, 310] width 461 height 20
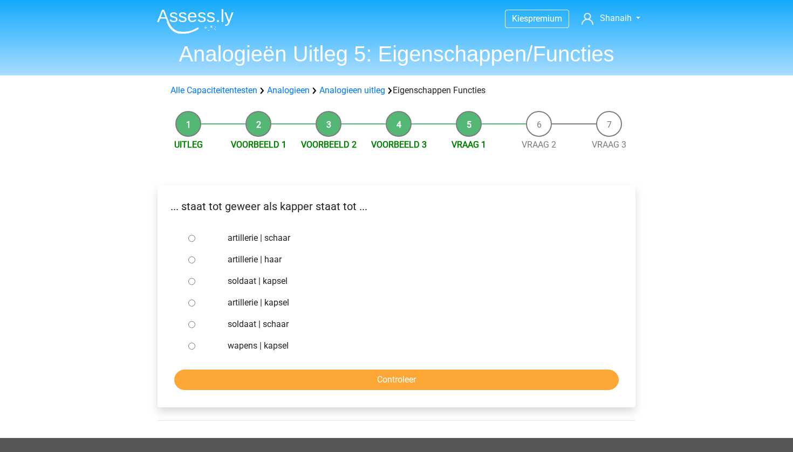
click at [250, 323] on label "soldaat | schaar" at bounding box center [414, 324] width 373 height 13
click at [195, 323] on input "soldaat | schaar" at bounding box center [191, 324] width 7 height 7
radio input "true"
click at [256, 375] on input "Controleer" at bounding box center [396, 380] width 444 height 20
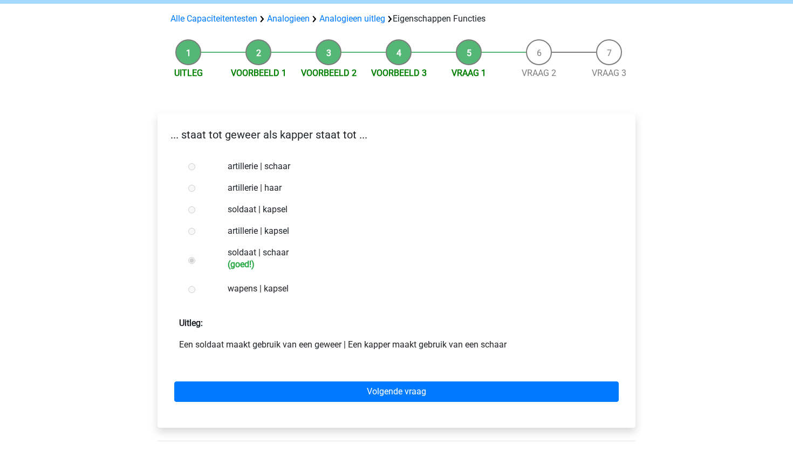
scroll to position [85, 0]
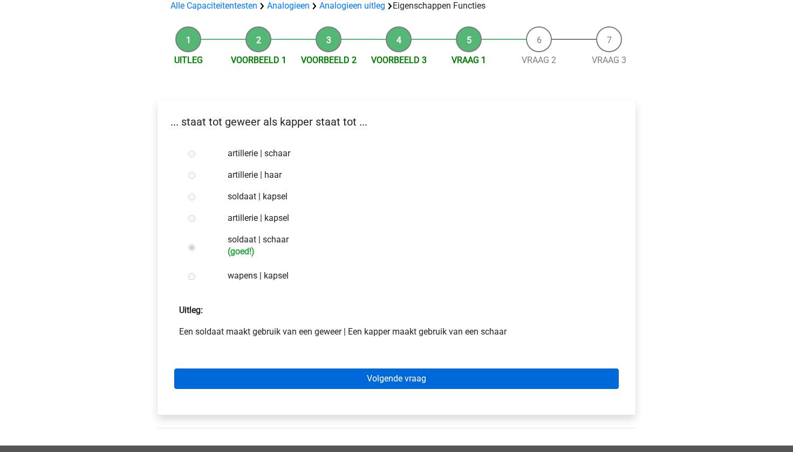
click at [257, 375] on link "Volgende vraag" at bounding box center [396, 379] width 444 height 20
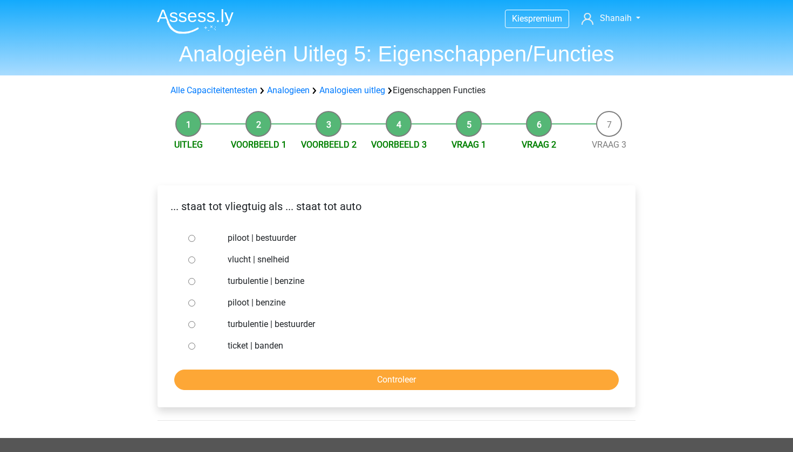
click at [285, 239] on label "piloot | bestuurder" at bounding box center [414, 238] width 373 height 13
click at [195, 239] on input "piloot | bestuurder" at bounding box center [191, 238] width 7 height 7
radio input "true"
click at [286, 379] on input "Controleer" at bounding box center [396, 380] width 444 height 20
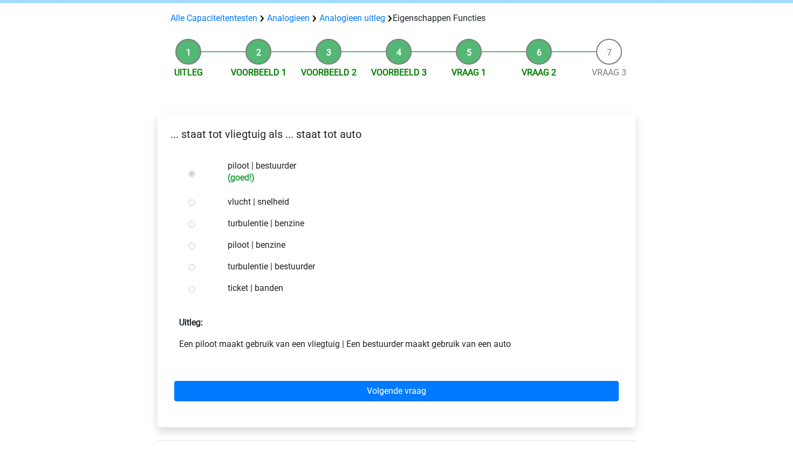
scroll to position [73, 0]
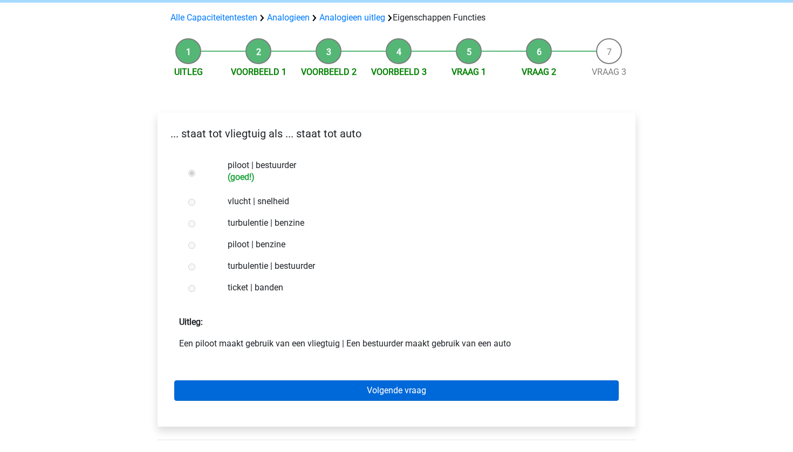
click at [282, 390] on link "Volgende vraag" at bounding box center [396, 391] width 444 height 20
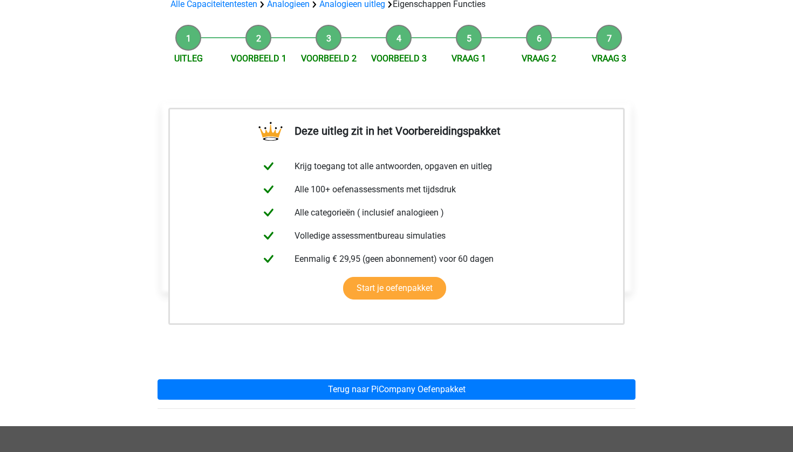
scroll to position [87, 0]
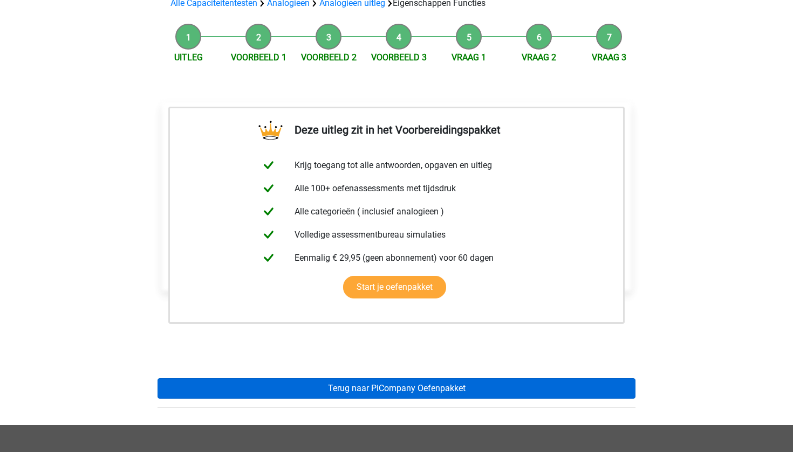
click at [286, 390] on link "Terug naar PiCompany Oefenpakket" at bounding box center [396, 389] width 478 height 20
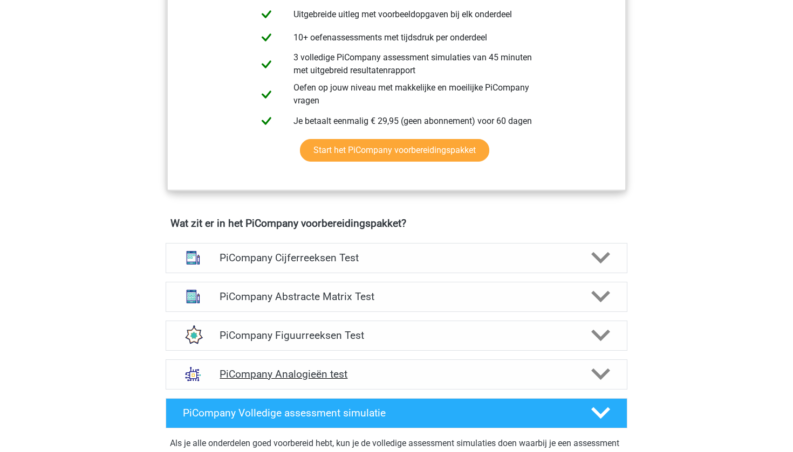
click at [286, 381] on h4 "PiCompany Analogieën test" at bounding box center [395, 374] width 353 height 12
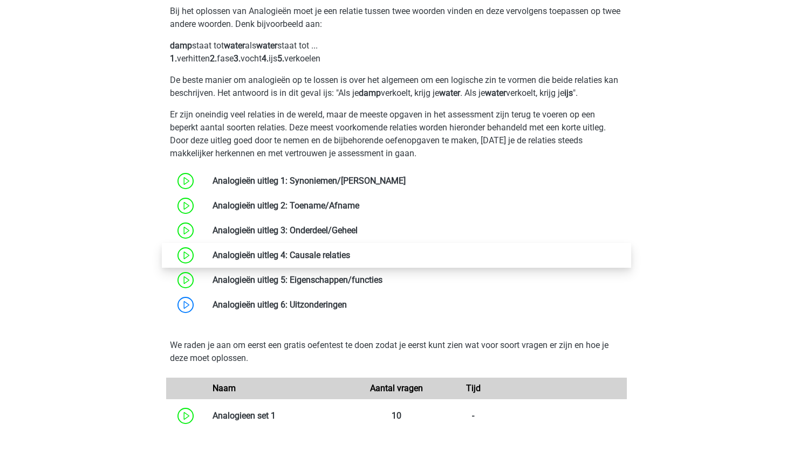
scroll to position [911, 0]
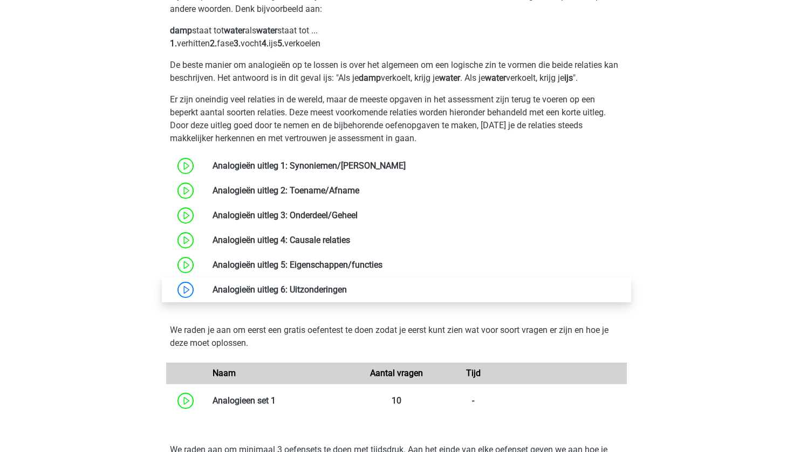
click at [347, 295] on link at bounding box center [347, 290] width 0 height 10
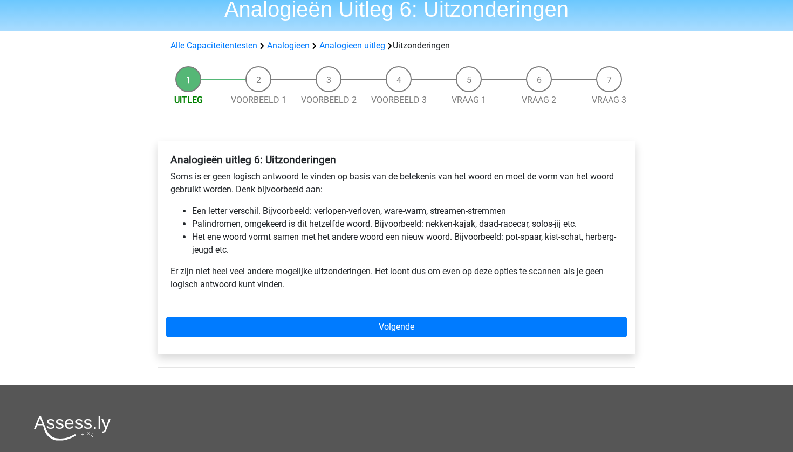
scroll to position [46, 0]
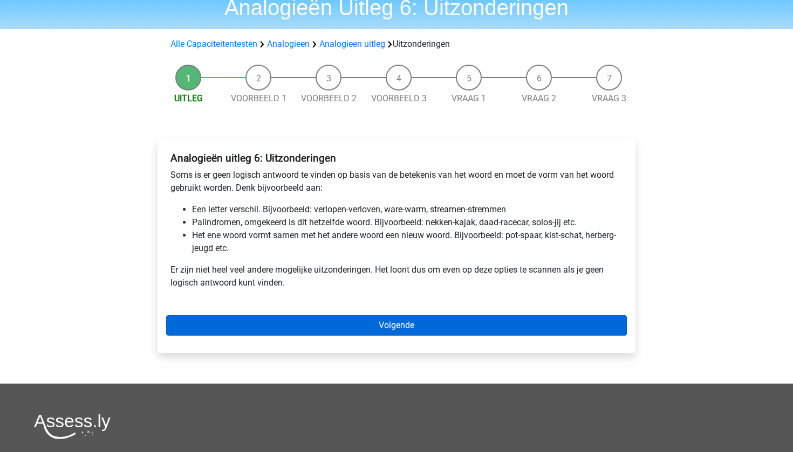
click at [309, 320] on link "Volgende" at bounding box center [396, 325] width 461 height 20
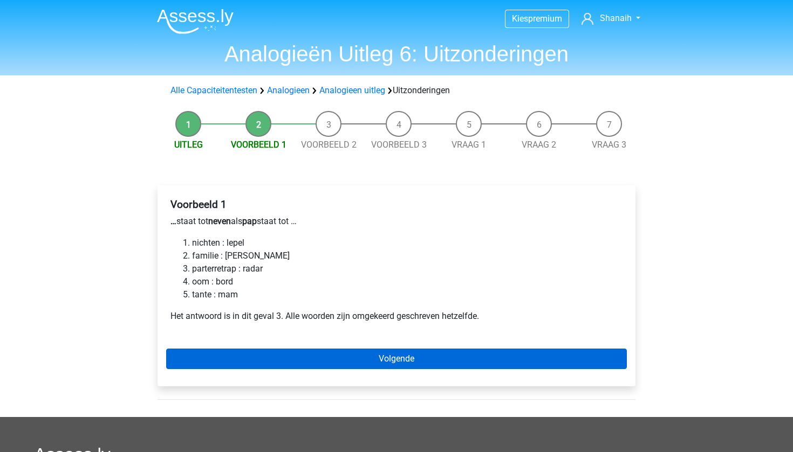
click at [226, 366] on link "Volgende" at bounding box center [396, 359] width 461 height 20
click at [209, 358] on link "Volgende" at bounding box center [396, 359] width 461 height 20
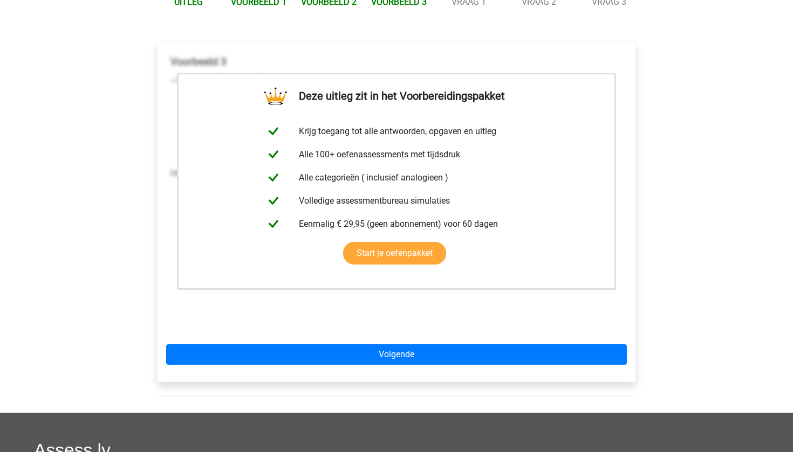
scroll to position [144, 0]
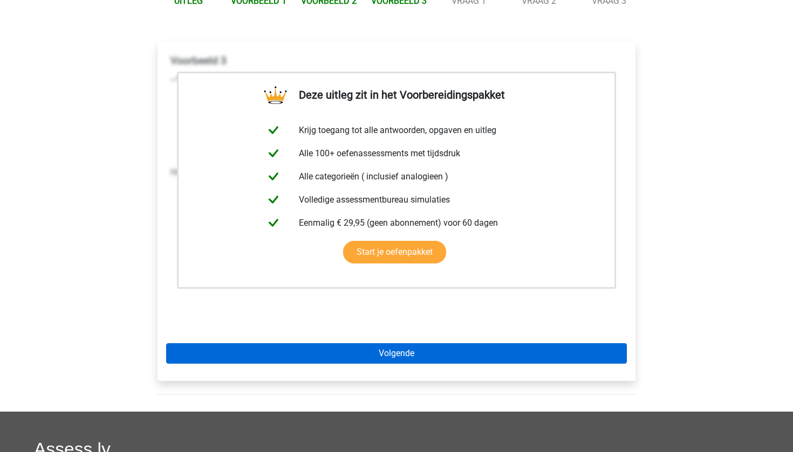
click at [211, 360] on link "Volgende" at bounding box center [396, 354] width 461 height 20
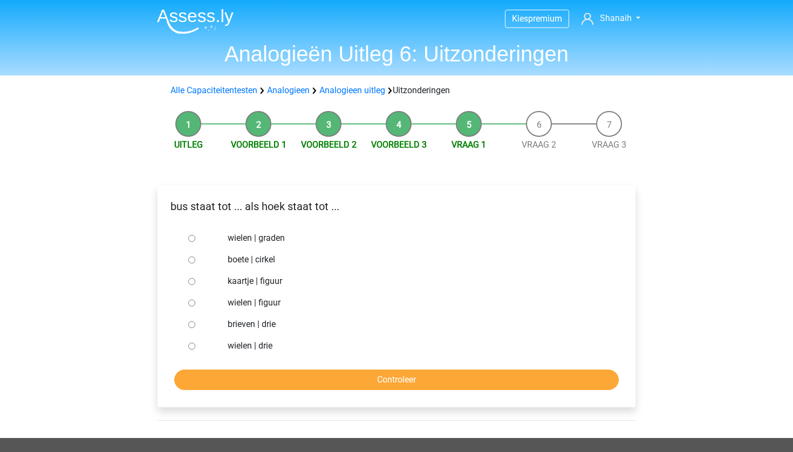
click at [257, 281] on label "kaartje | figuur" at bounding box center [414, 281] width 373 height 13
click at [195, 281] on input "kaartje | figuur" at bounding box center [191, 281] width 7 height 7
radio input "true"
click at [232, 372] on input "Controleer" at bounding box center [396, 380] width 444 height 20
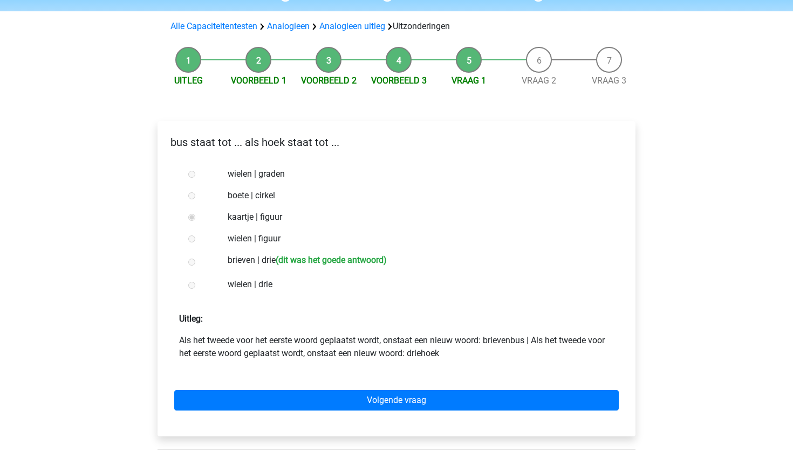
scroll to position [72, 0]
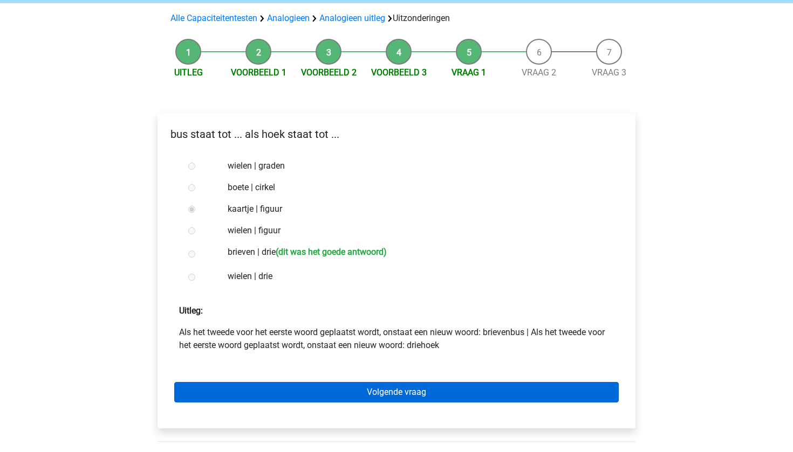
click at [240, 399] on link "Volgende vraag" at bounding box center [396, 392] width 444 height 20
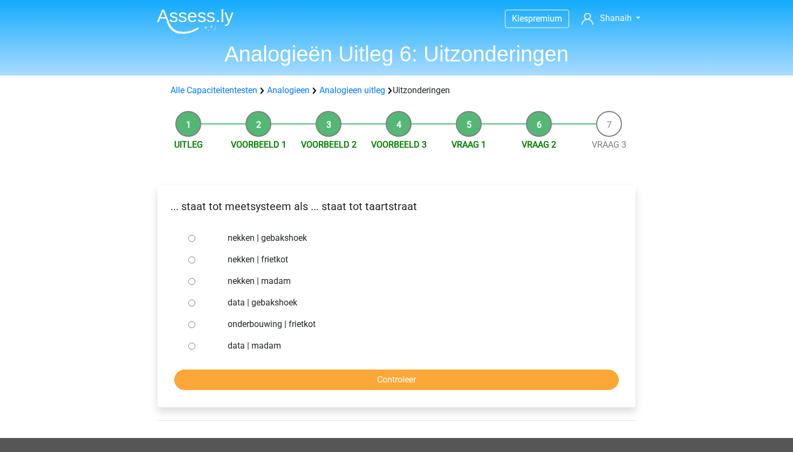
click at [275, 283] on label "nekken | madam" at bounding box center [414, 281] width 373 height 13
click at [195, 283] on input "nekken | madam" at bounding box center [191, 281] width 7 height 7
radio input "true"
click at [276, 374] on input "Controleer" at bounding box center [396, 380] width 444 height 20
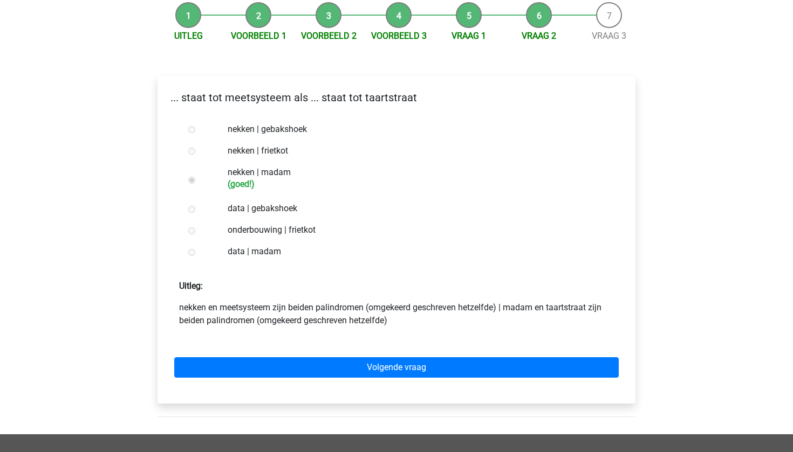
scroll to position [109, 0]
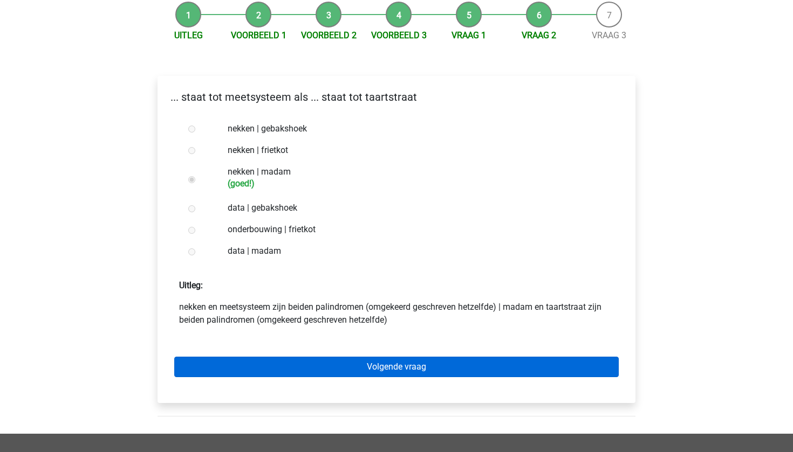
click at [277, 376] on link "Volgende vraag" at bounding box center [396, 367] width 444 height 20
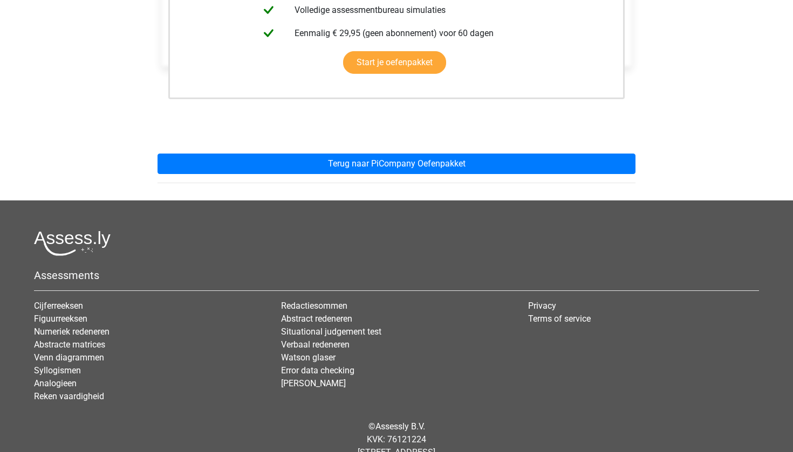
scroll to position [318, 0]
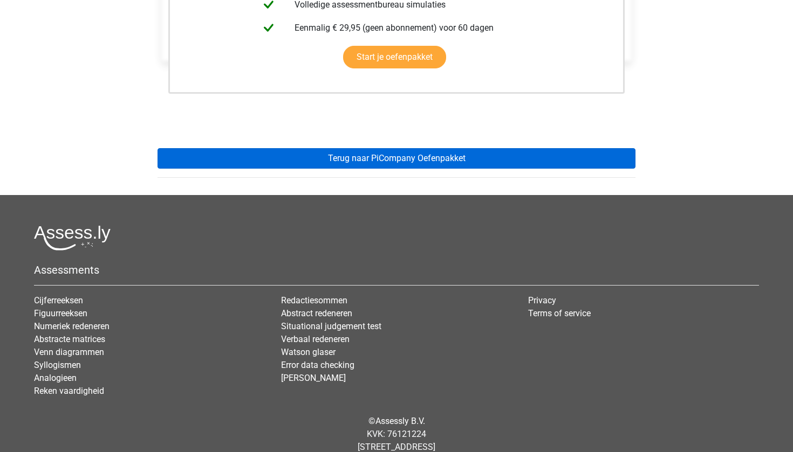
click at [395, 163] on link "Terug naar PiCompany Oefenpakket" at bounding box center [396, 158] width 478 height 20
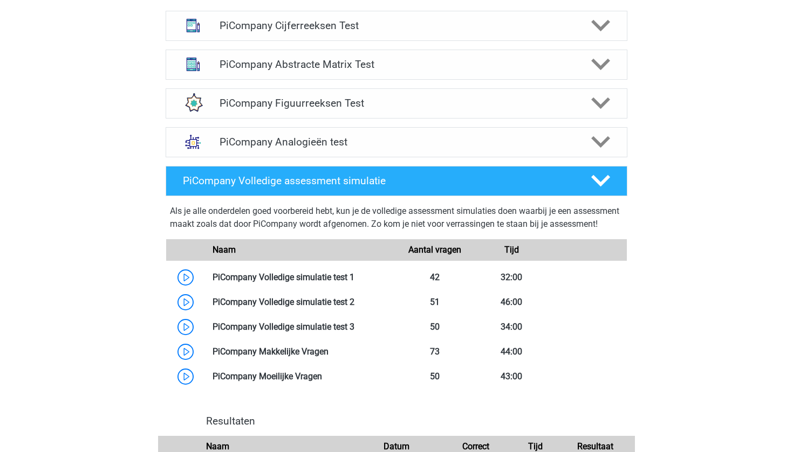
scroll to position [806, 0]
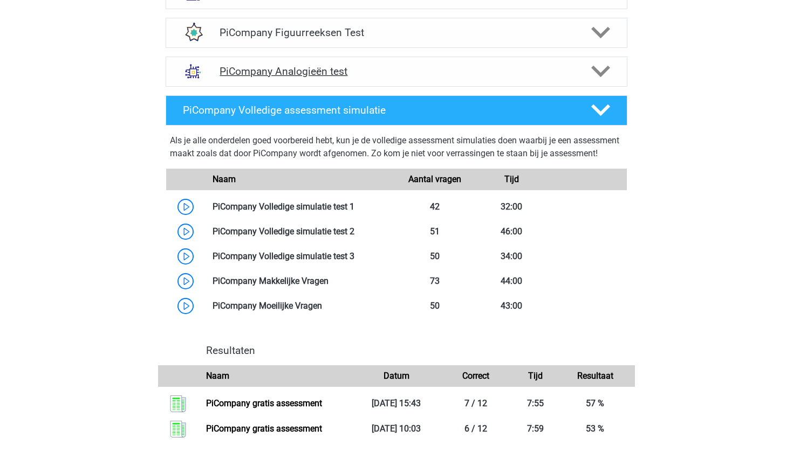
click at [445, 78] on h4 "PiCompany Analogieën test" at bounding box center [395, 71] width 353 height 12
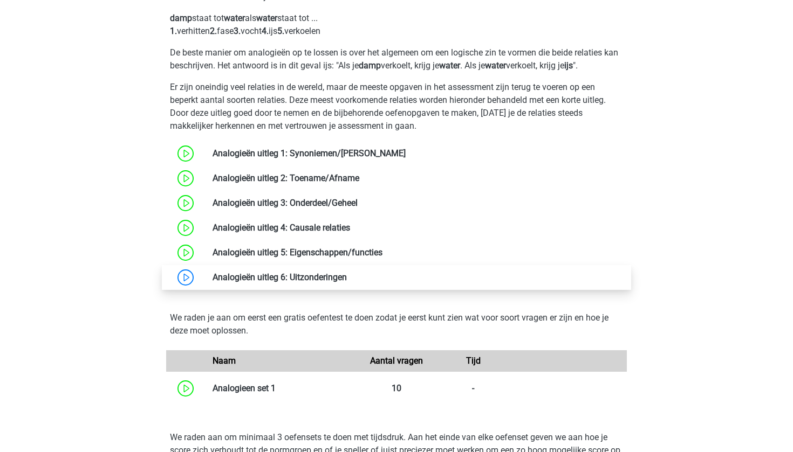
scroll to position [925, 0]
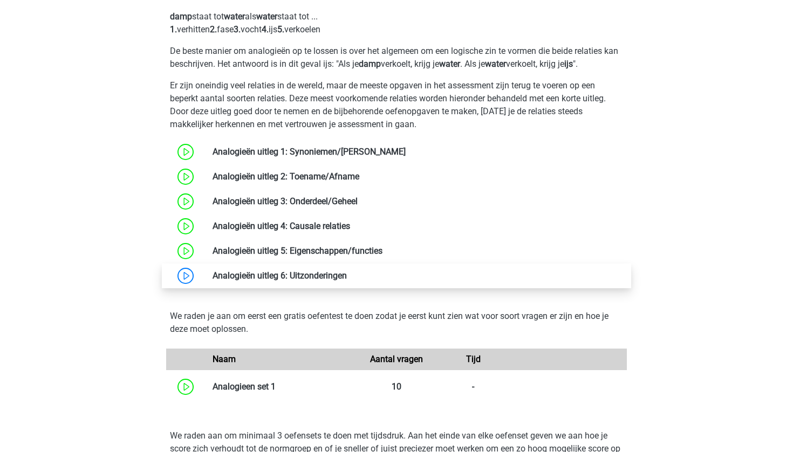
click at [347, 281] on link at bounding box center [347, 276] width 0 height 10
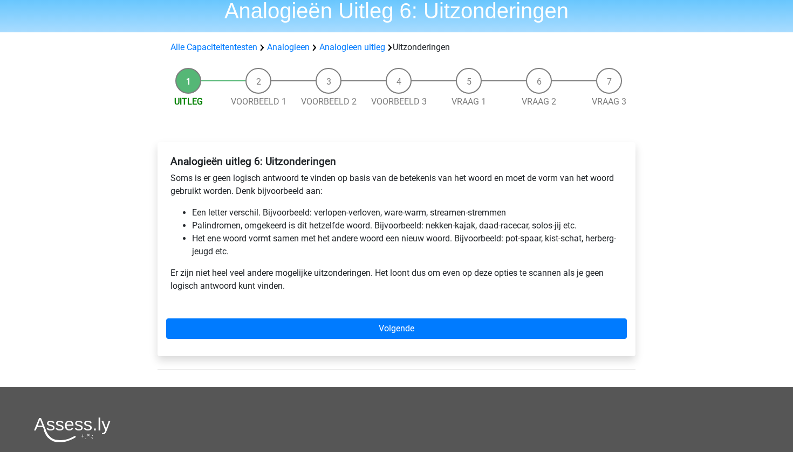
scroll to position [55, 0]
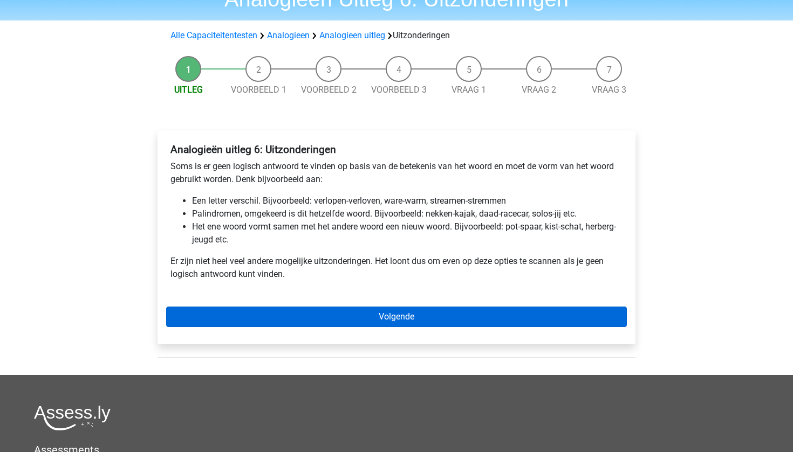
click at [349, 312] on link "Volgende" at bounding box center [396, 317] width 461 height 20
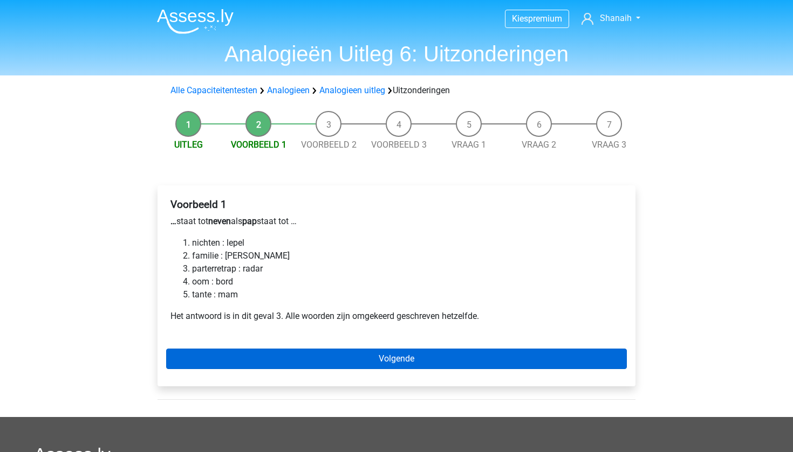
click at [326, 359] on link "Volgende" at bounding box center [396, 359] width 461 height 20
click at [324, 361] on link "Volgende" at bounding box center [396, 359] width 461 height 20
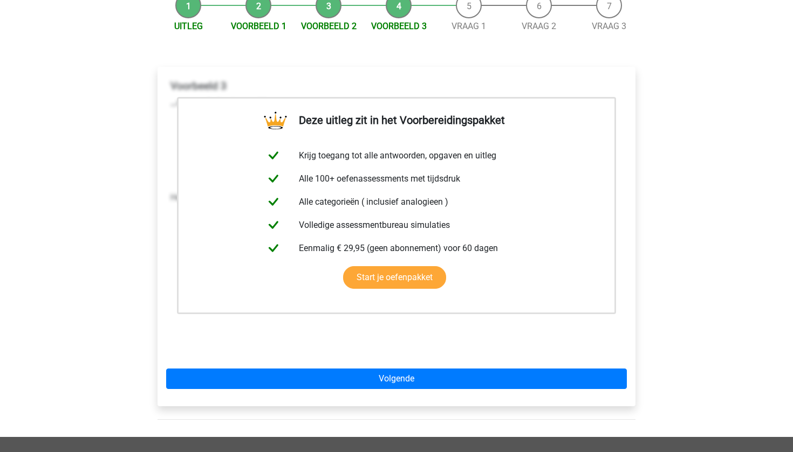
scroll to position [119, 0]
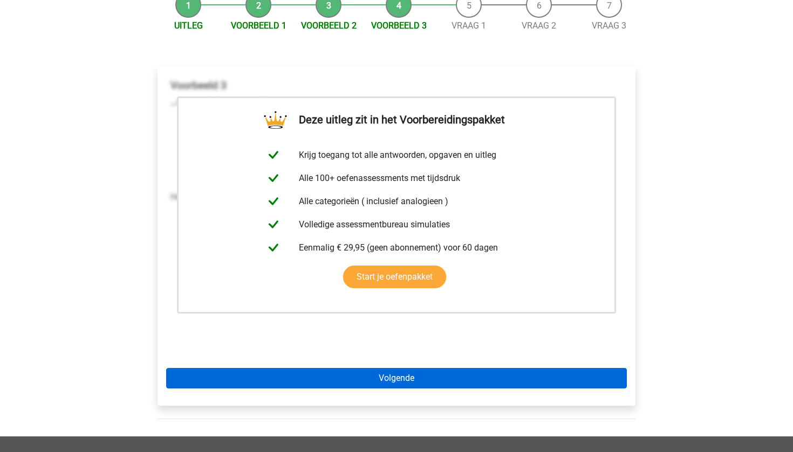
click at [326, 379] on link "Volgende" at bounding box center [396, 378] width 461 height 20
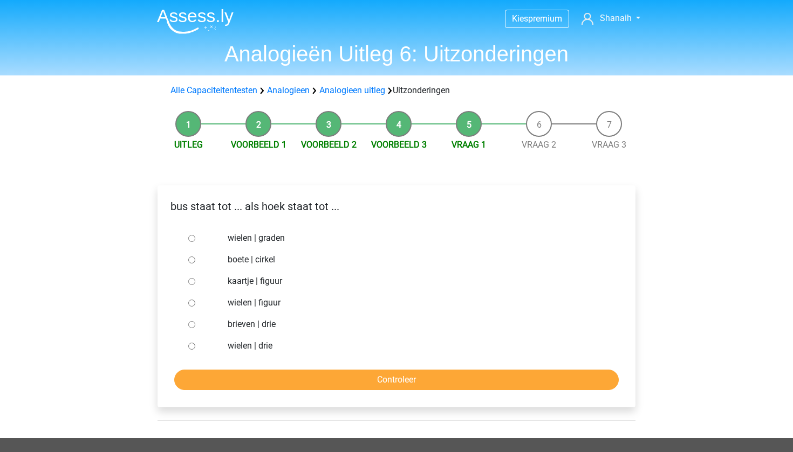
click at [248, 325] on label "brieven | drie" at bounding box center [414, 324] width 373 height 13
click at [195, 325] on input "brieven | drie" at bounding box center [191, 324] width 7 height 7
radio input "true"
click at [239, 389] on input "Controleer" at bounding box center [396, 380] width 444 height 20
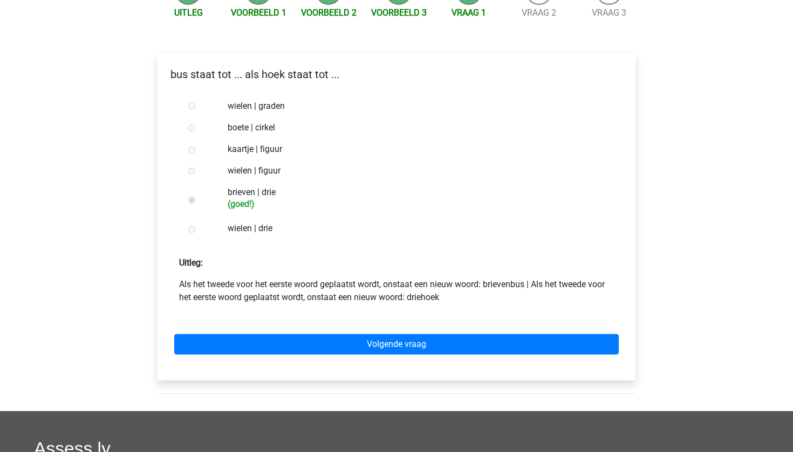
scroll to position [134, 0]
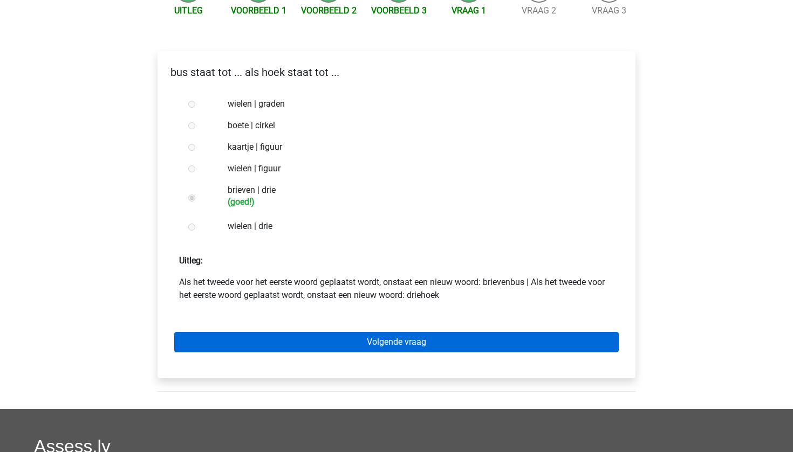
click at [284, 342] on link "Volgende vraag" at bounding box center [396, 342] width 444 height 20
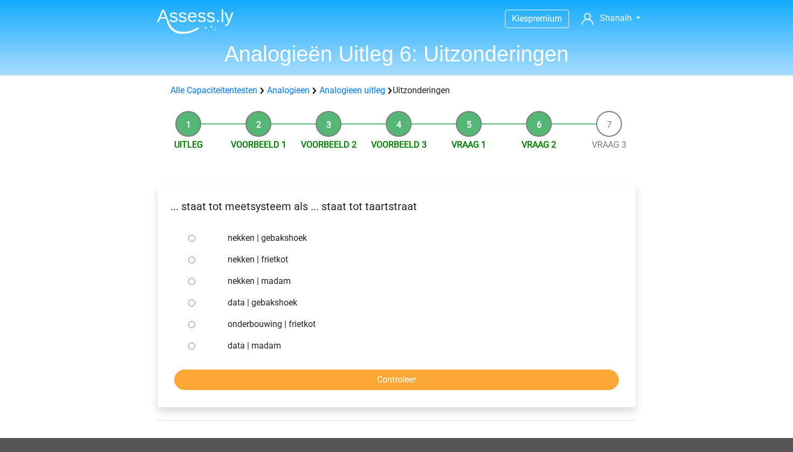
click at [257, 281] on label "nekken | madam" at bounding box center [414, 281] width 373 height 13
click at [195, 281] on input "nekken | madam" at bounding box center [191, 281] width 7 height 7
radio input "true"
click at [258, 372] on input "Controleer" at bounding box center [396, 380] width 444 height 20
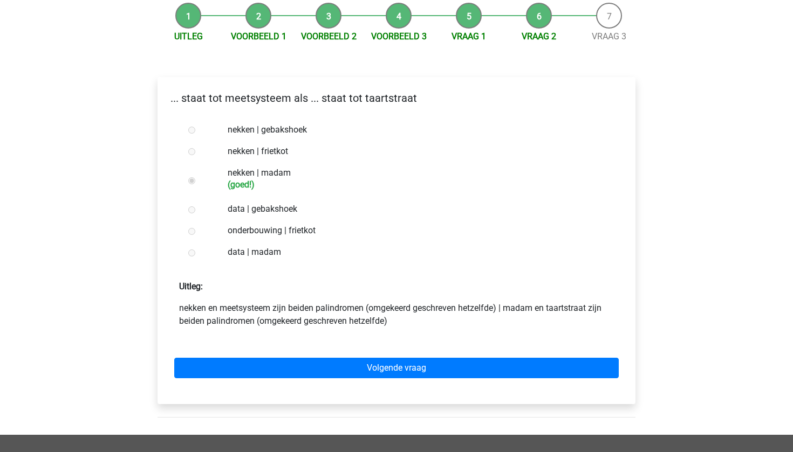
scroll to position [111, 0]
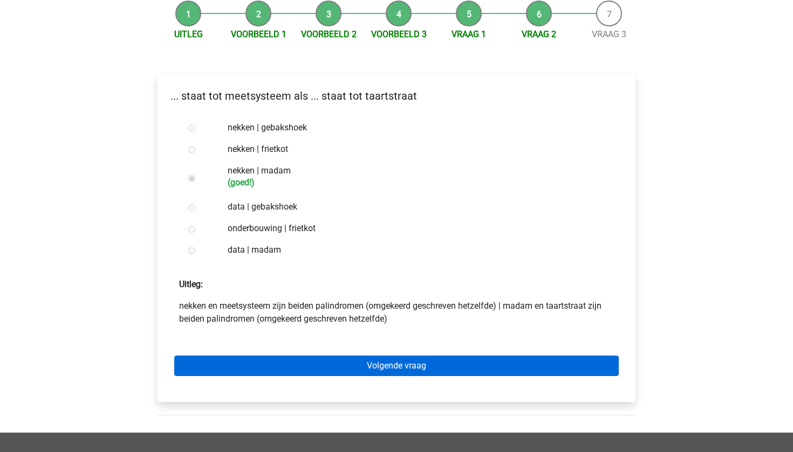
click at [260, 374] on link "Volgende vraag" at bounding box center [396, 366] width 444 height 20
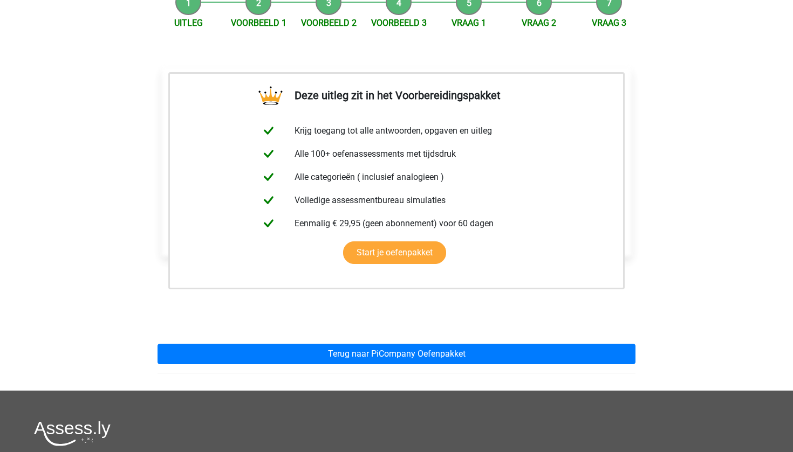
scroll to position [122, 0]
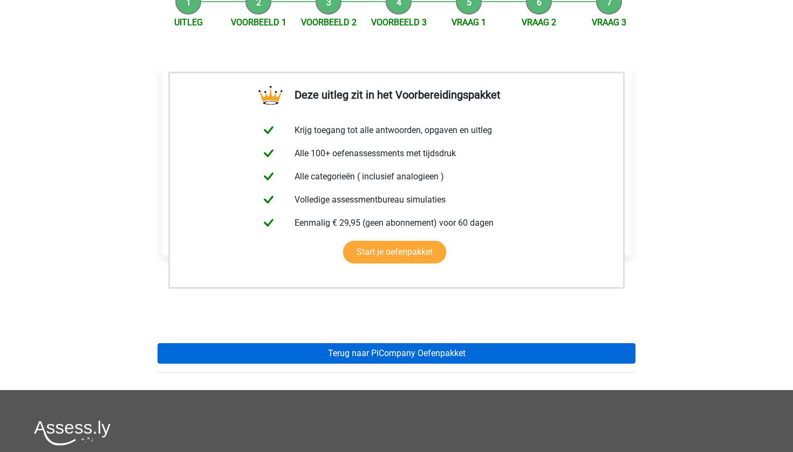
click at [267, 358] on link "Terug naar PiCompany Oefenpakket" at bounding box center [396, 354] width 478 height 20
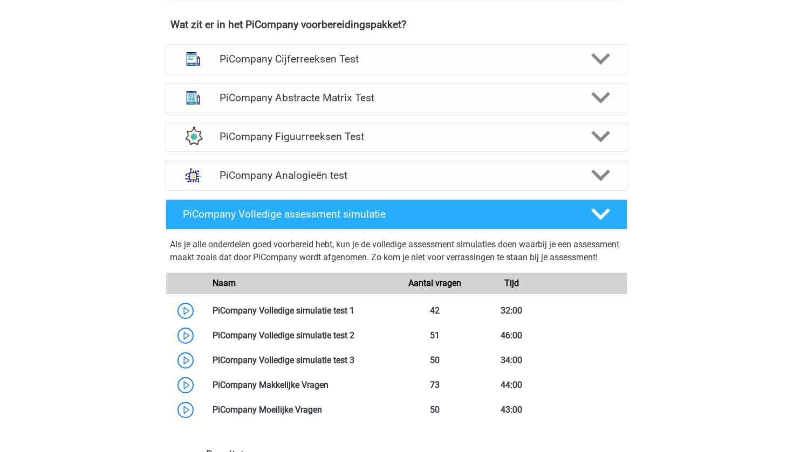
scroll to position [703, 0]
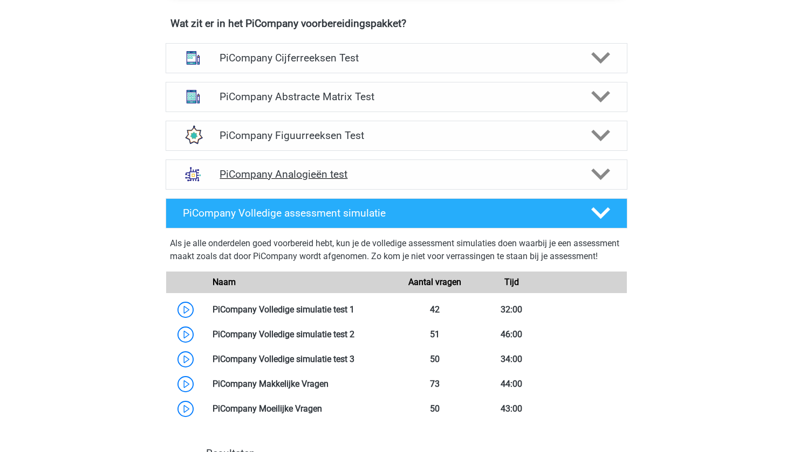
click at [329, 181] on h4 "PiCompany Analogieën test" at bounding box center [395, 174] width 353 height 12
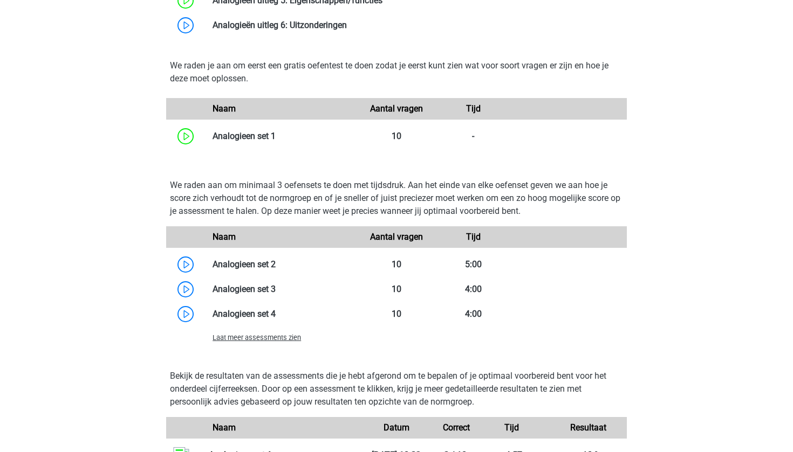
scroll to position [1178, 0]
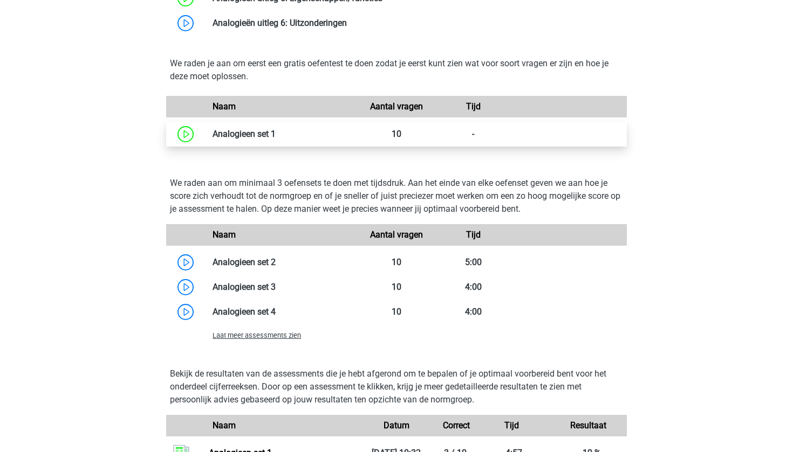
click at [276, 139] on link at bounding box center [276, 134] width 0 height 10
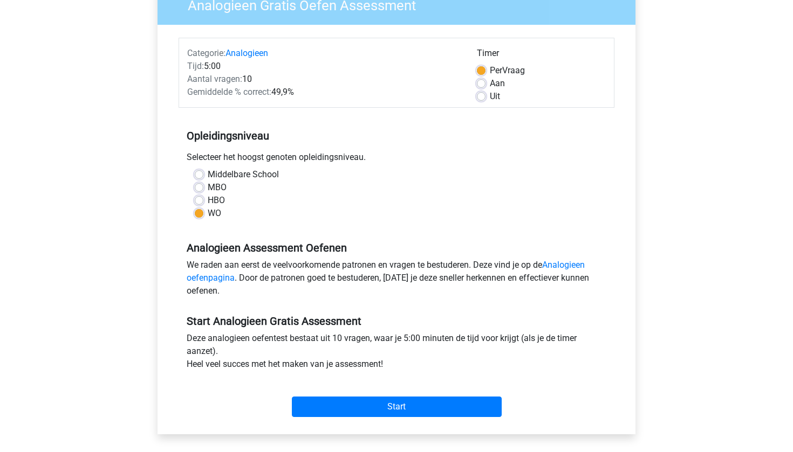
scroll to position [108, 0]
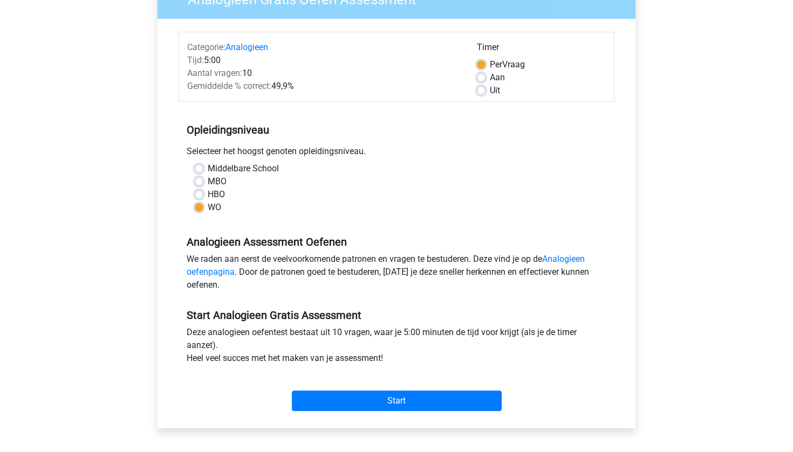
click at [292, 335] on div "Deze analogieen oefentest bestaat uit 10 vragen, waar je 5:00 minuten de tijd v…" at bounding box center [396, 347] width 436 height 43
click at [322, 393] on input "Start" at bounding box center [397, 401] width 210 height 20
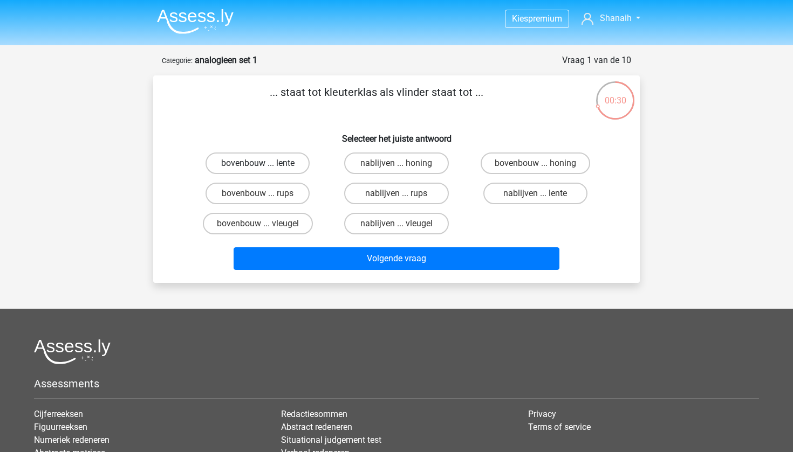
click at [297, 154] on label "bovenbouw ... lente" at bounding box center [257, 164] width 104 height 22
click at [265, 163] on input "bovenbouw ... lente" at bounding box center [261, 166] width 7 height 7
radio input "true"
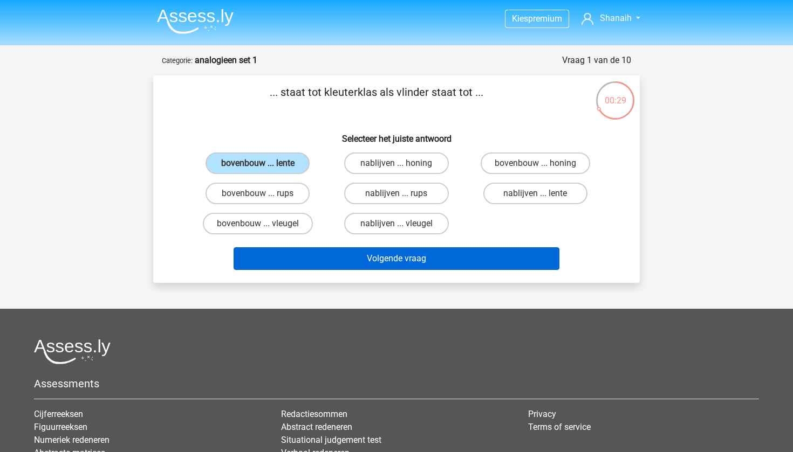
click at [321, 250] on button "Volgende vraag" at bounding box center [397, 259] width 326 height 23
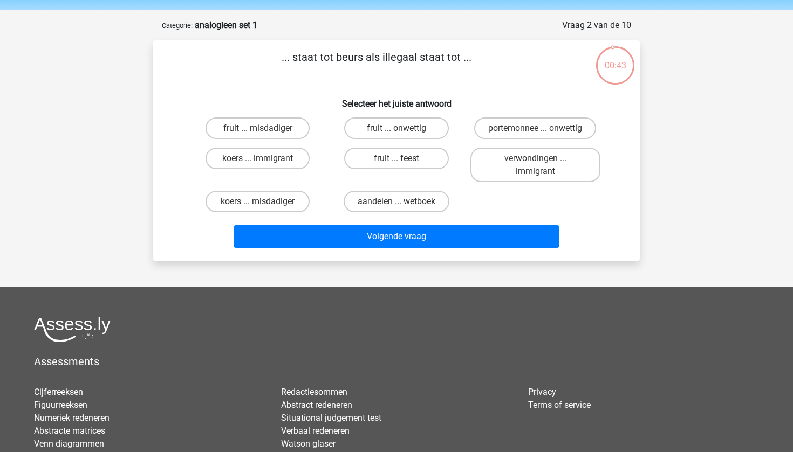
scroll to position [33, 0]
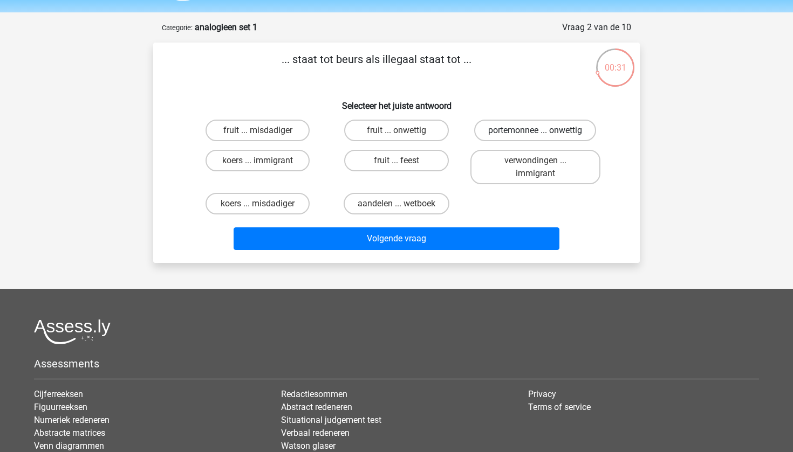
click at [518, 131] on label "portemonnee ... onwettig" at bounding box center [535, 131] width 122 height 22
click at [535, 131] on input "portemonnee ... onwettig" at bounding box center [538, 134] width 7 height 7
radio input "true"
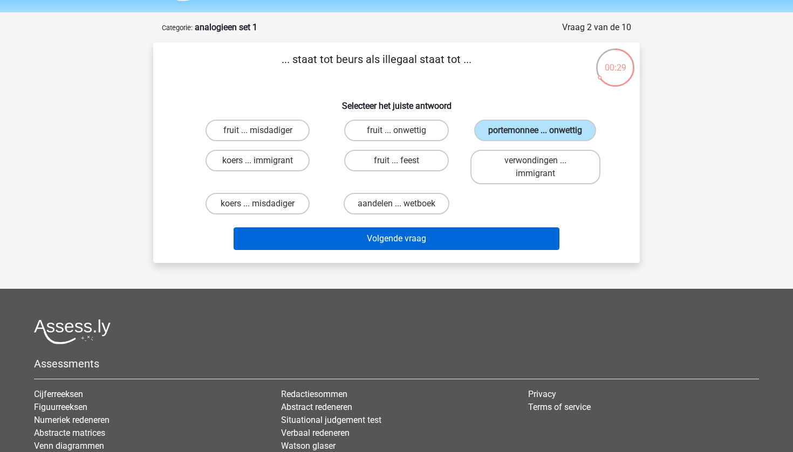
click at [489, 229] on button "Volgende vraag" at bounding box center [397, 239] width 326 height 23
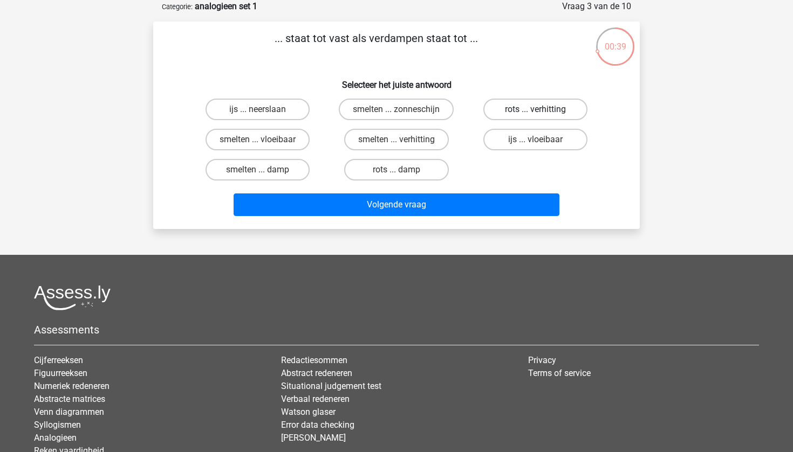
click at [521, 113] on label "rots ... verhitting" at bounding box center [535, 110] width 104 height 22
click at [535, 113] on input "rots ... verhitting" at bounding box center [538, 112] width 7 height 7
radio input "true"
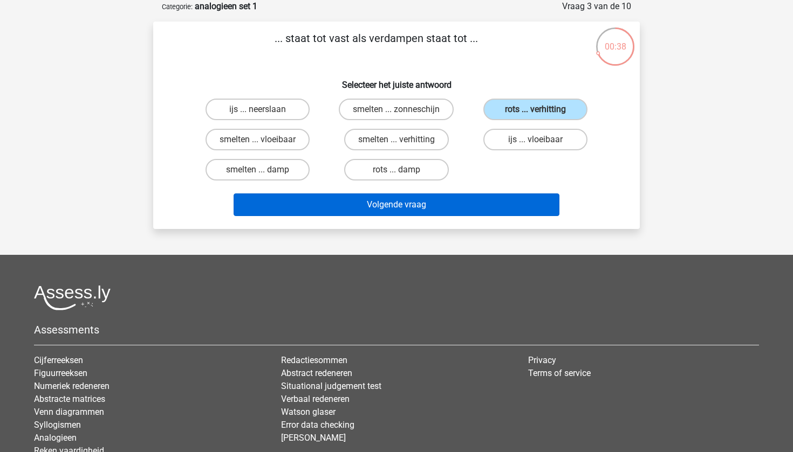
click at [483, 203] on button "Volgende vraag" at bounding box center [397, 205] width 326 height 23
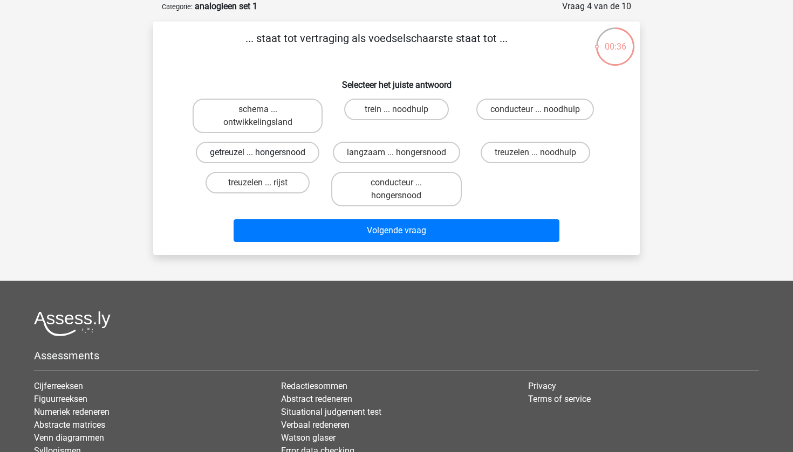
click at [309, 153] on label "getreuzel ... hongersnood" at bounding box center [257, 153] width 123 height 22
click at [265, 153] on input "getreuzel ... hongersnood" at bounding box center [261, 156] width 7 height 7
radio input "true"
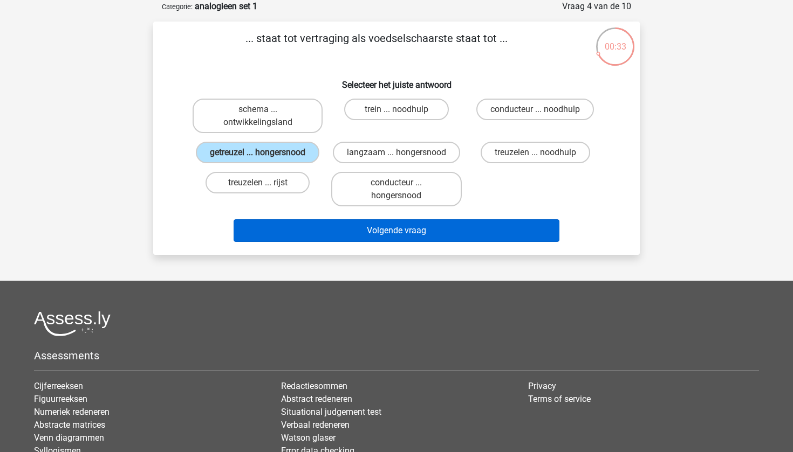
click at [310, 242] on button "Volgende vraag" at bounding box center [397, 230] width 326 height 23
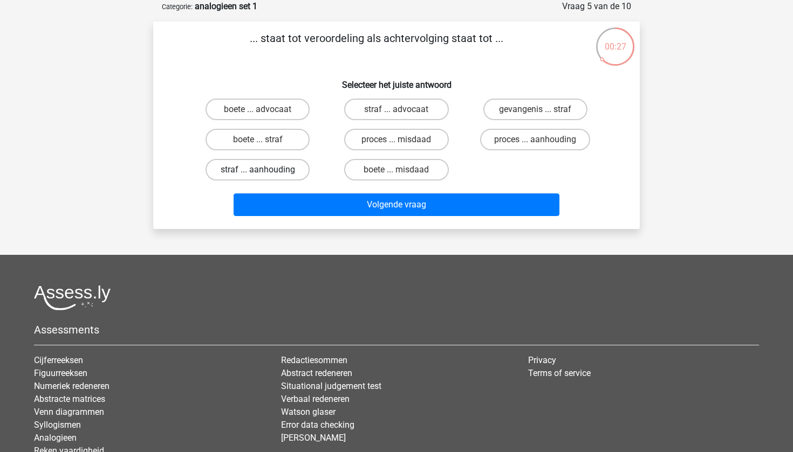
click at [287, 176] on label "straf ... aanhouding" at bounding box center [257, 170] width 104 height 22
click at [265, 176] on input "straf ... aanhouding" at bounding box center [261, 173] width 7 height 7
radio input "true"
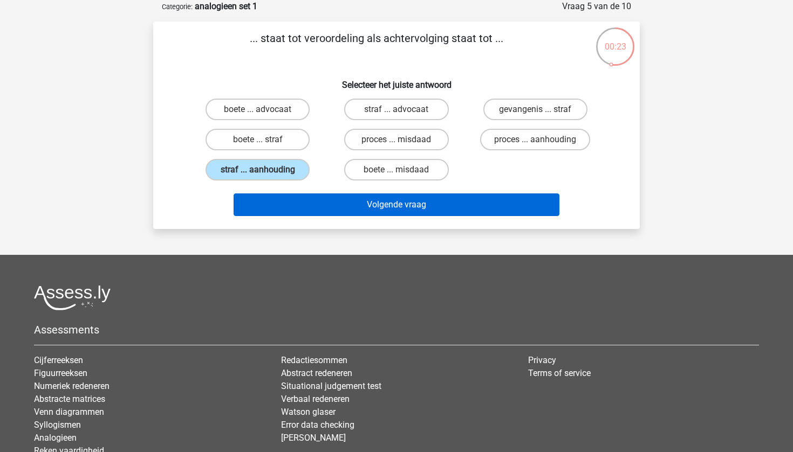
click at [290, 212] on button "Volgende vraag" at bounding box center [397, 205] width 326 height 23
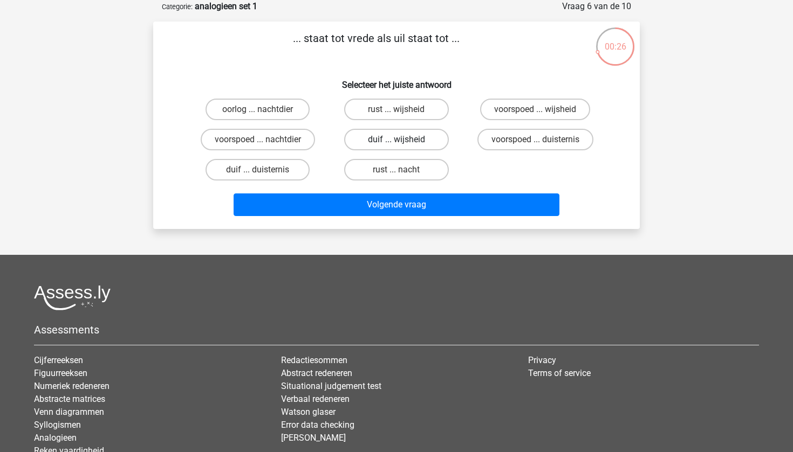
click at [385, 138] on label "duif ... wijsheid" at bounding box center [396, 140] width 104 height 22
click at [396, 140] on input "duif ... wijsheid" at bounding box center [399, 143] width 7 height 7
radio input "true"
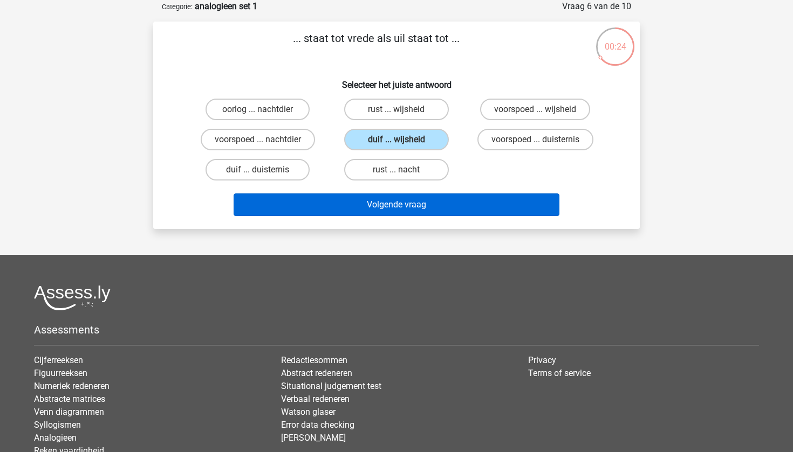
click at [334, 203] on button "Volgende vraag" at bounding box center [397, 205] width 326 height 23
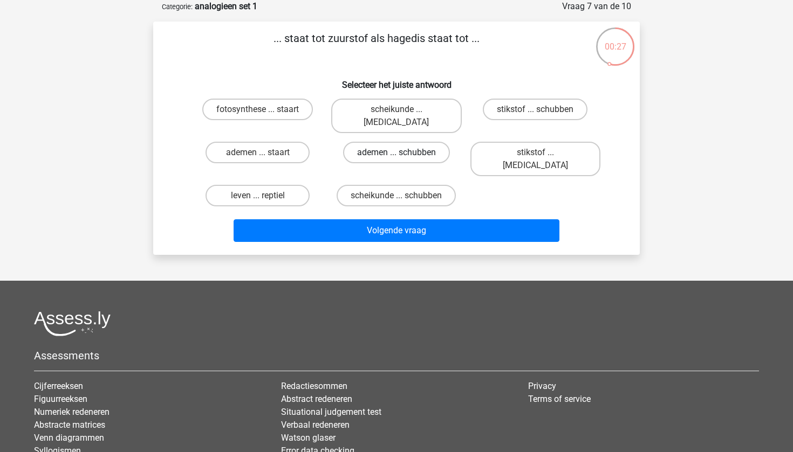
click at [363, 142] on label "ademen ... schubben" at bounding box center [396, 153] width 107 height 22
click at [396, 153] on input "ademen ... schubben" at bounding box center [399, 156] width 7 height 7
radio input "true"
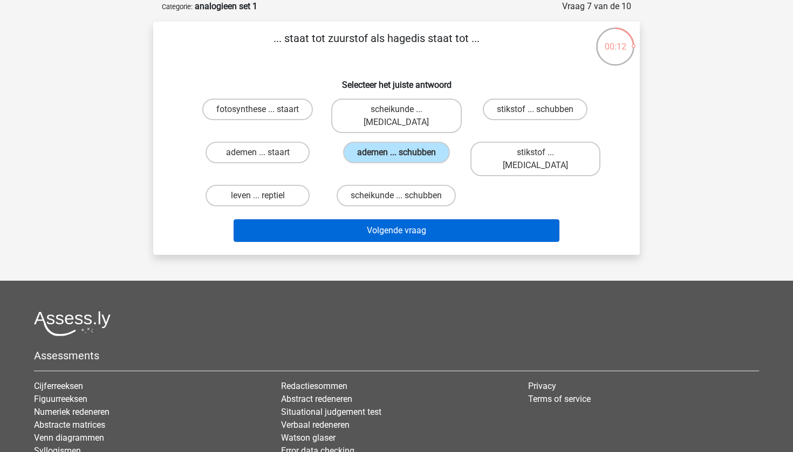
click at [335, 219] on button "Volgende vraag" at bounding box center [397, 230] width 326 height 23
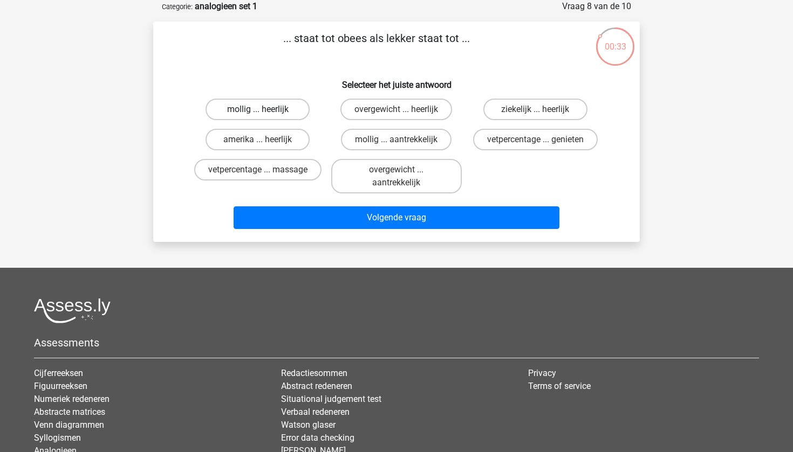
click at [280, 112] on label "mollig ... heerlijk" at bounding box center [257, 110] width 104 height 22
click at [265, 112] on input "mollig ... heerlijk" at bounding box center [261, 112] width 7 height 7
radio input "true"
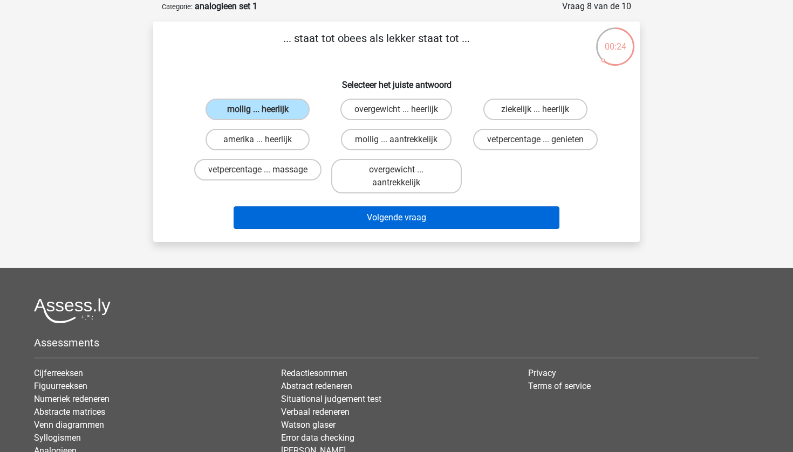
click at [399, 222] on button "Volgende vraag" at bounding box center [397, 218] width 326 height 23
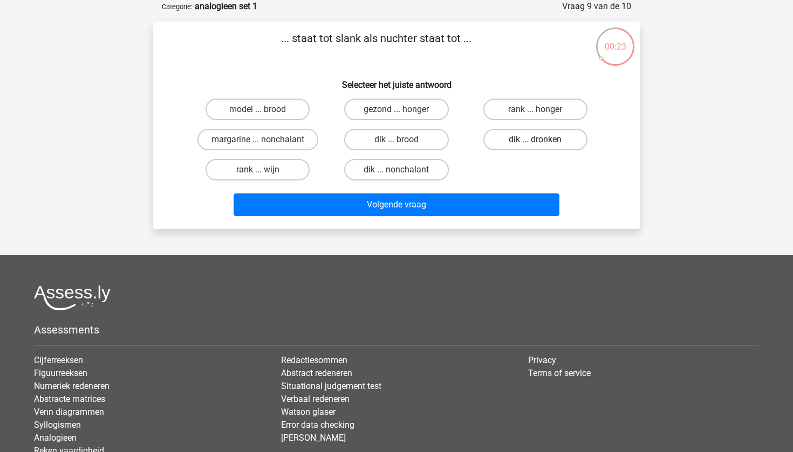
click at [497, 140] on label "dik ... dronken" at bounding box center [535, 140] width 104 height 22
click at [535, 140] on input "dik ... dronken" at bounding box center [538, 143] width 7 height 7
radio input "true"
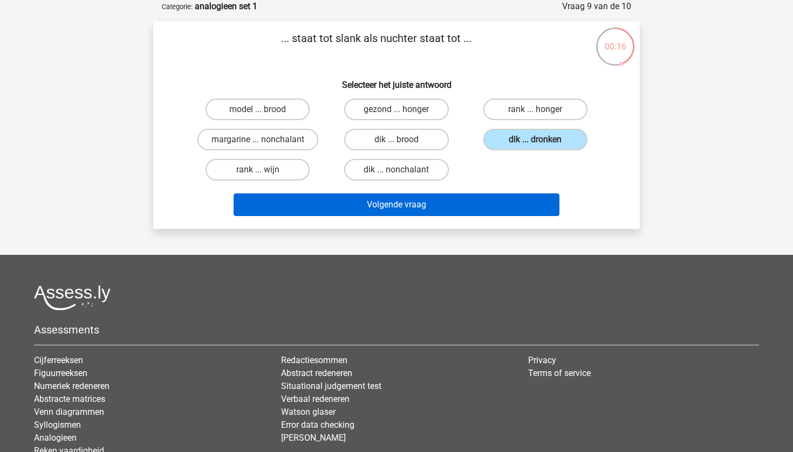
click at [495, 198] on button "Volgende vraag" at bounding box center [397, 205] width 326 height 23
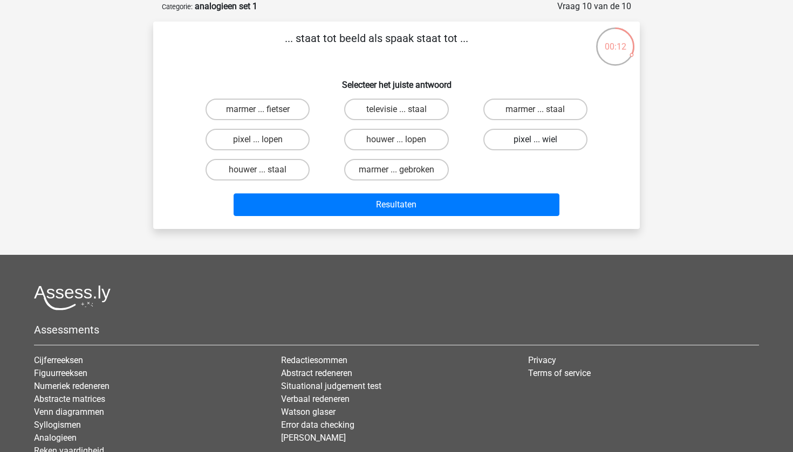
click at [499, 143] on label "pixel ... wiel" at bounding box center [535, 140] width 104 height 22
click at [535, 143] on input "pixel ... wiel" at bounding box center [538, 143] width 7 height 7
radio input "true"
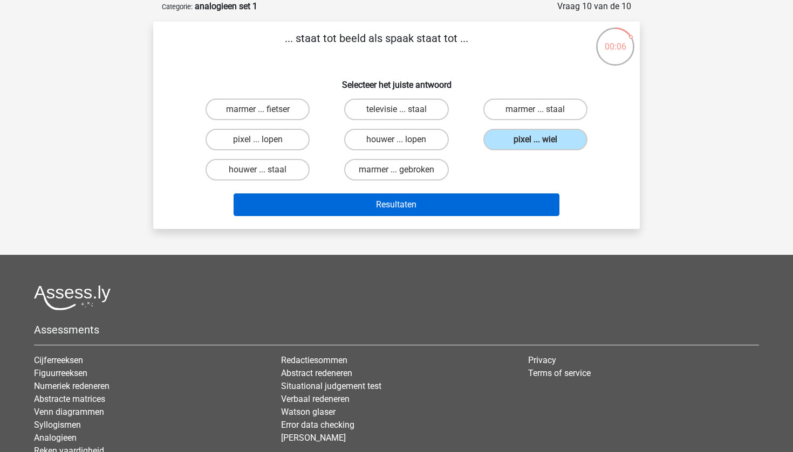
click at [469, 211] on button "Resultaten" at bounding box center [397, 205] width 326 height 23
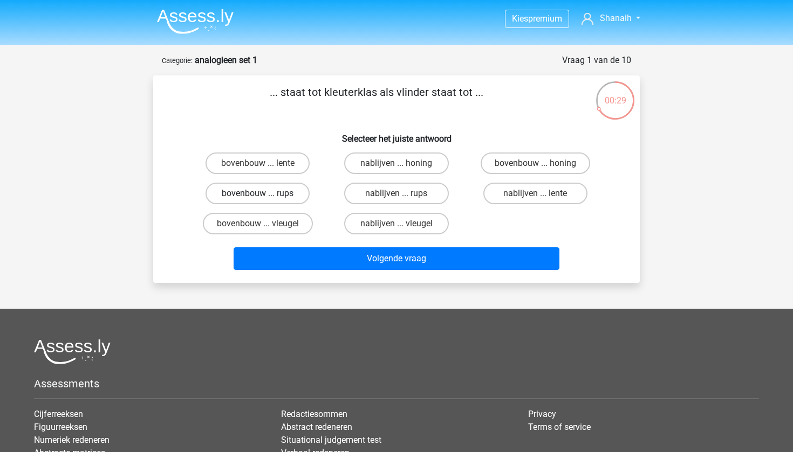
click at [290, 197] on label "bovenbouw ... rups" at bounding box center [257, 194] width 104 height 22
click at [265, 197] on input "bovenbouw ... rups" at bounding box center [261, 197] width 7 height 7
radio input "true"
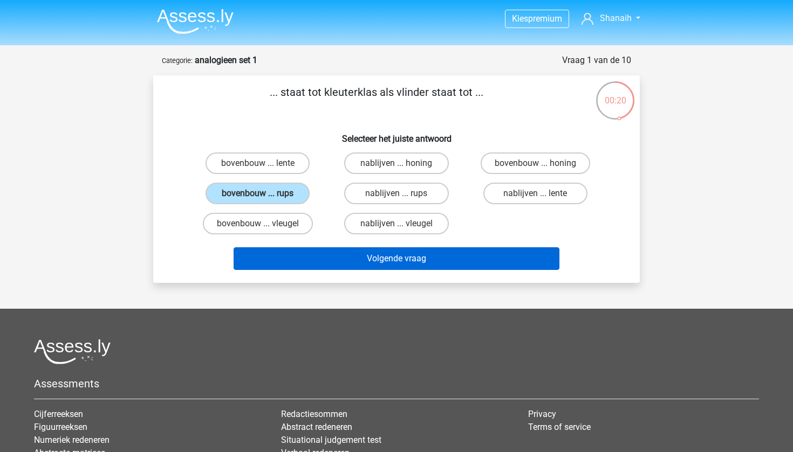
click at [323, 251] on button "Volgende vraag" at bounding box center [397, 259] width 326 height 23
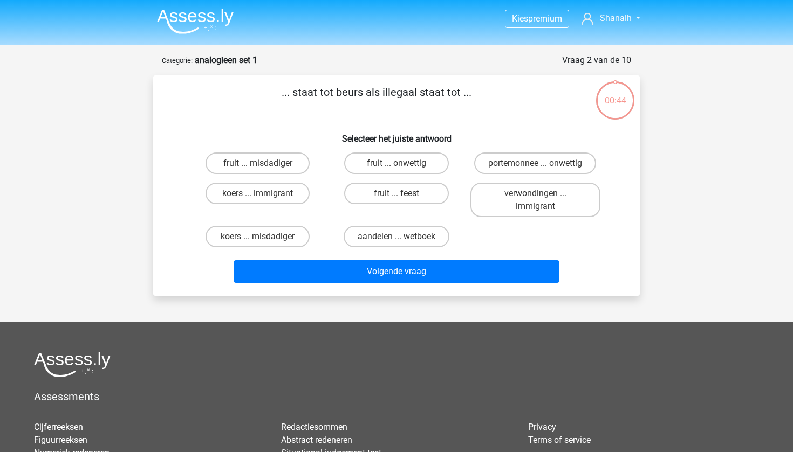
scroll to position [54, 0]
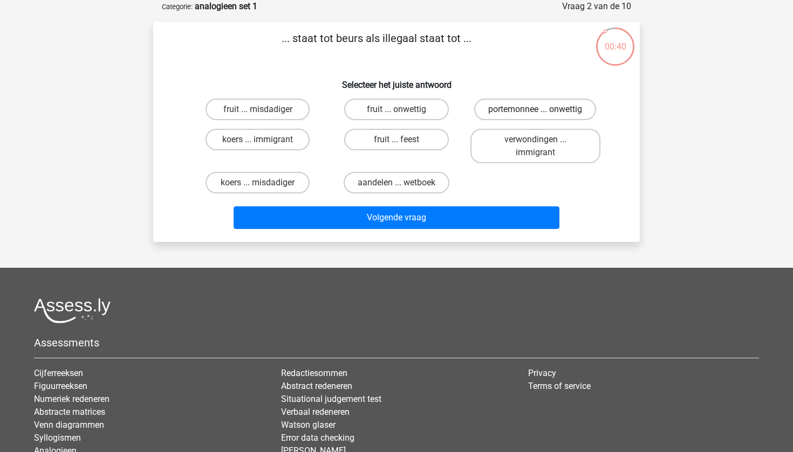
click at [520, 116] on label "portemonnee ... onwettig" at bounding box center [535, 110] width 122 height 22
click at [535, 116] on input "portemonnee ... onwettig" at bounding box center [538, 112] width 7 height 7
radio input "true"
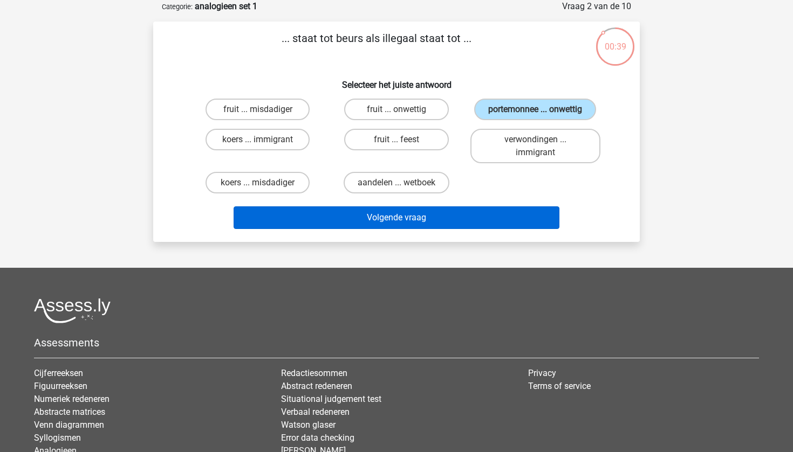
click at [469, 212] on button "Volgende vraag" at bounding box center [397, 218] width 326 height 23
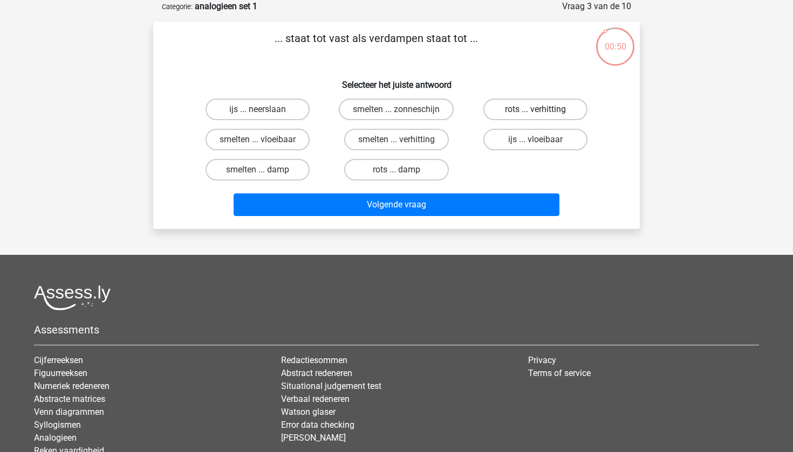
click at [517, 113] on label "rots ... verhitting" at bounding box center [535, 110] width 104 height 22
click at [535, 113] on input "rots ... verhitting" at bounding box center [538, 112] width 7 height 7
radio input "true"
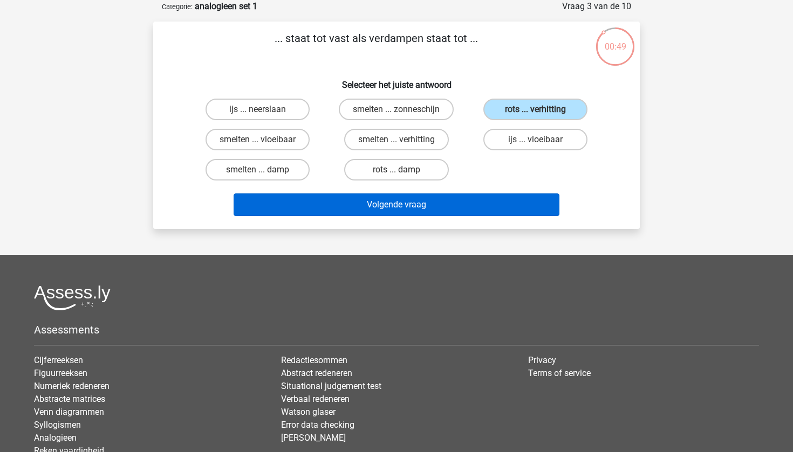
click at [466, 197] on button "Volgende vraag" at bounding box center [397, 205] width 326 height 23
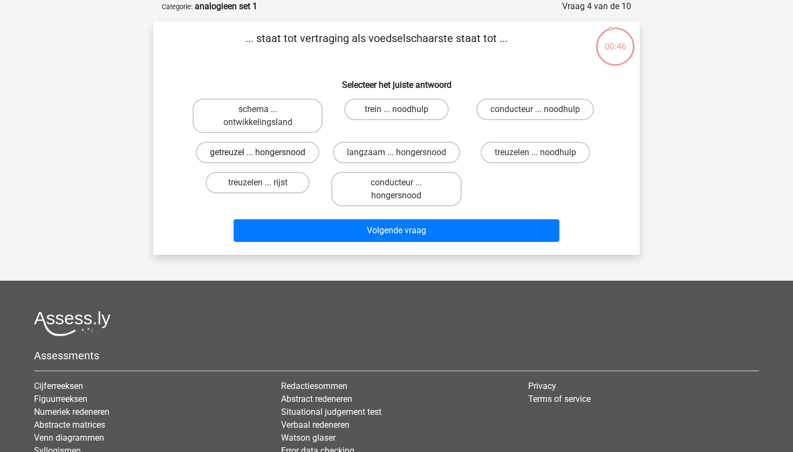
click at [305, 153] on label "getreuzel ... hongersnood" at bounding box center [257, 153] width 123 height 22
click at [265, 153] on input "getreuzel ... hongersnood" at bounding box center [261, 156] width 7 height 7
radio input "true"
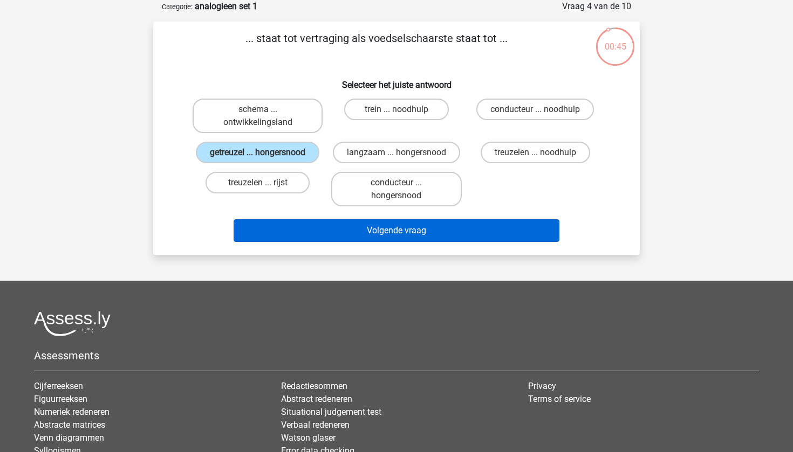
click at [317, 242] on button "Volgende vraag" at bounding box center [397, 230] width 326 height 23
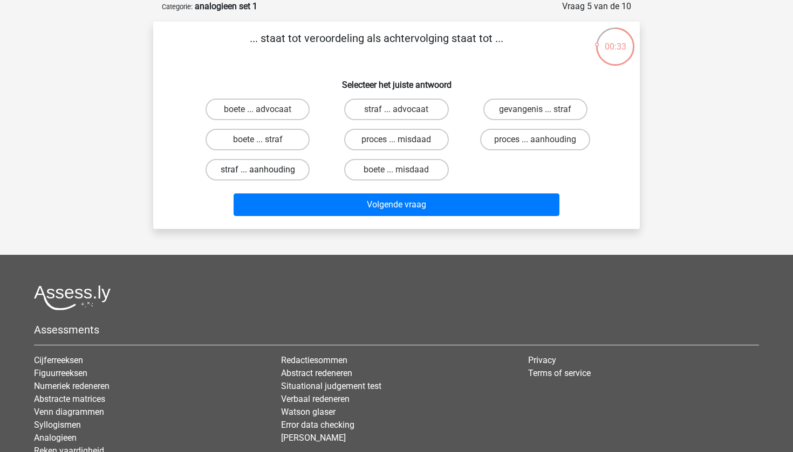
click at [294, 168] on label "straf ... aanhouding" at bounding box center [257, 170] width 104 height 22
click at [265, 170] on input "straf ... aanhouding" at bounding box center [261, 173] width 7 height 7
radio input "true"
click at [491, 133] on label "proces ... aanhouding" at bounding box center [535, 140] width 110 height 22
click at [535, 140] on input "proces ... aanhouding" at bounding box center [538, 143] width 7 height 7
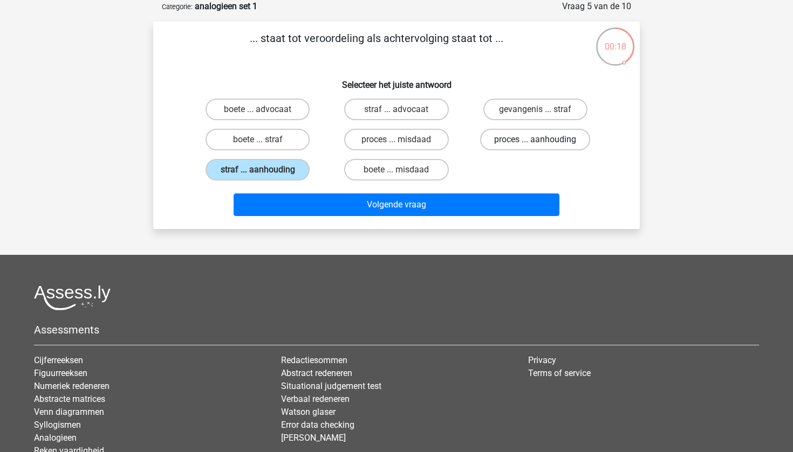
radio input "true"
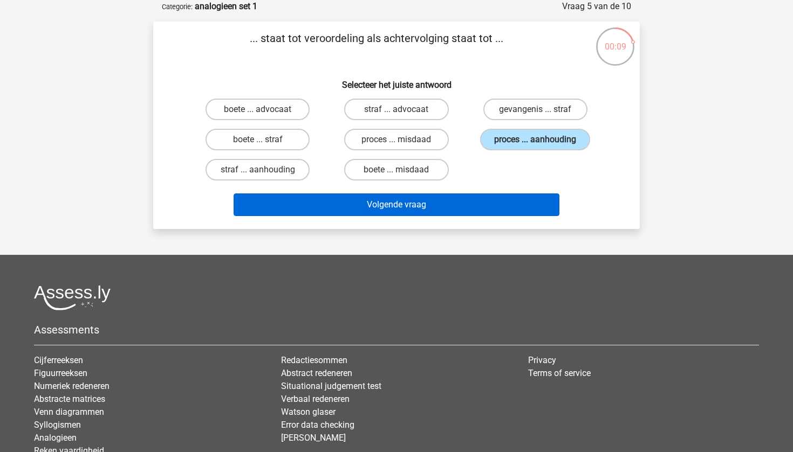
click at [480, 210] on button "Volgende vraag" at bounding box center [397, 205] width 326 height 23
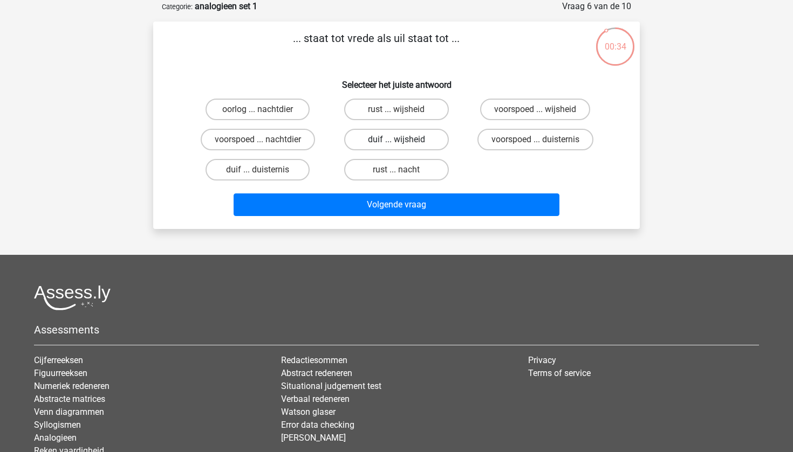
click at [439, 138] on label "duif ... wijsheid" at bounding box center [396, 140] width 104 height 22
click at [403, 140] on input "duif ... wijsheid" at bounding box center [399, 143] width 7 height 7
radio input "true"
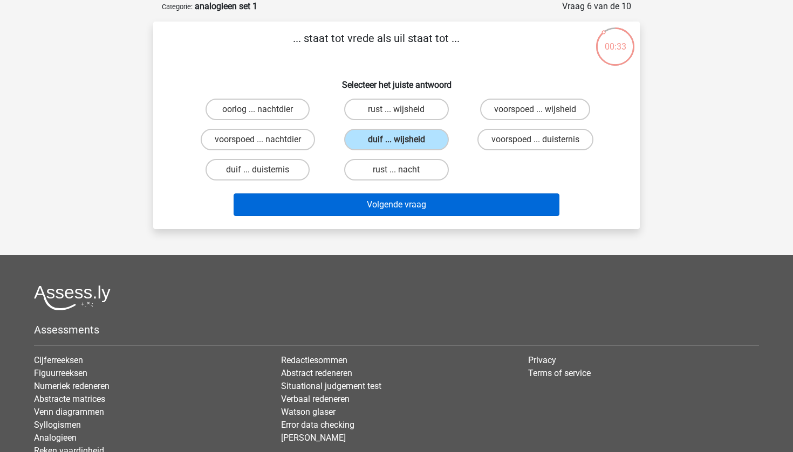
click at [421, 197] on button "Volgende vraag" at bounding box center [397, 205] width 326 height 23
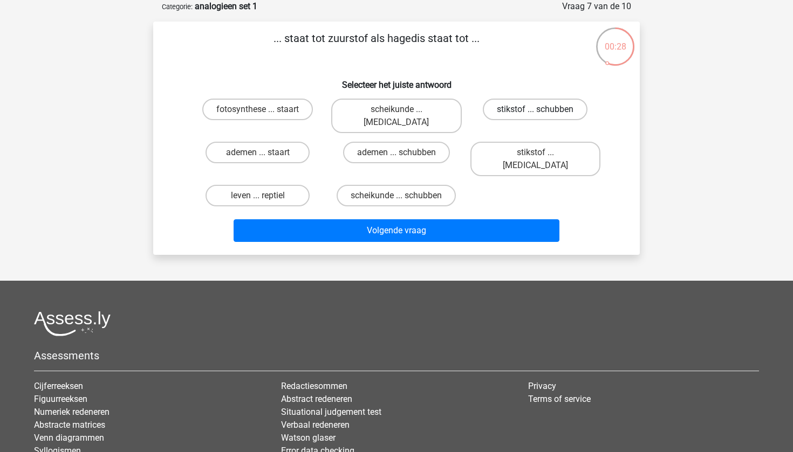
click at [522, 109] on label "stikstof ... schubben" at bounding box center [535, 110] width 105 height 22
click at [535, 109] on input "stikstof ... schubben" at bounding box center [538, 112] width 7 height 7
radio input "true"
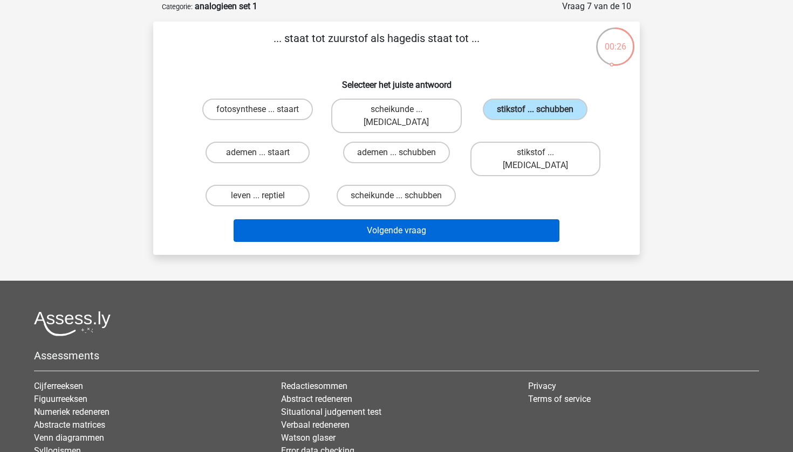
click at [487, 219] on button "Volgende vraag" at bounding box center [397, 230] width 326 height 23
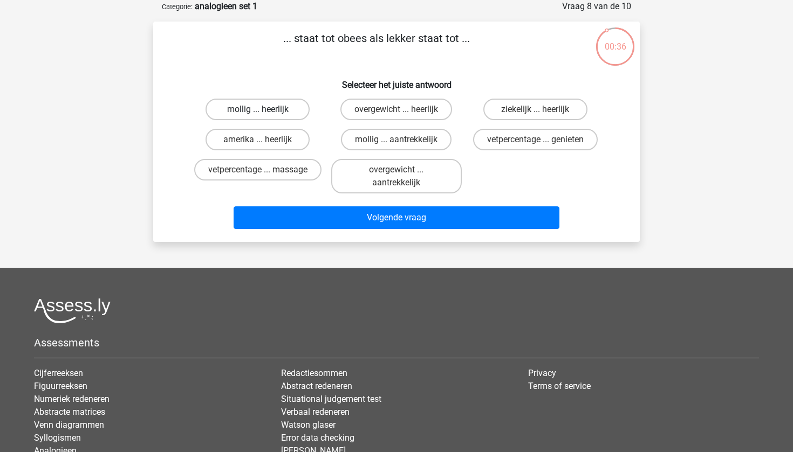
click at [278, 109] on label "mollig ... heerlijk" at bounding box center [257, 110] width 104 height 22
click at [265, 109] on input "mollig ... heerlijk" at bounding box center [261, 112] width 7 height 7
radio input "true"
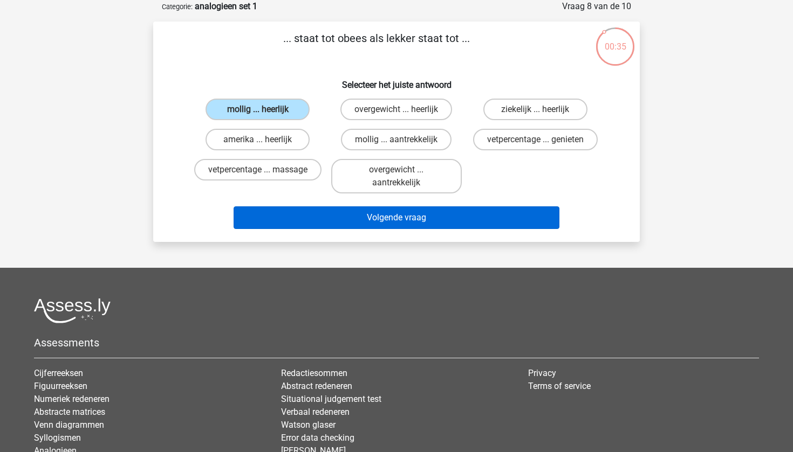
click at [293, 222] on button "Volgende vraag" at bounding box center [397, 218] width 326 height 23
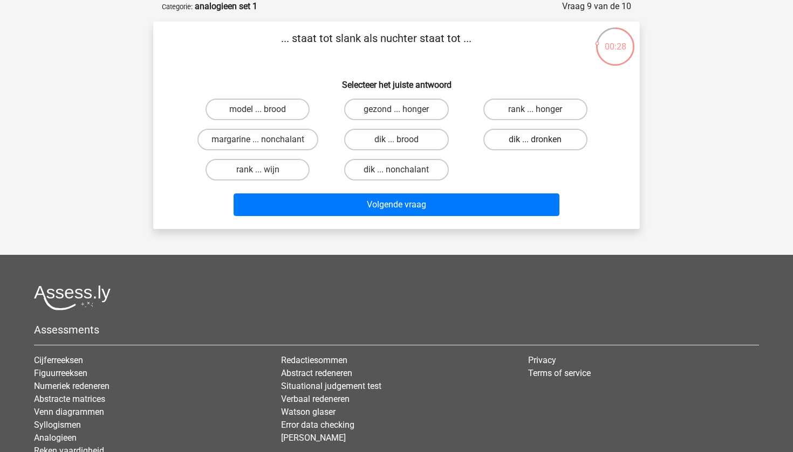
click at [523, 140] on label "dik ... dronken" at bounding box center [535, 140] width 104 height 22
click at [535, 140] on input "dik ... dronken" at bounding box center [538, 143] width 7 height 7
radio input "true"
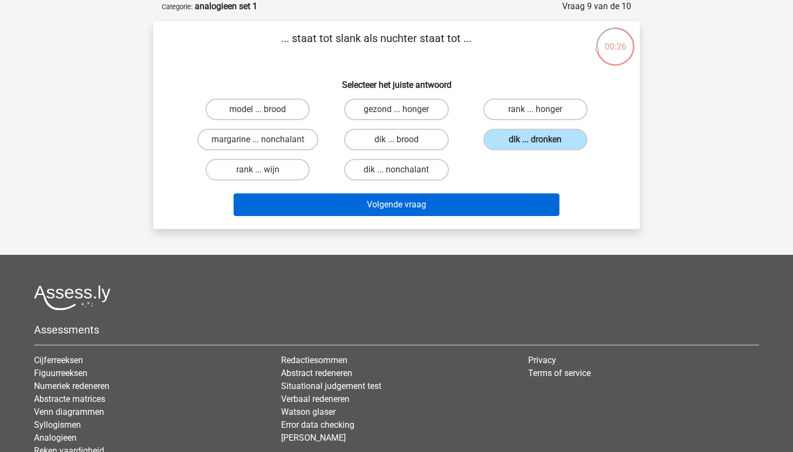
click at [485, 207] on button "Volgende vraag" at bounding box center [397, 205] width 326 height 23
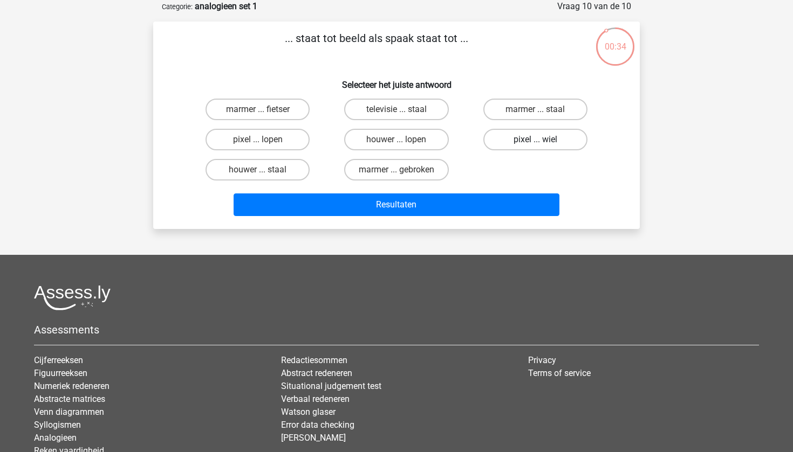
click at [539, 136] on label "pixel ... wiel" at bounding box center [535, 140] width 104 height 22
click at [539, 140] on input "pixel ... wiel" at bounding box center [538, 143] width 7 height 7
radio input "true"
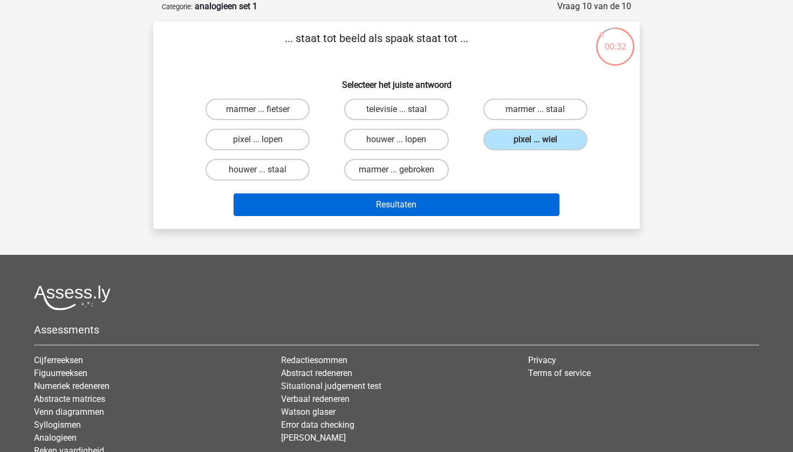
click at [466, 200] on button "Resultaten" at bounding box center [397, 205] width 326 height 23
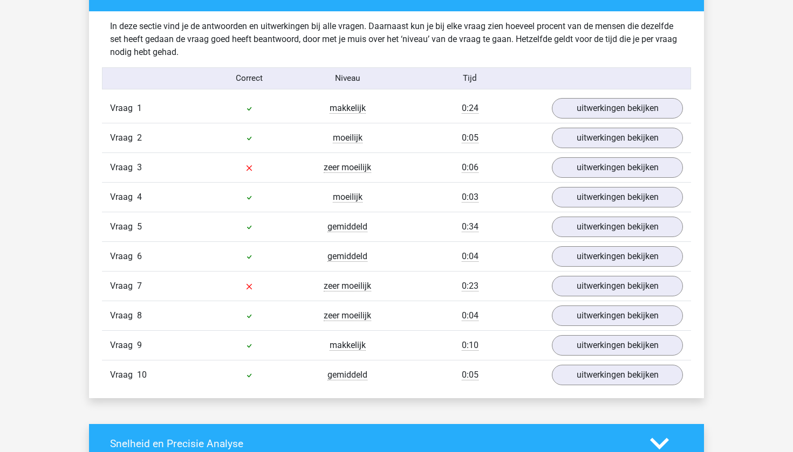
scroll to position [838, 0]
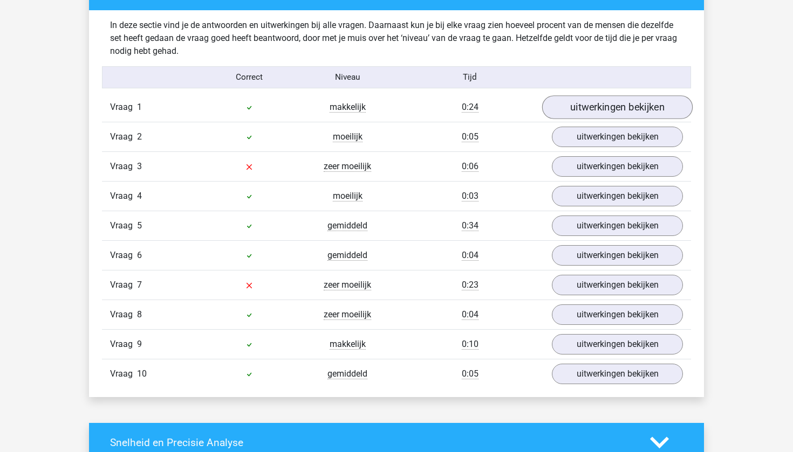
click at [585, 112] on link "uitwerkingen bekijken" at bounding box center [617, 107] width 150 height 24
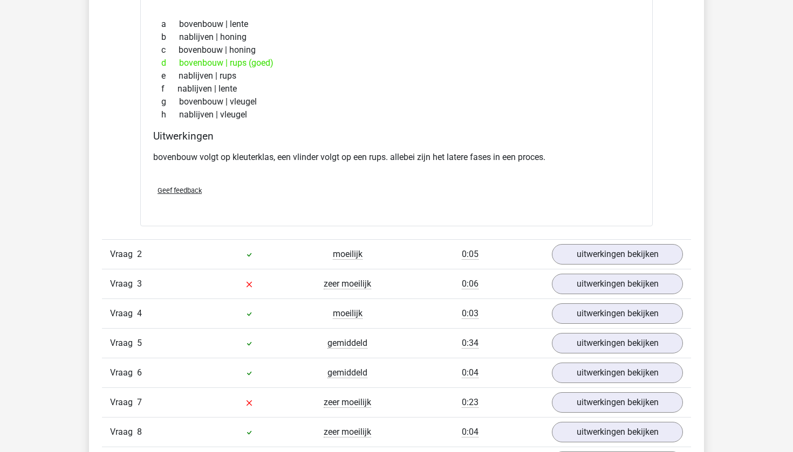
scroll to position [997, 0]
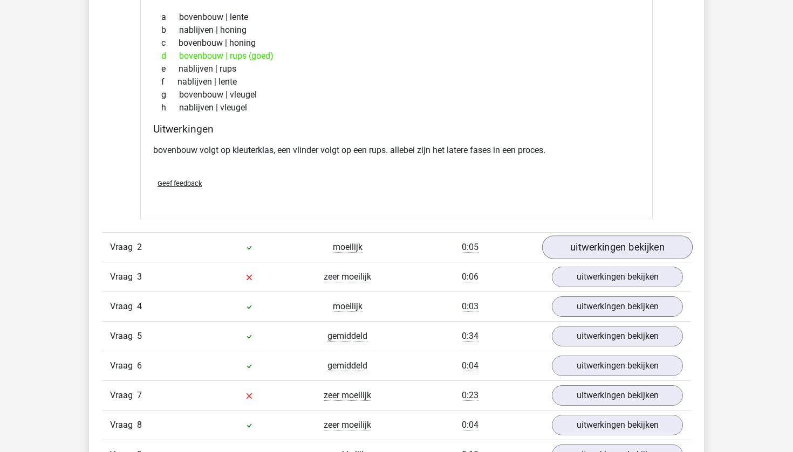
click at [564, 246] on link "uitwerkingen bekijken" at bounding box center [617, 248] width 150 height 24
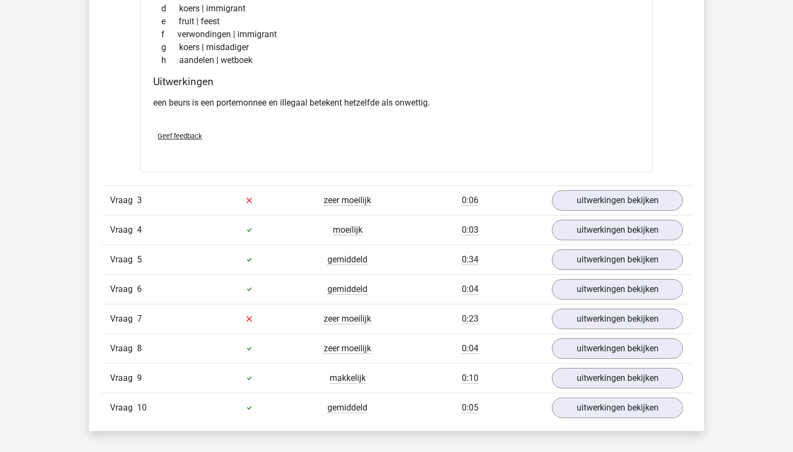
scroll to position [1359, 0]
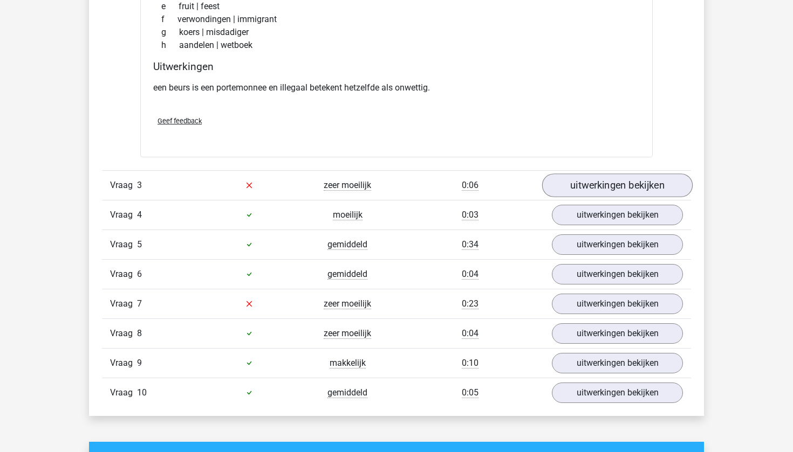
click at [652, 183] on link "uitwerkingen bekijken" at bounding box center [617, 186] width 150 height 24
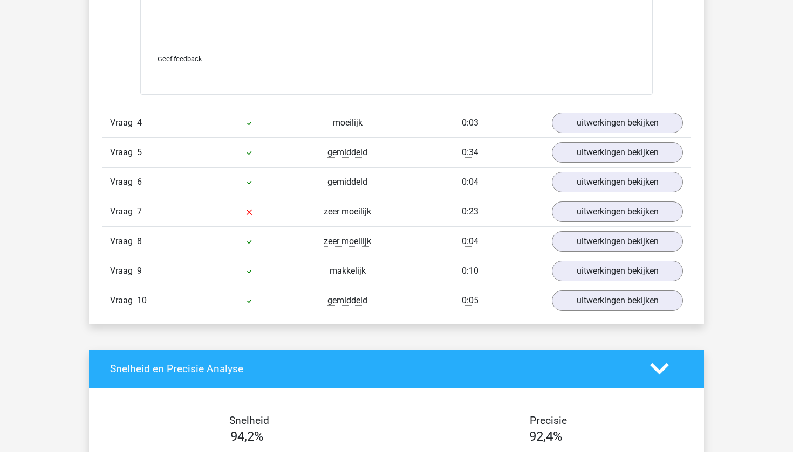
scroll to position [2024, 0]
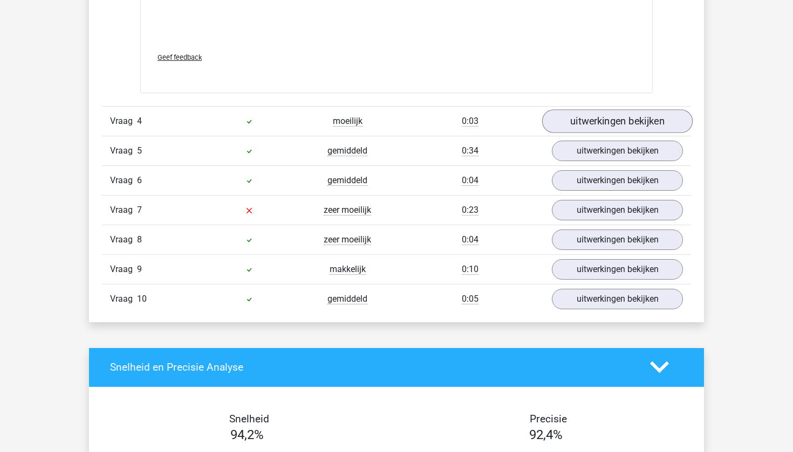
click at [596, 114] on link "uitwerkingen bekijken" at bounding box center [617, 121] width 150 height 24
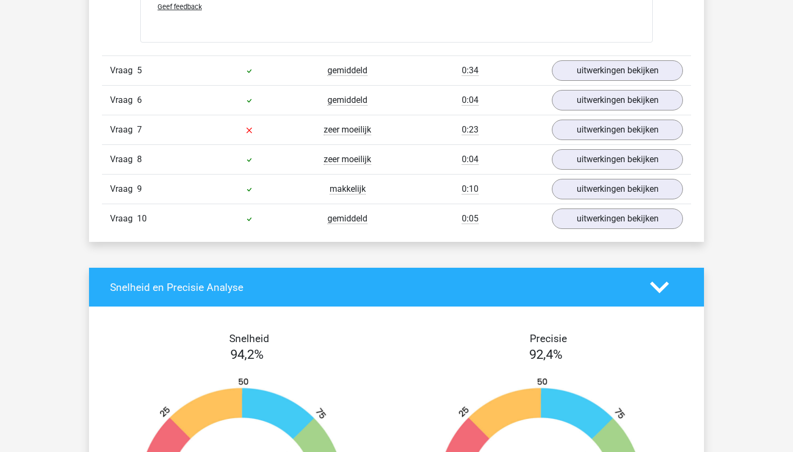
scroll to position [2388, 0]
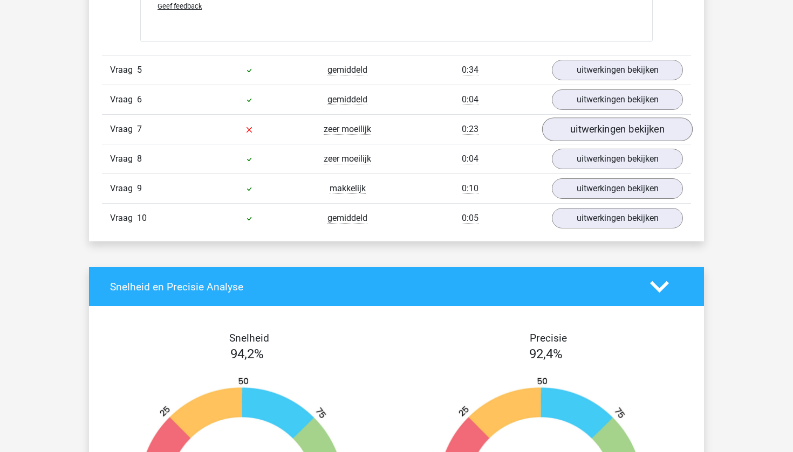
click at [616, 120] on link "uitwerkingen bekijken" at bounding box center [617, 130] width 150 height 24
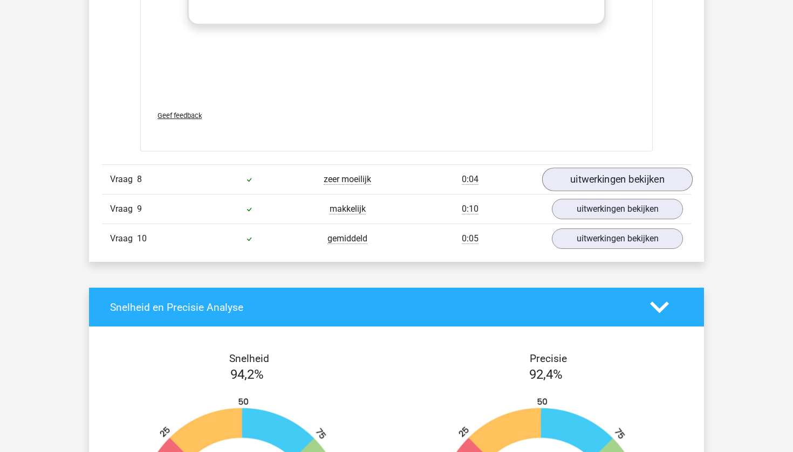
scroll to position [2946, 0]
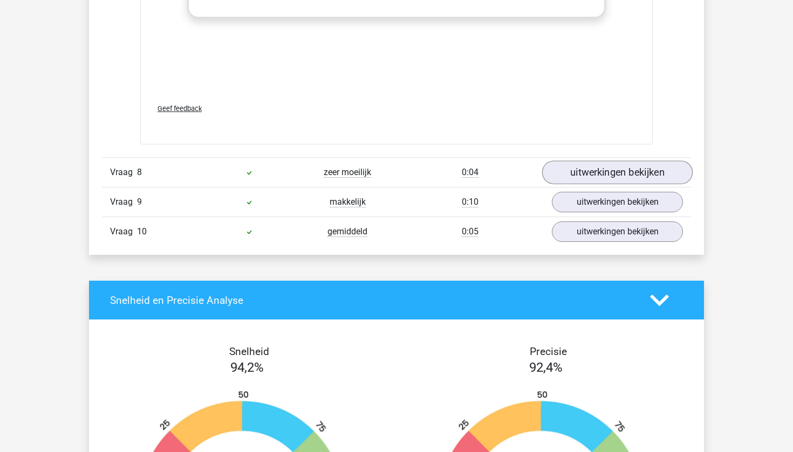
click at [565, 177] on link "uitwerkingen bekijken" at bounding box center [617, 173] width 150 height 24
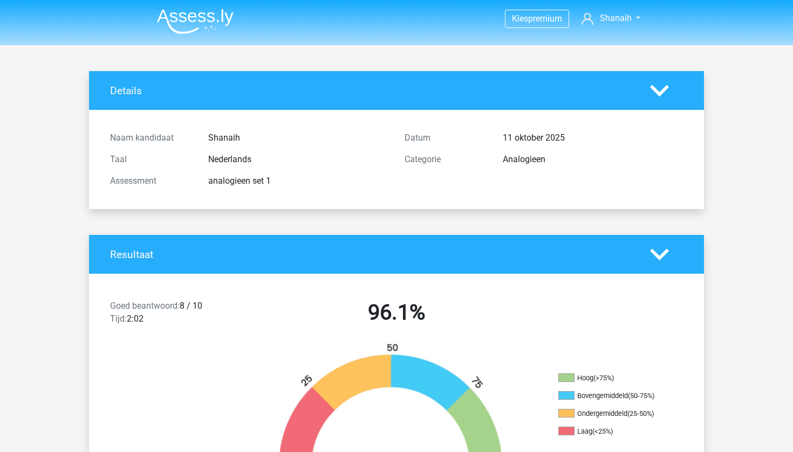
scroll to position [0, 0]
click at [212, 28] on img at bounding box center [195, 21] width 77 height 25
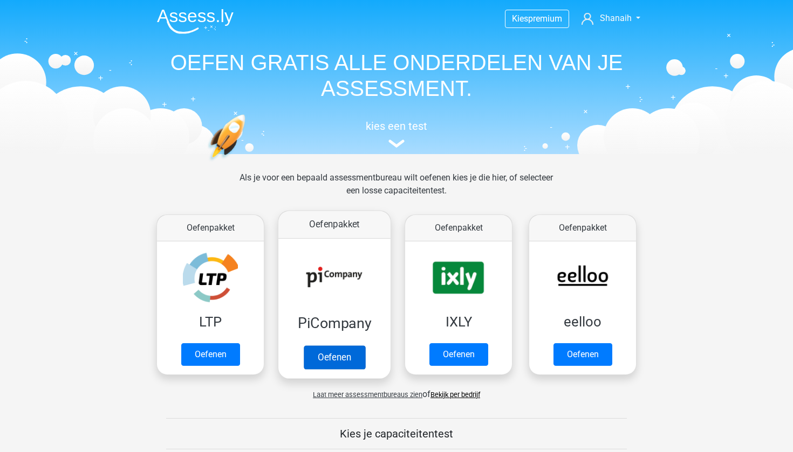
click at [344, 346] on link "Oefenen" at bounding box center [334, 358] width 61 height 24
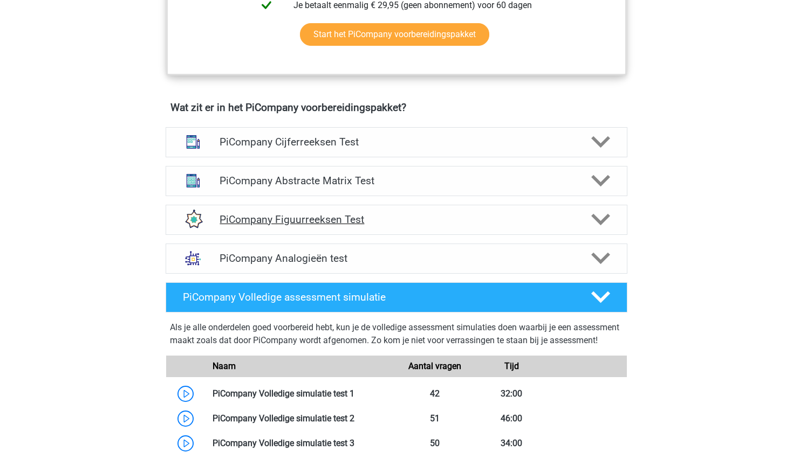
scroll to position [620, 0]
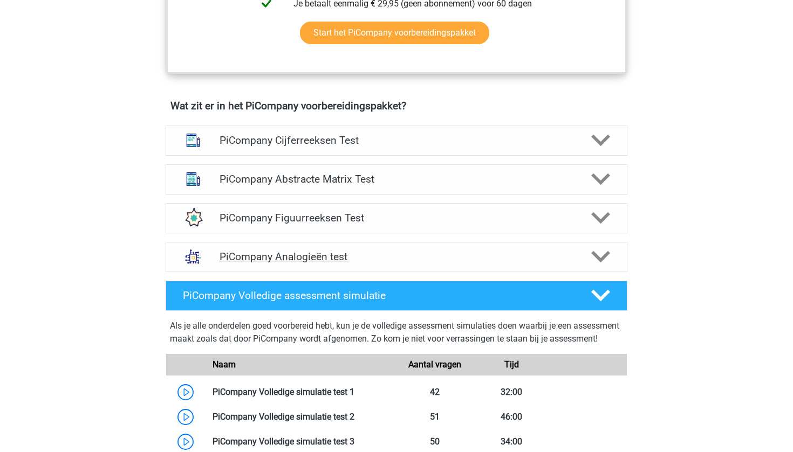
click at [335, 263] on h4 "PiCompany Analogieën test" at bounding box center [395, 257] width 353 height 12
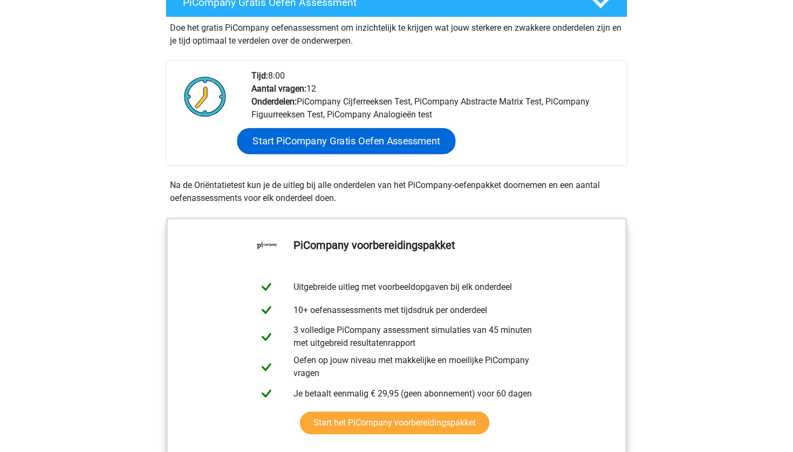
scroll to position [219, 0]
